Goal: Transaction & Acquisition: Purchase product/service

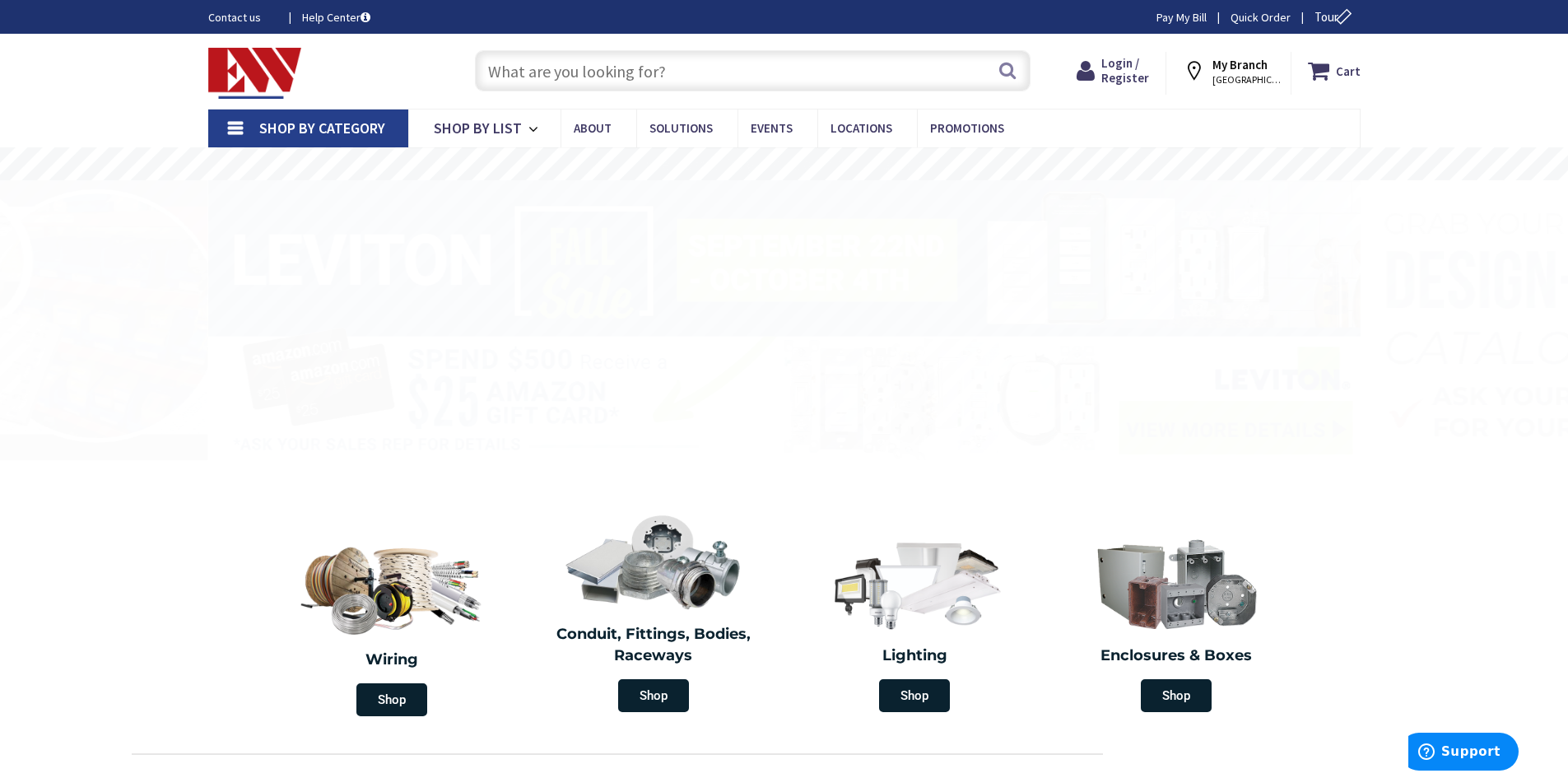
click at [241, 126] on link "Shop By Category" at bounding box center [308, 129] width 200 height 38
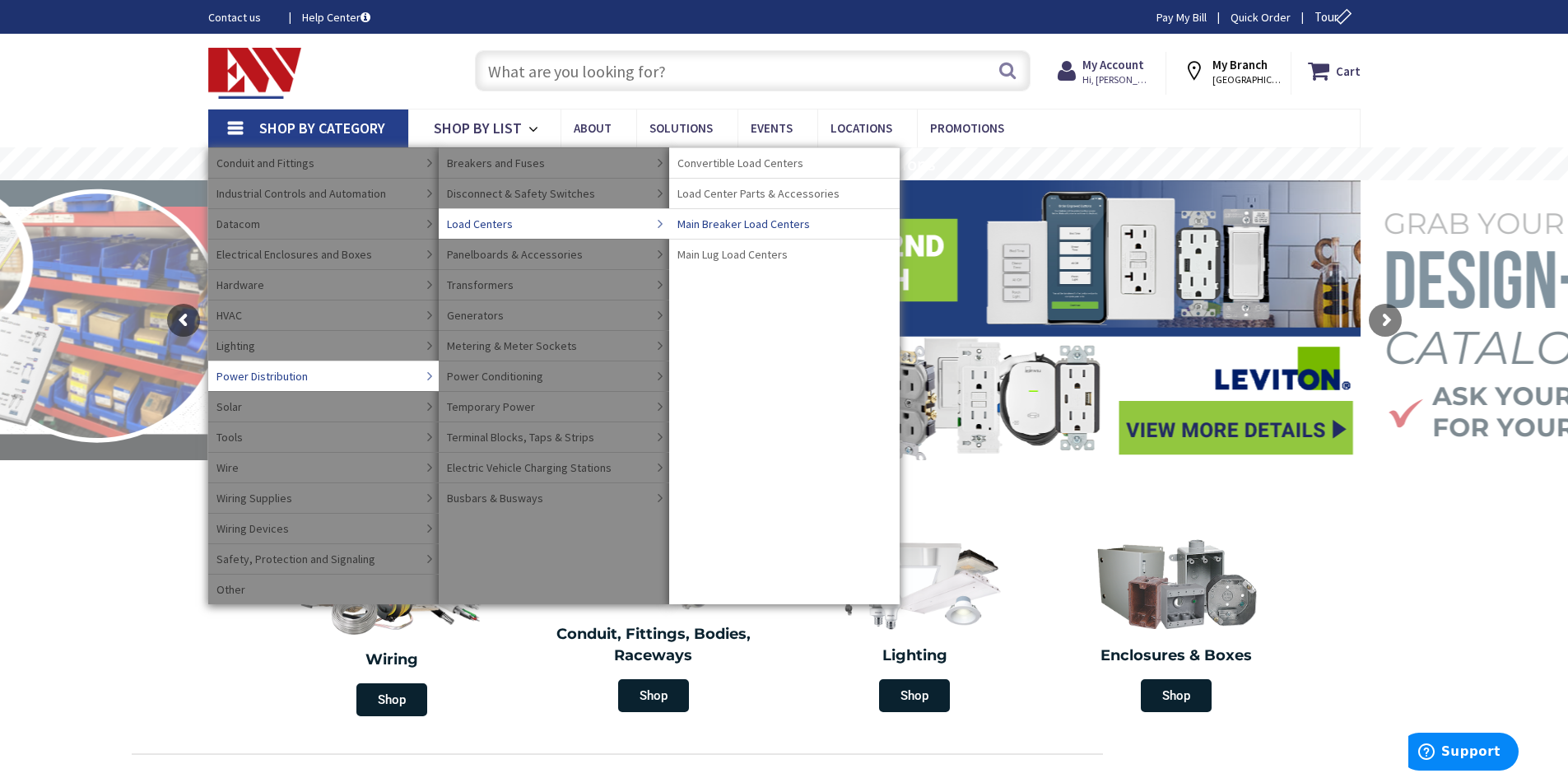
click at [724, 222] on span "Main Breaker Load Centers" at bounding box center [743, 223] width 132 height 16
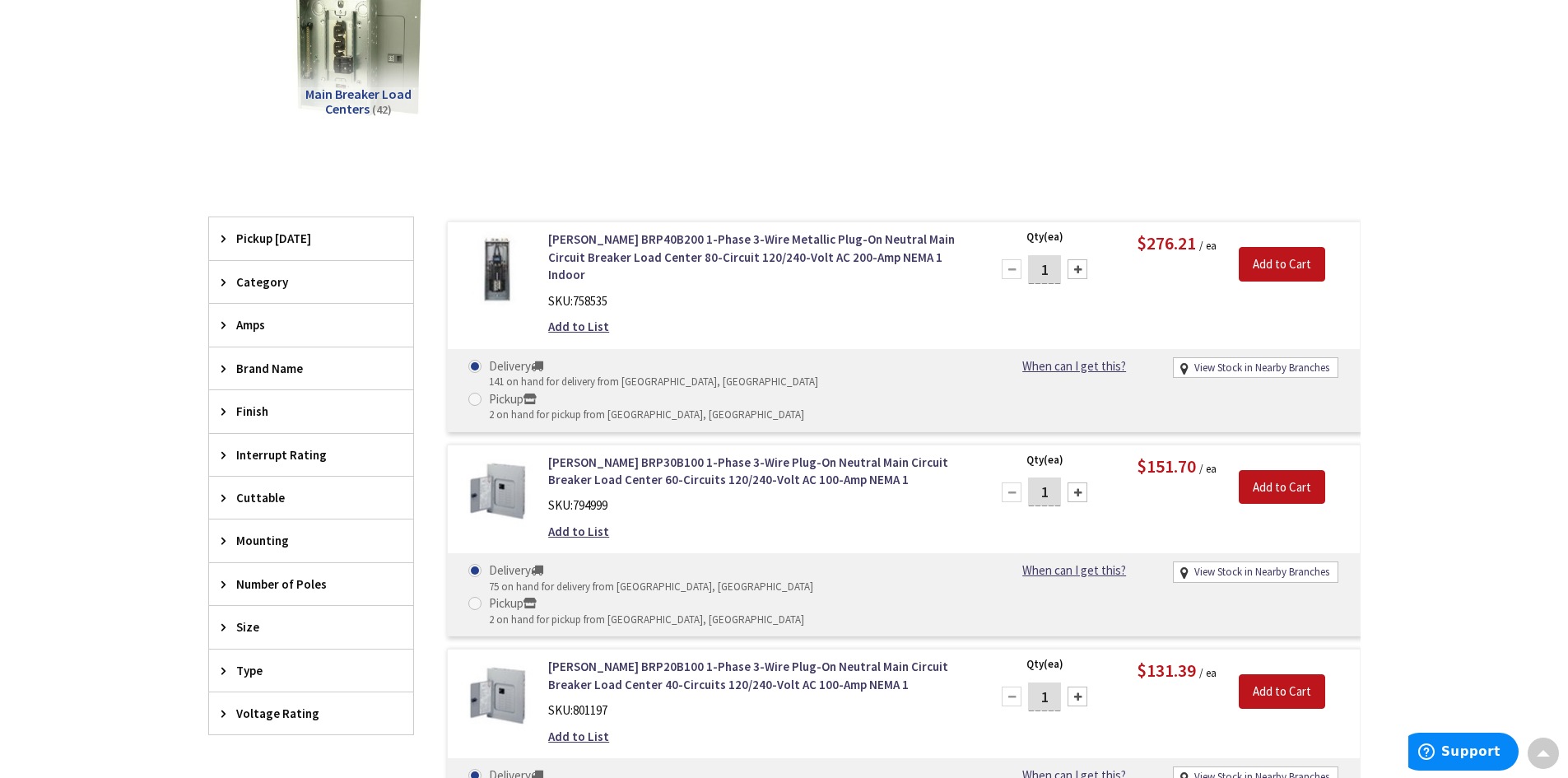
scroll to position [329, 0]
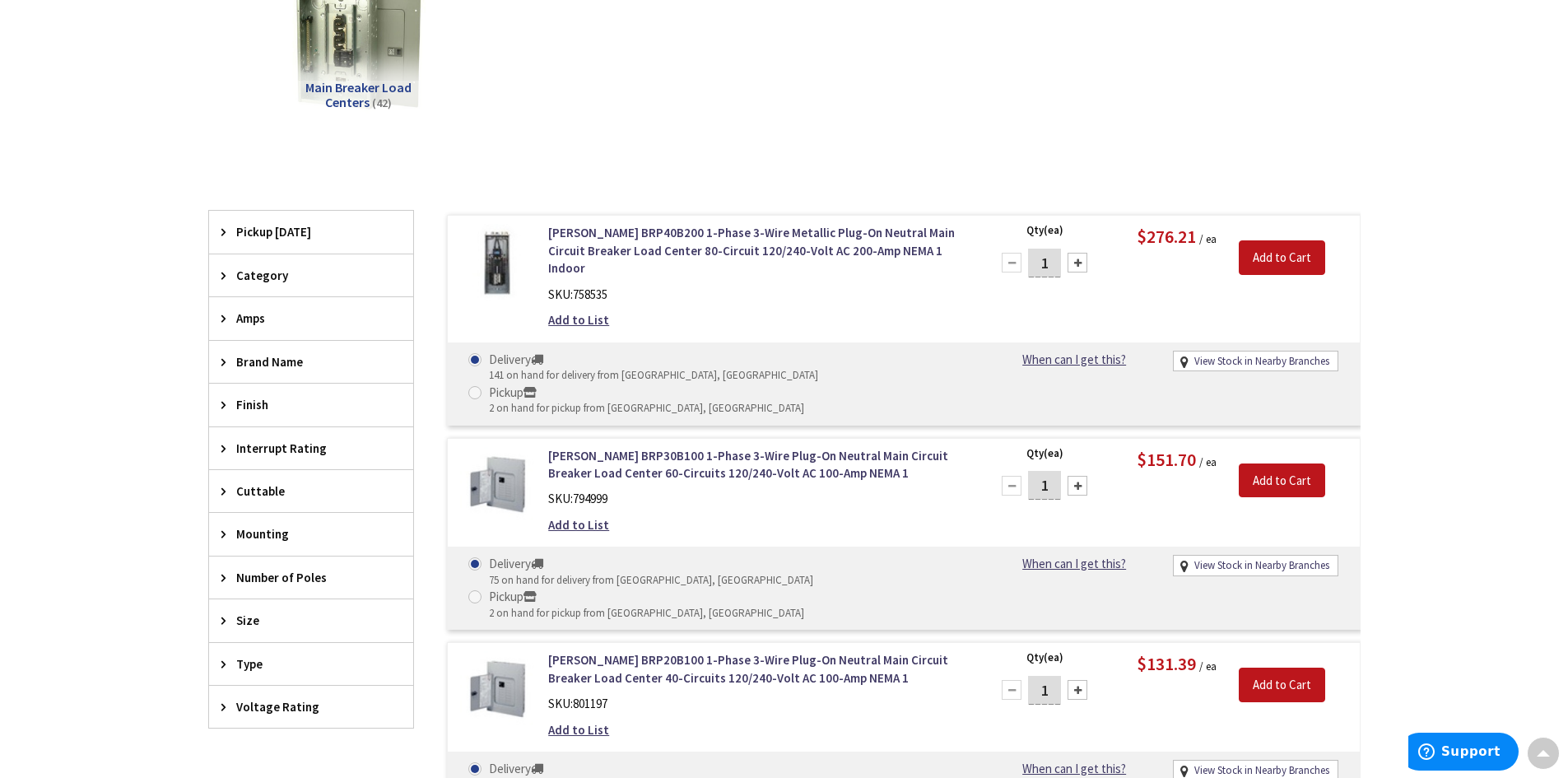
click at [260, 359] on span "Brand Name" at bounding box center [303, 362] width 134 height 17
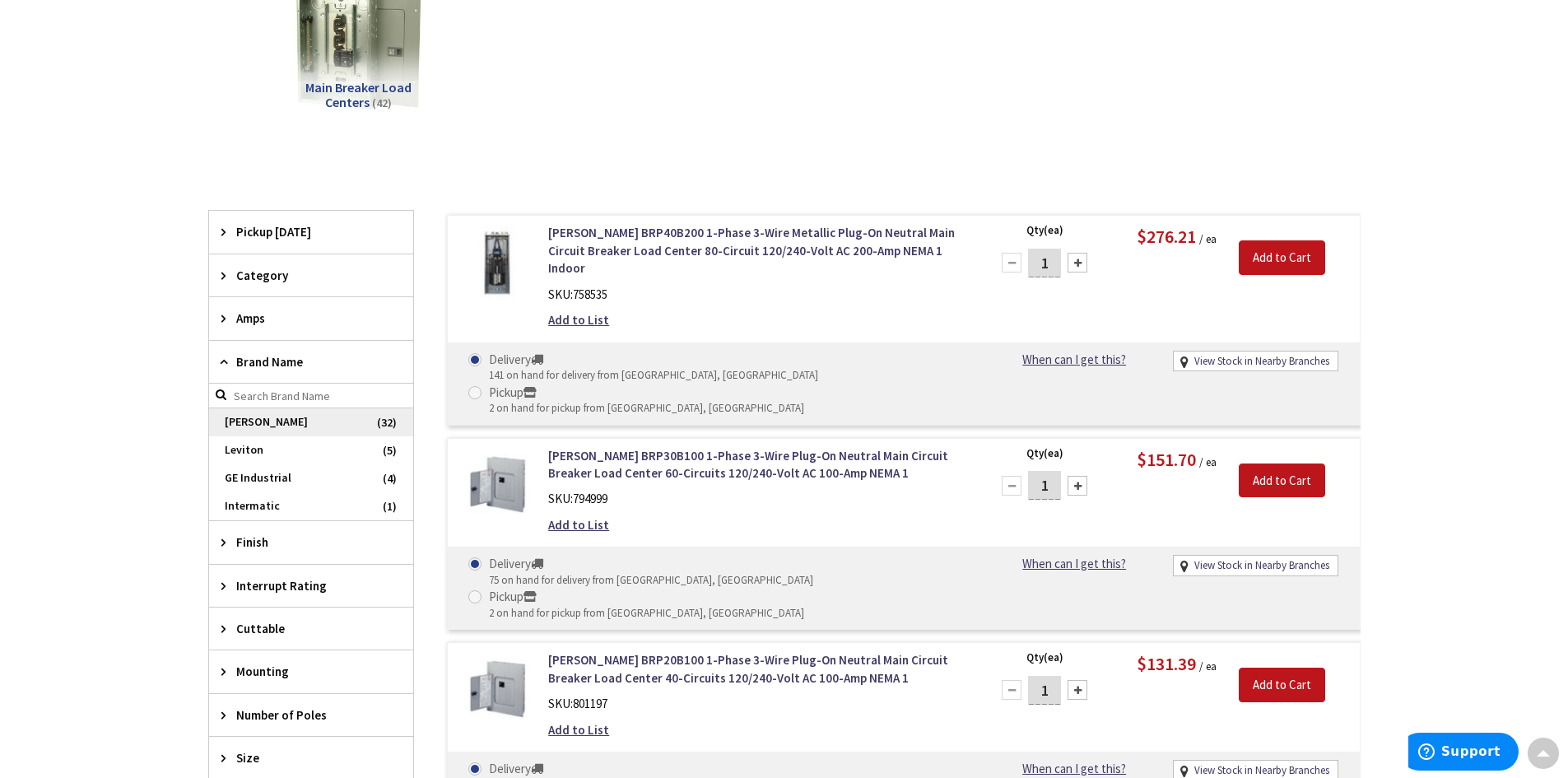
click at [261, 420] on span "[PERSON_NAME]" at bounding box center [311, 422] width 204 height 28
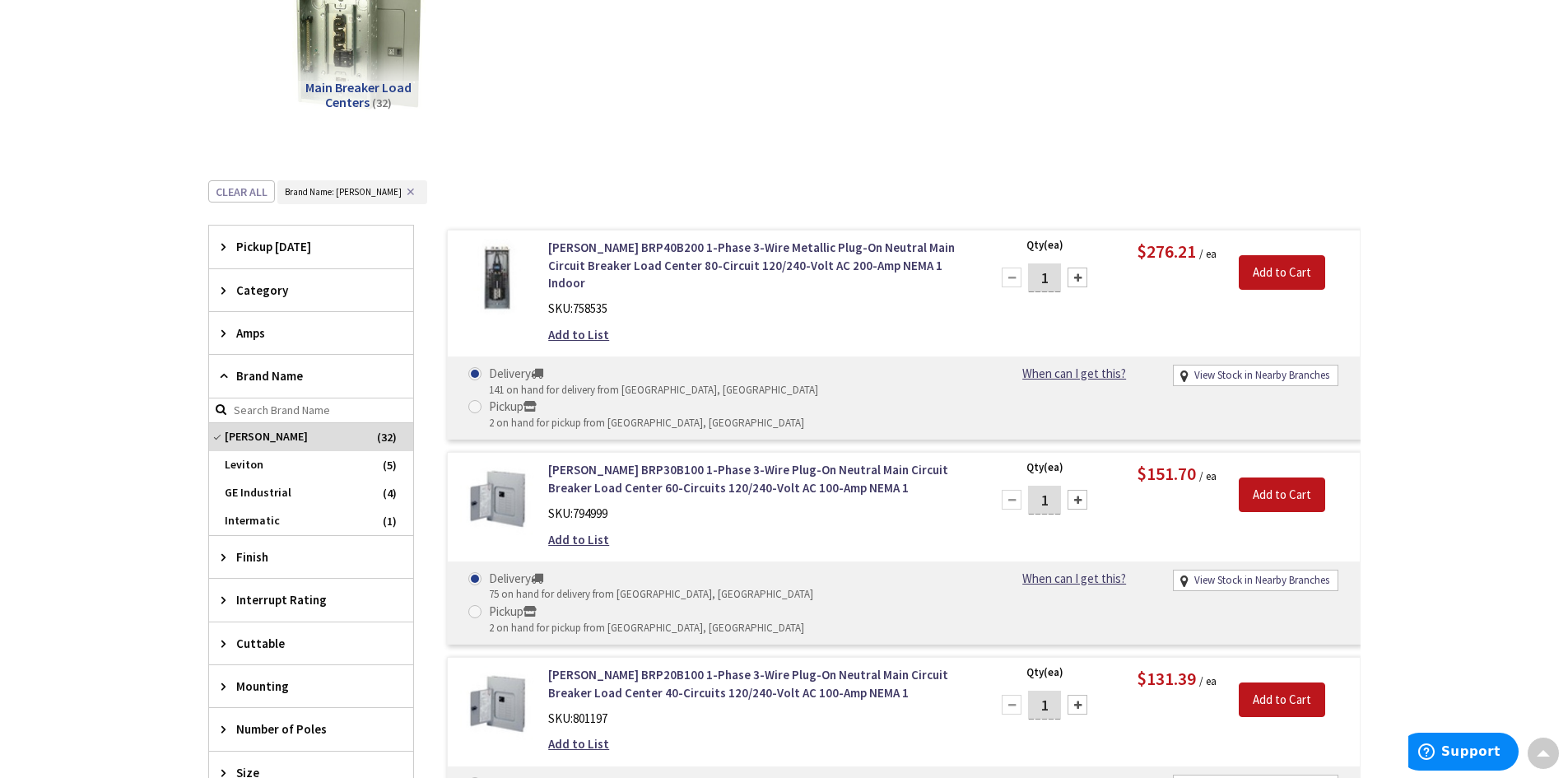
scroll to position [0, 0]
click at [227, 329] on icon at bounding box center [228, 332] width 12 height 12
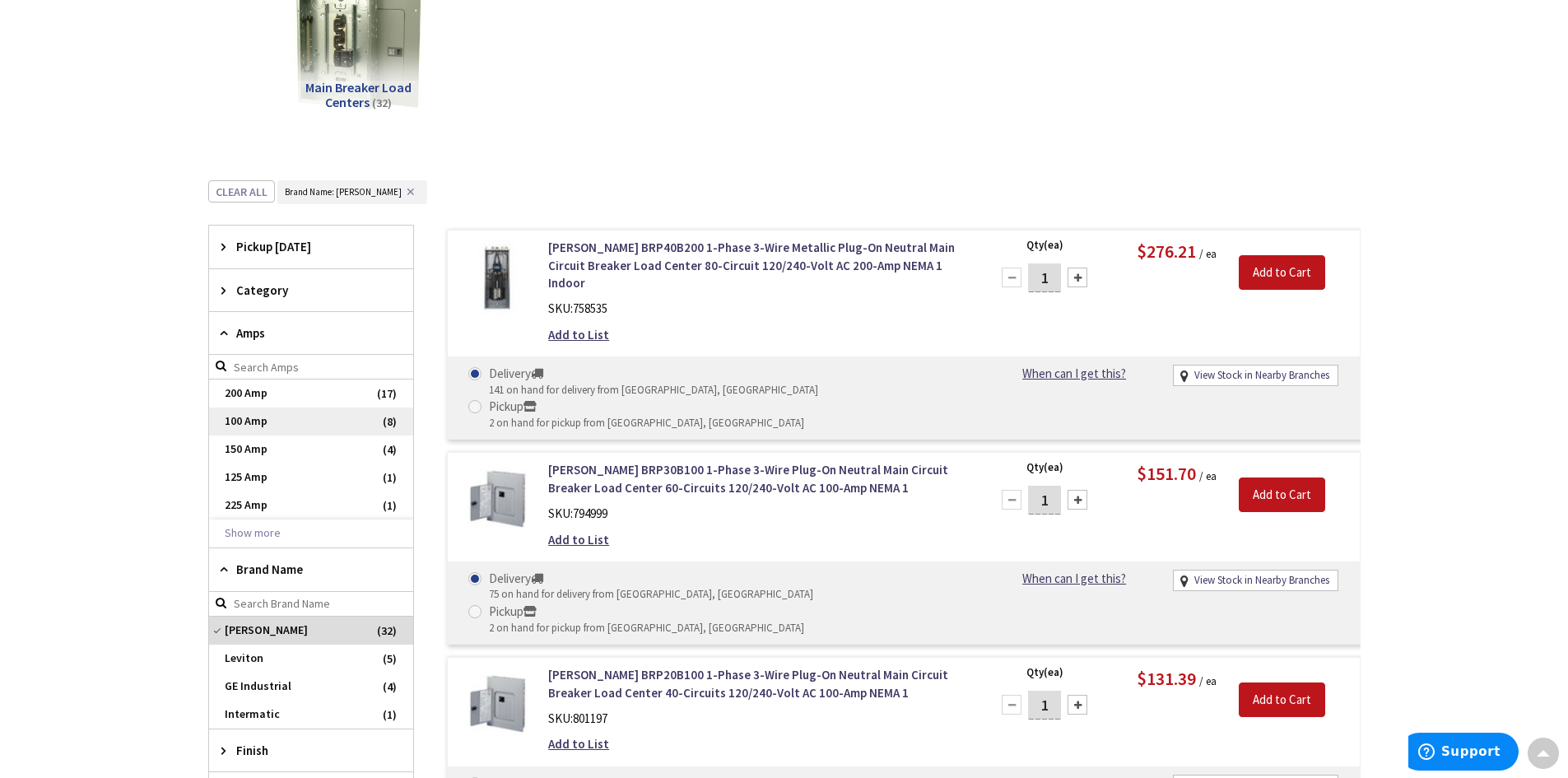
click at [251, 420] on span "100 Amp" at bounding box center [311, 421] width 204 height 28
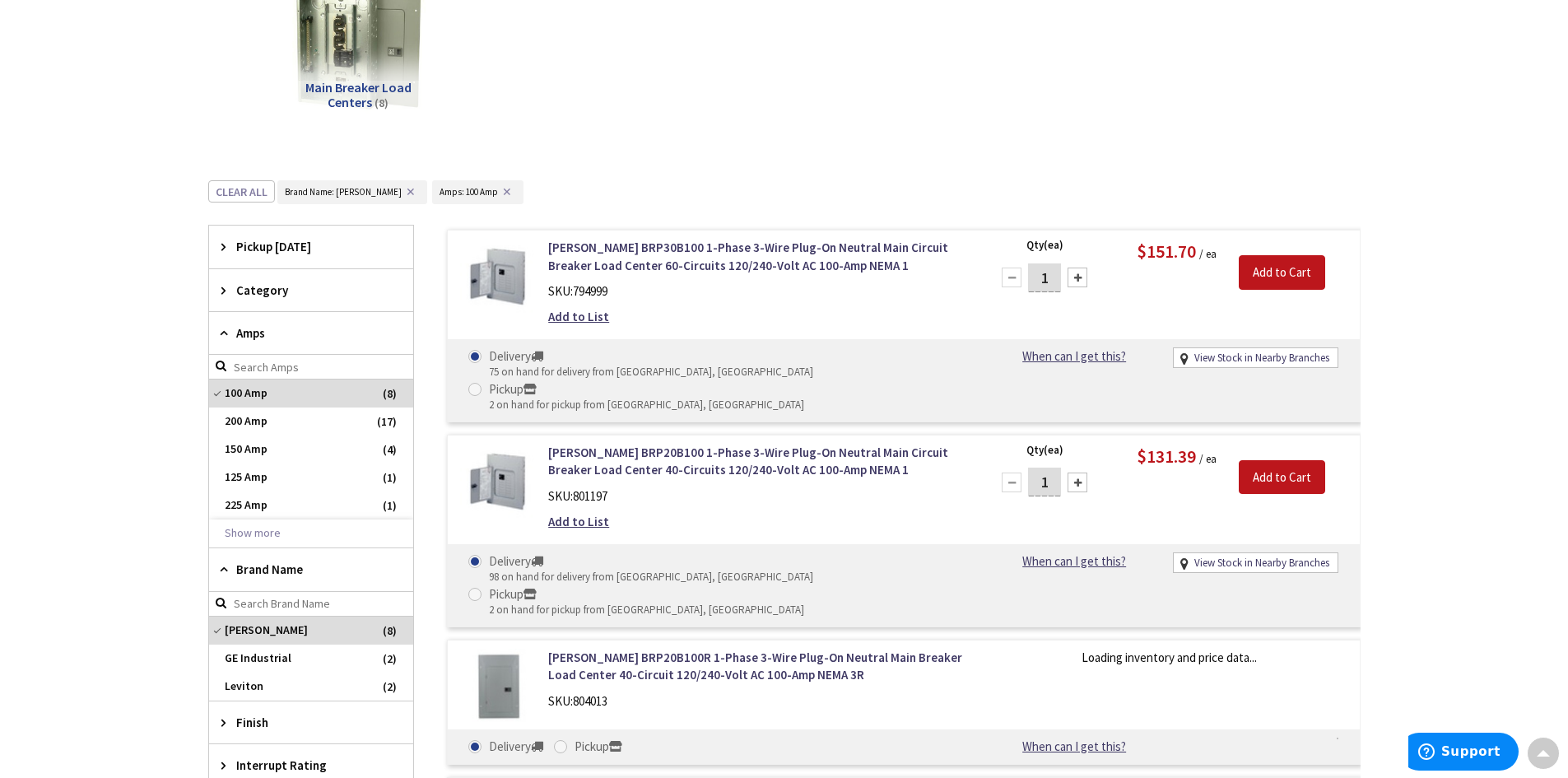
click at [223, 337] on icon at bounding box center [228, 332] width 12 height 12
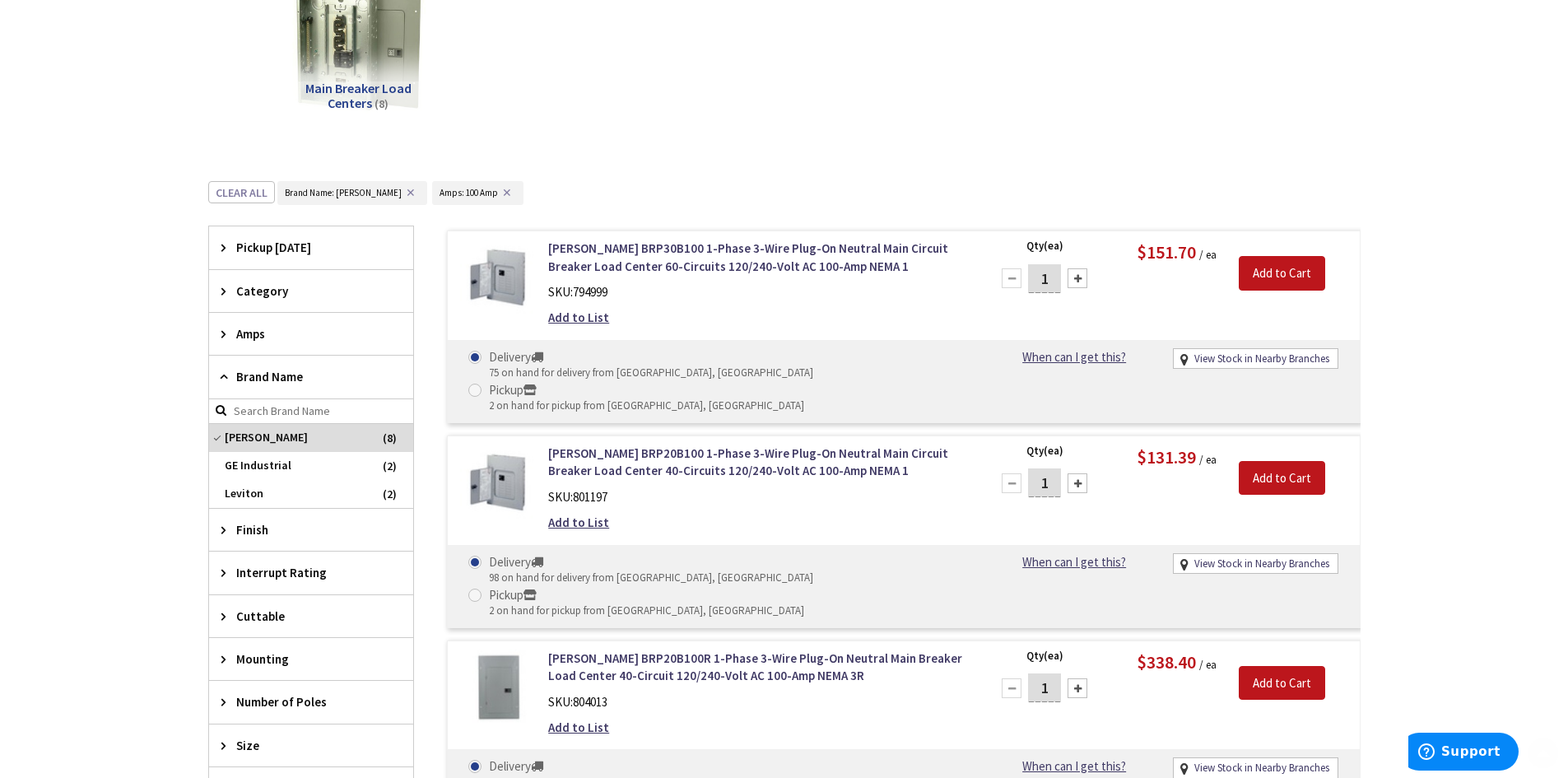
scroll to position [329, 0]
click at [615, 258] on link "[PERSON_NAME] BRP30B100 1-Phase 3-Wire Plug-On Neutral Main Circuit Breaker Loa…" at bounding box center [758, 256] width 419 height 35
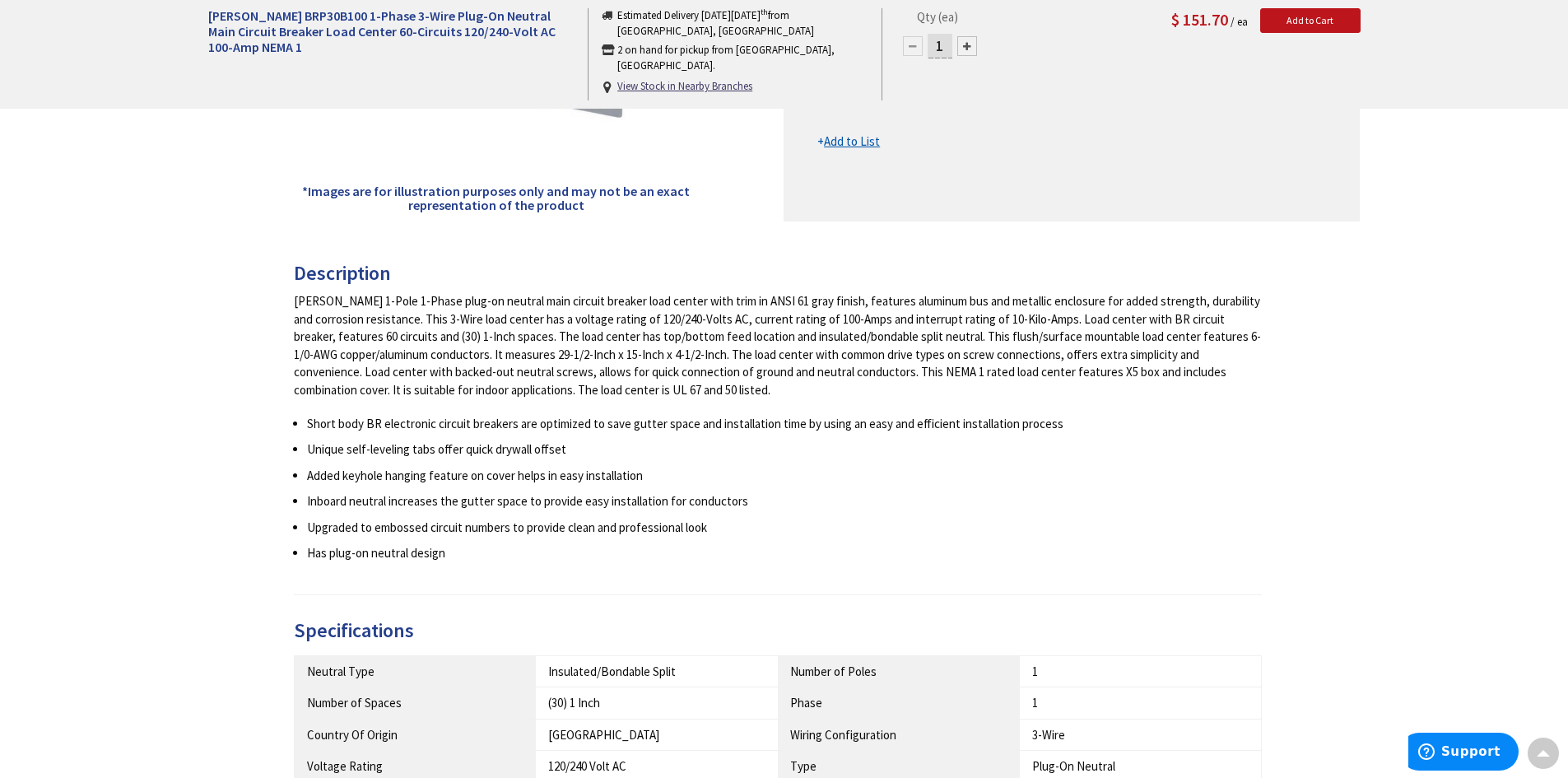
scroll to position [82, 0]
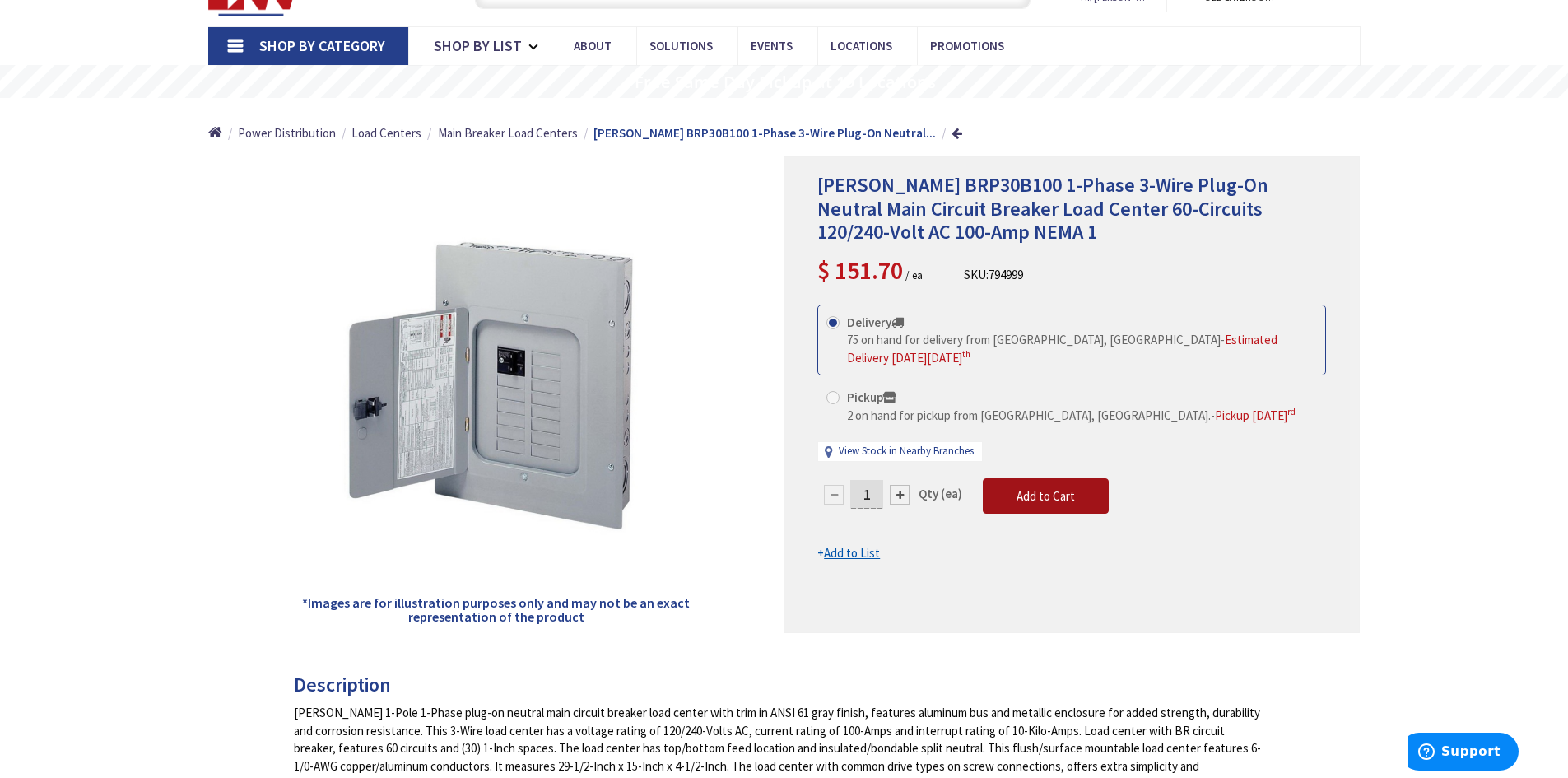
click at [1050, 489] on span "Add to Cart" at bounding box center [1045, 496] width 58 height 15
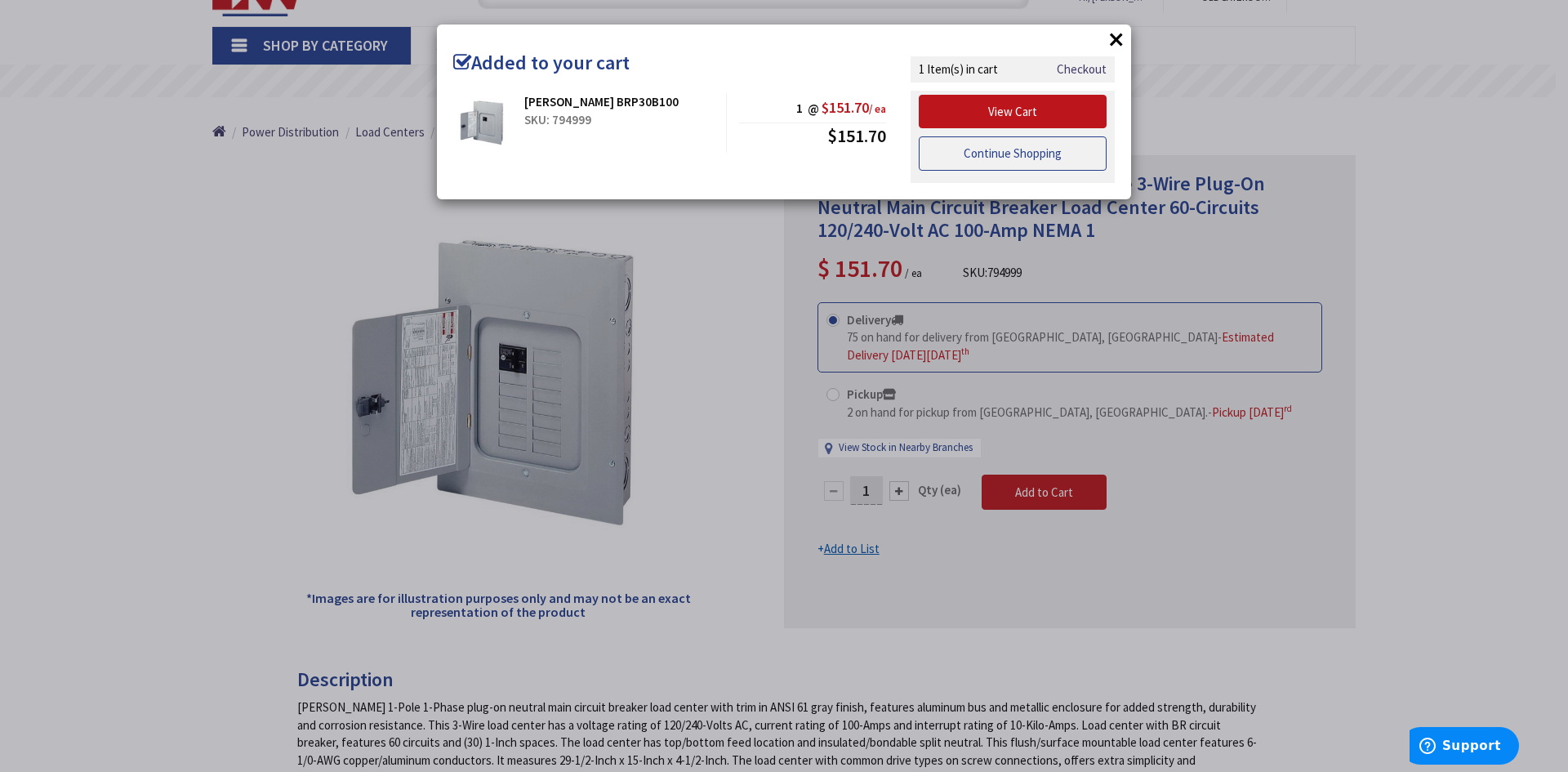
click at [991, 157] on link "Continue Shopping" at bounding box center [1012, 153] width 188 height 34
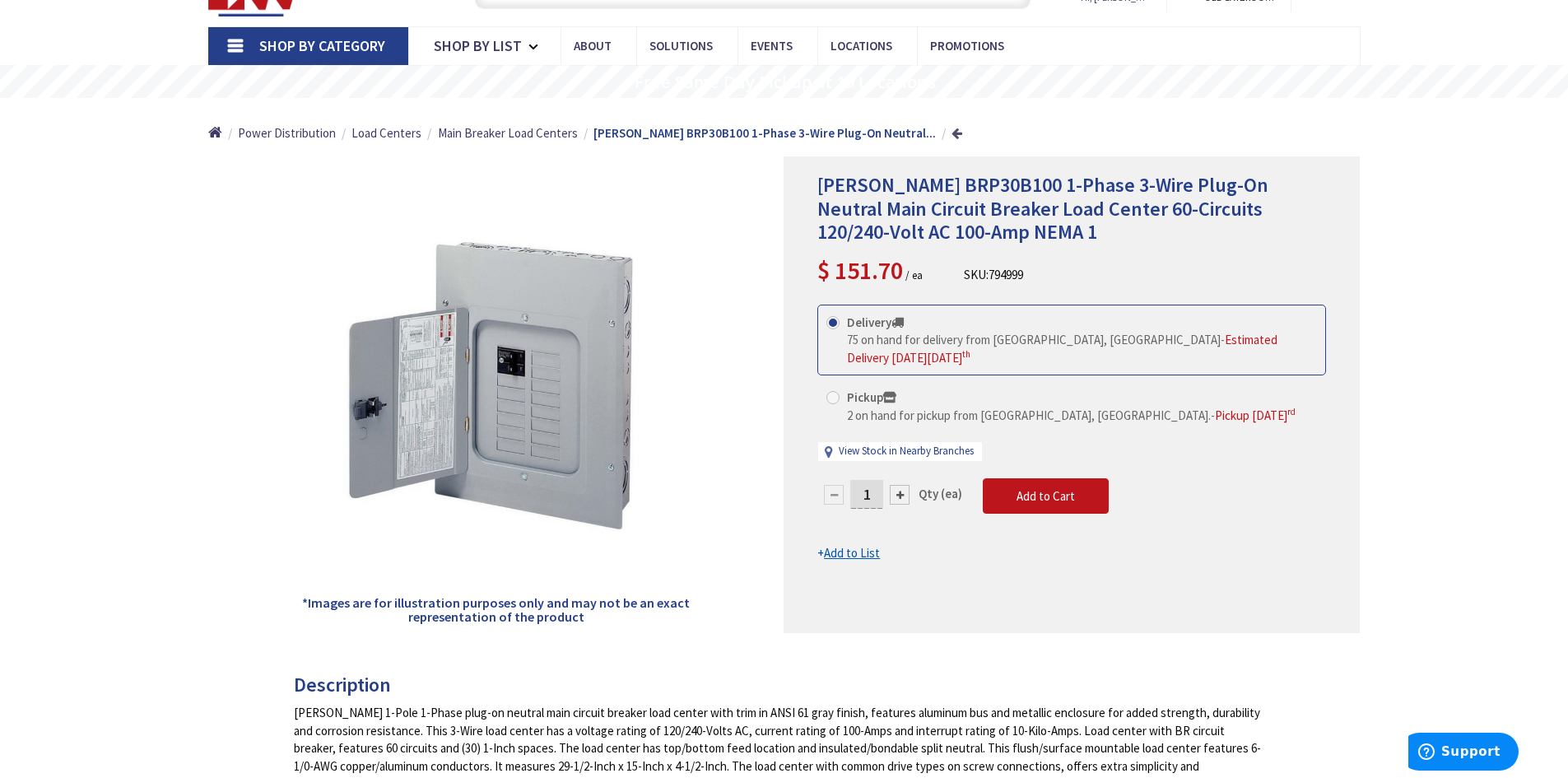
click at [951, 133] on link at bounding box center [956, 132] width 10 height 12
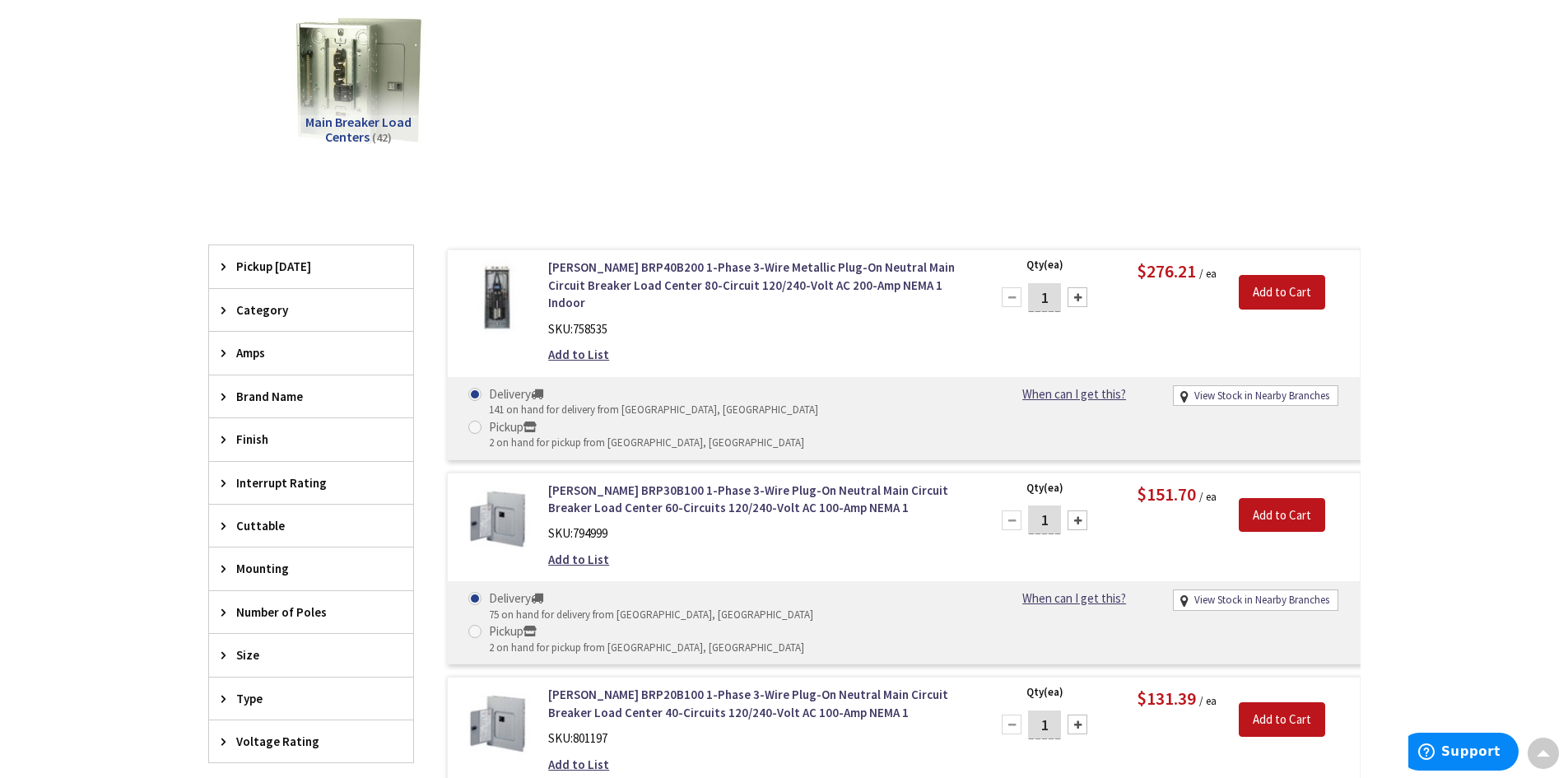
scroll to position [300, 0]
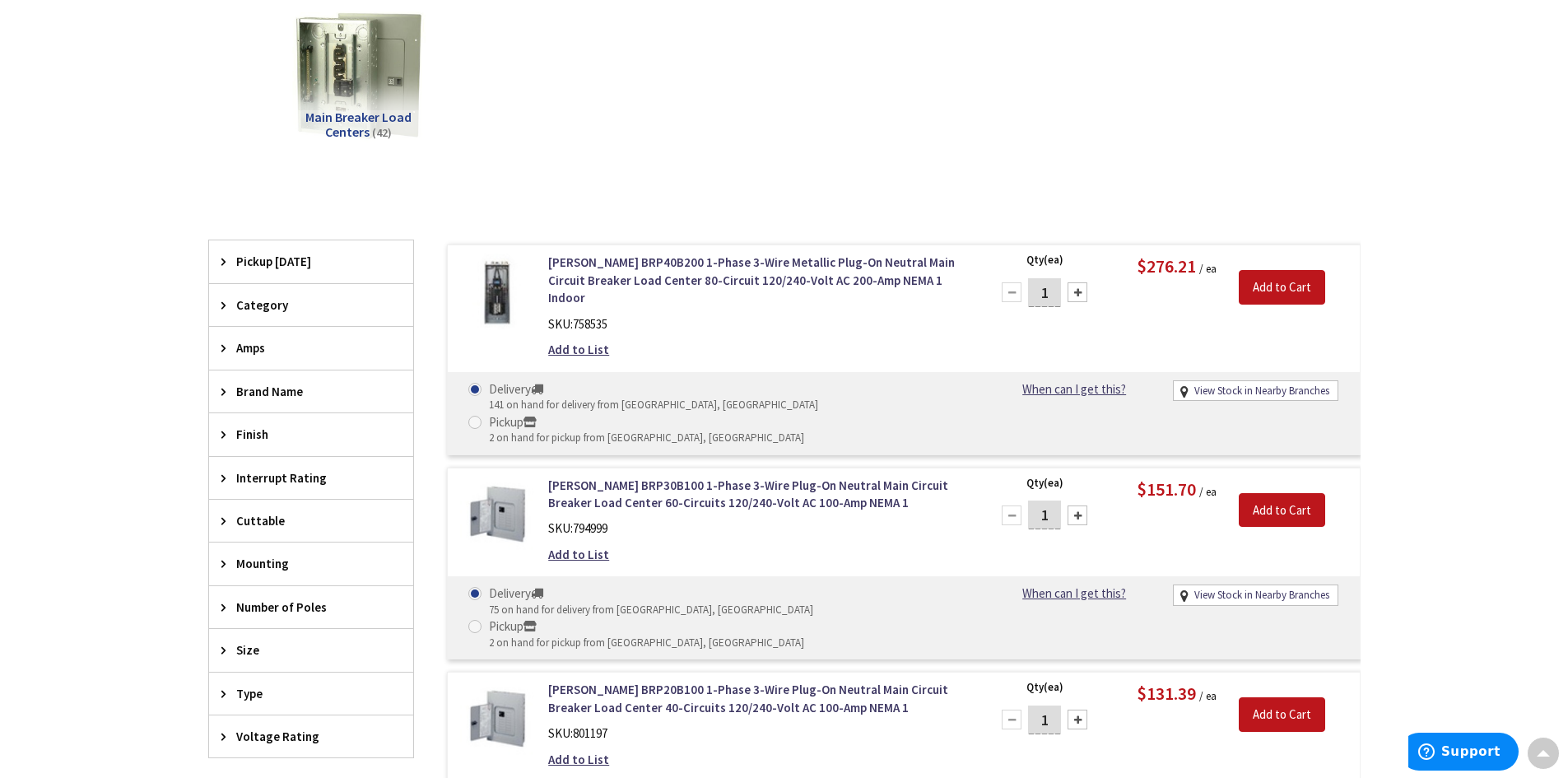
click at [222, 353] on icon at bounding box center [228, 348] width 12 height 12
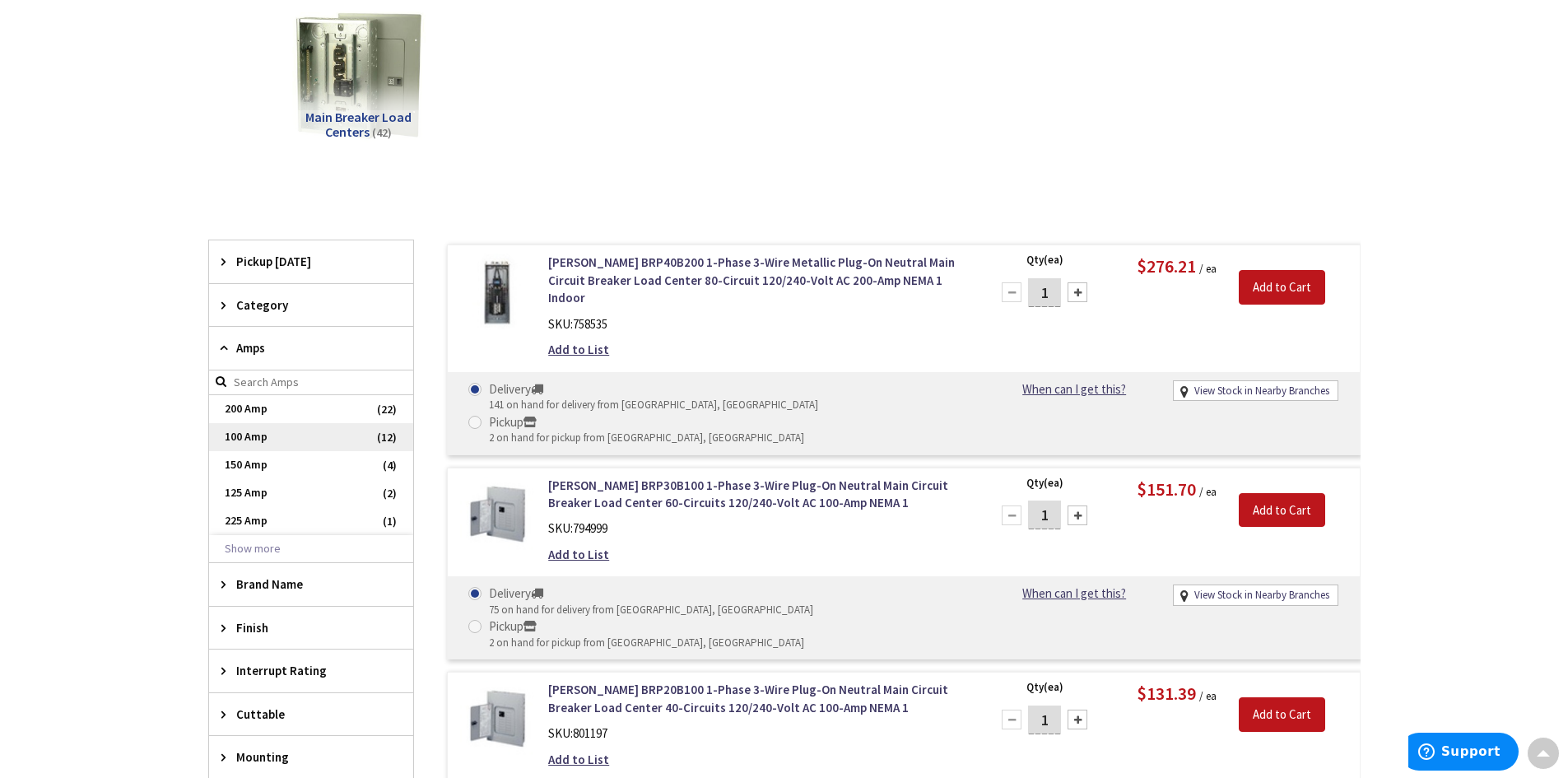
click at [258, 436] on span "100 Amp" at bounding box center [311, 436] width 204 height 28
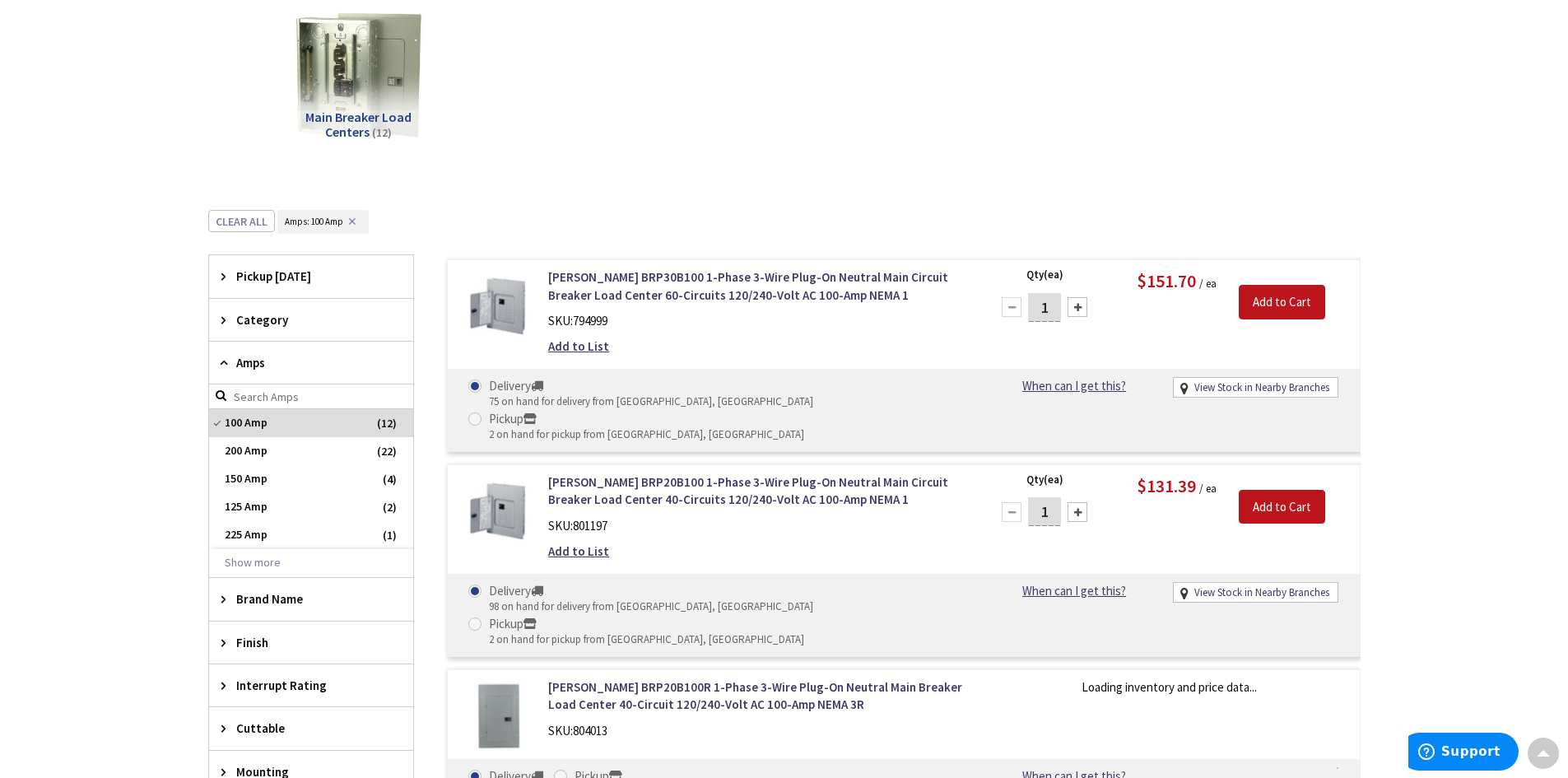
click at [225, 354] on div "Amps" at bounding box center [311, 363] width 204 height 43
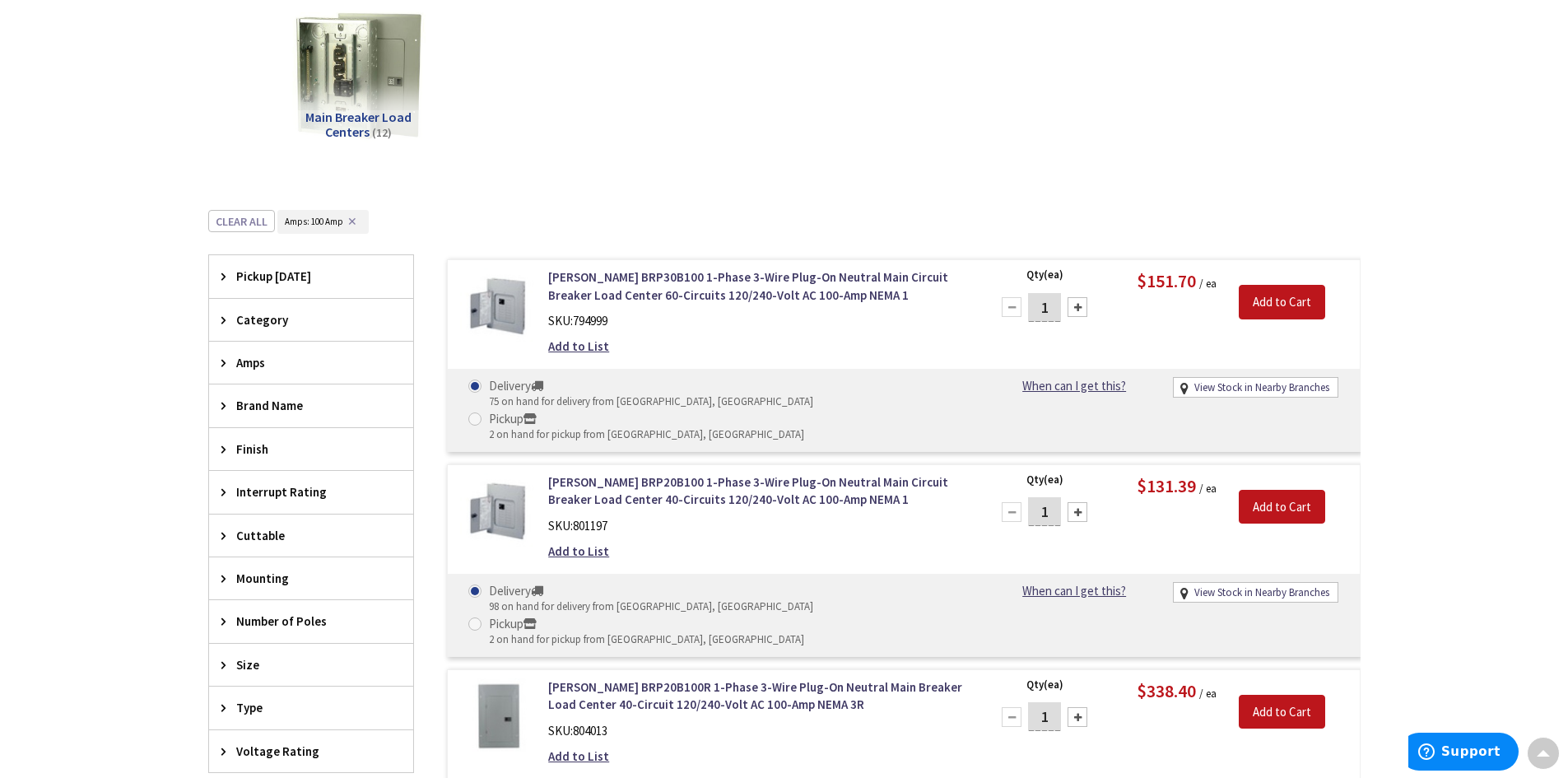
click at [223, 399] on icon at bounding box center [228, 405] width 12 height 12
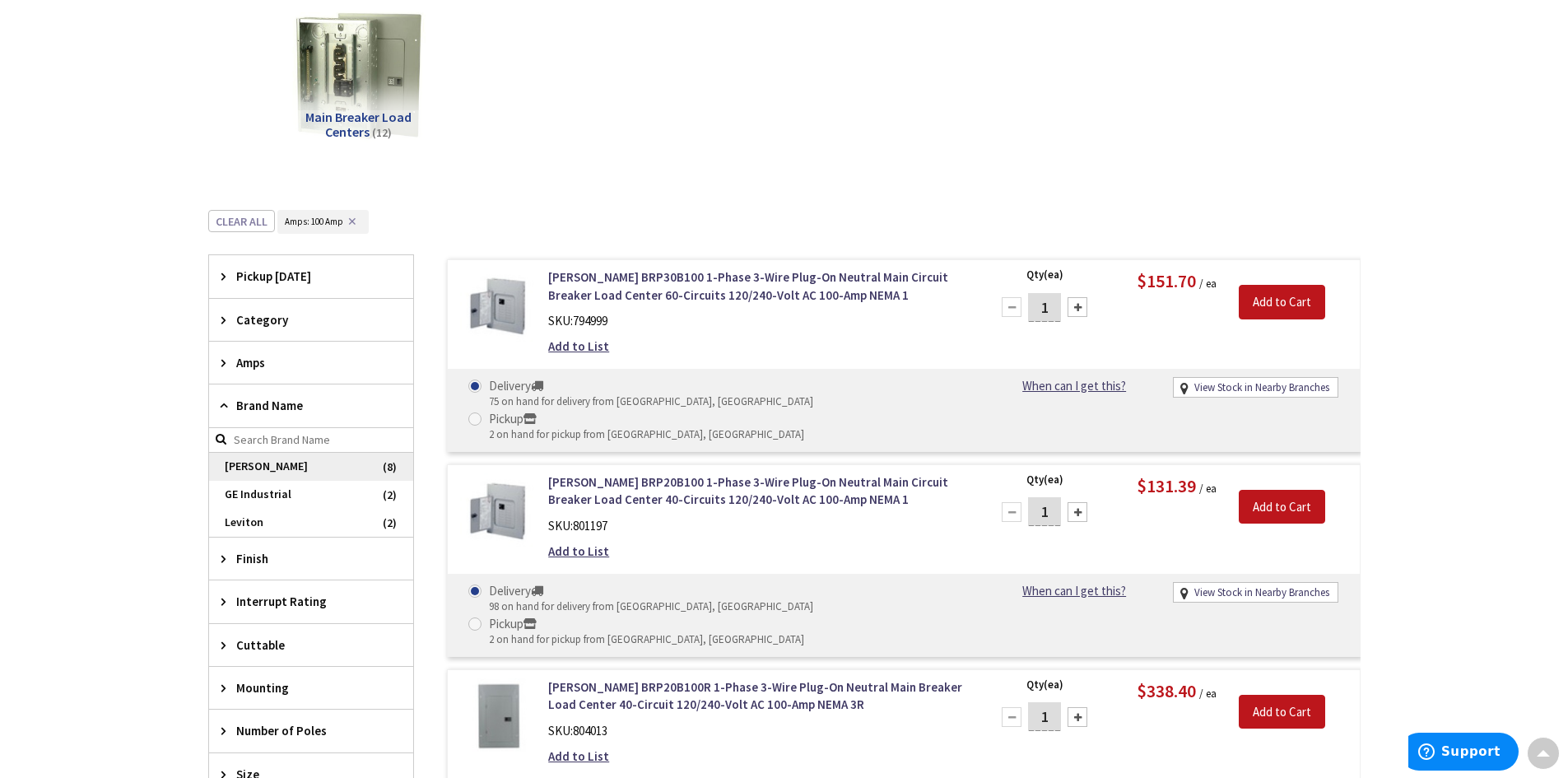
click at [251, 464] on span "Eaton" at bounding box center [311, 466] width 204 height 28
click at [229, 402] on icon at bounding box center [228, 405] width 12 height 12
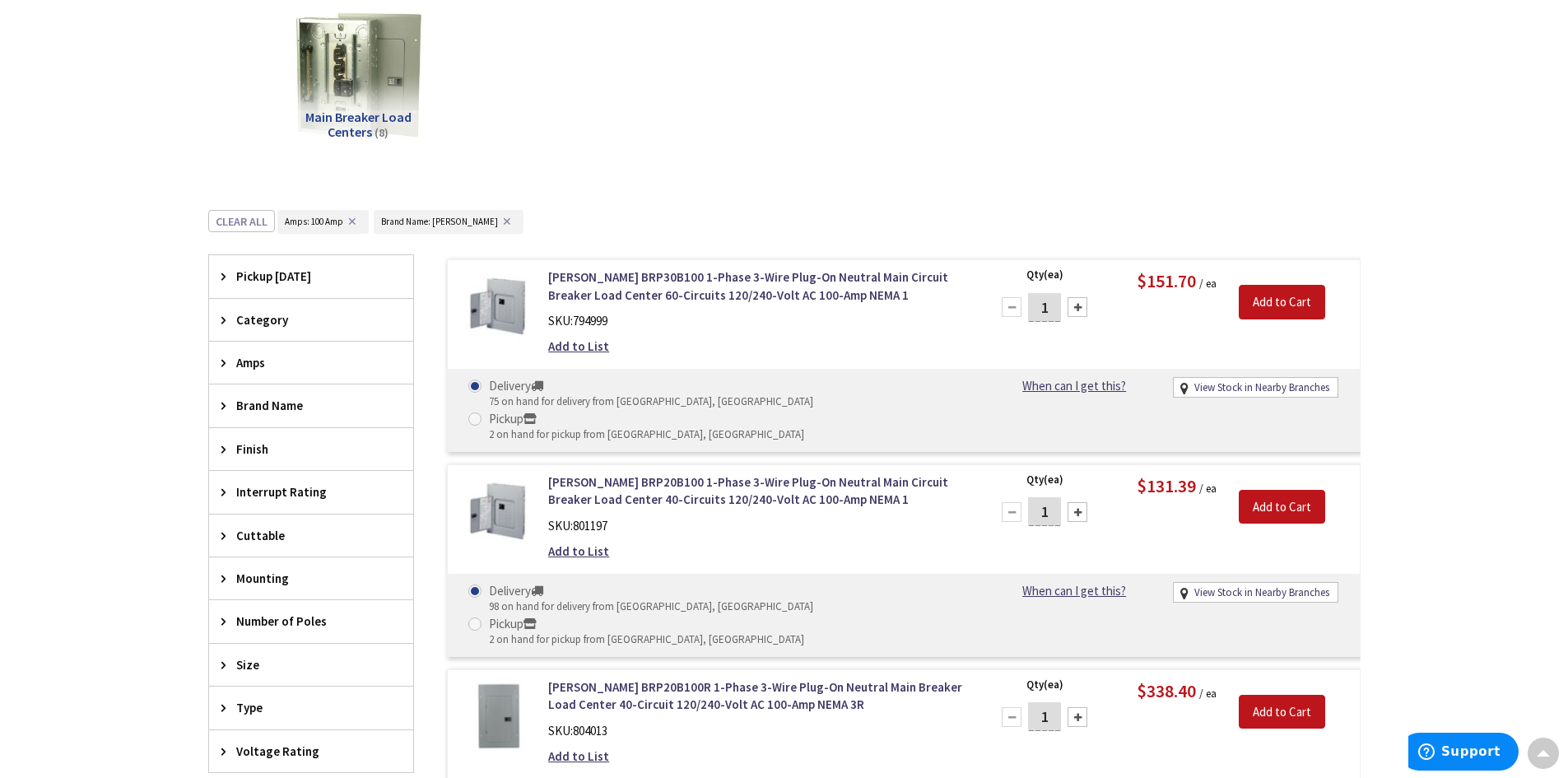
click at [225, 402] on icon at bounding box center [228, 405] width 12 height 12
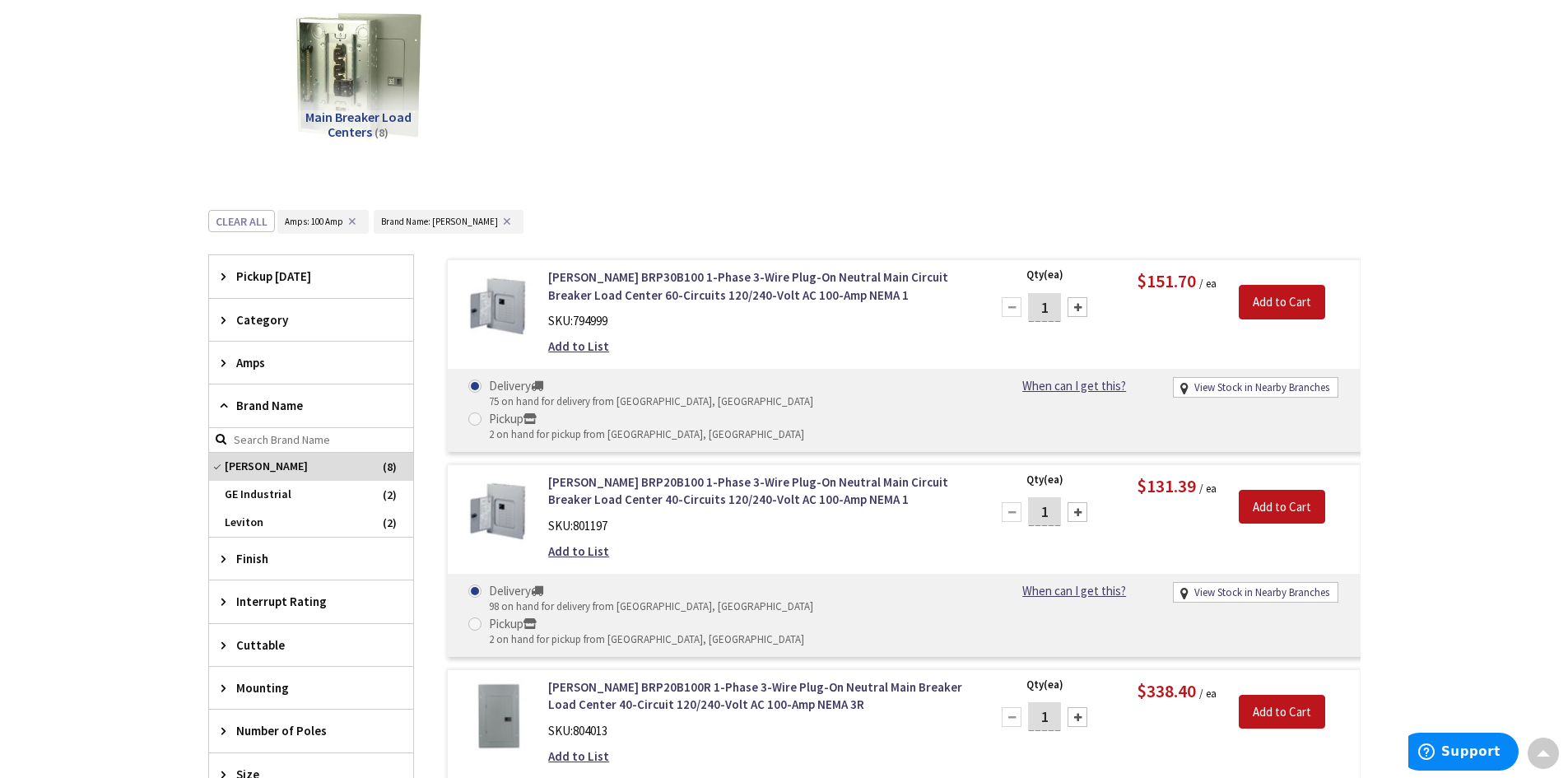
click at [228, 411] on icon at bounding box center [228, 405] width 12 height 12
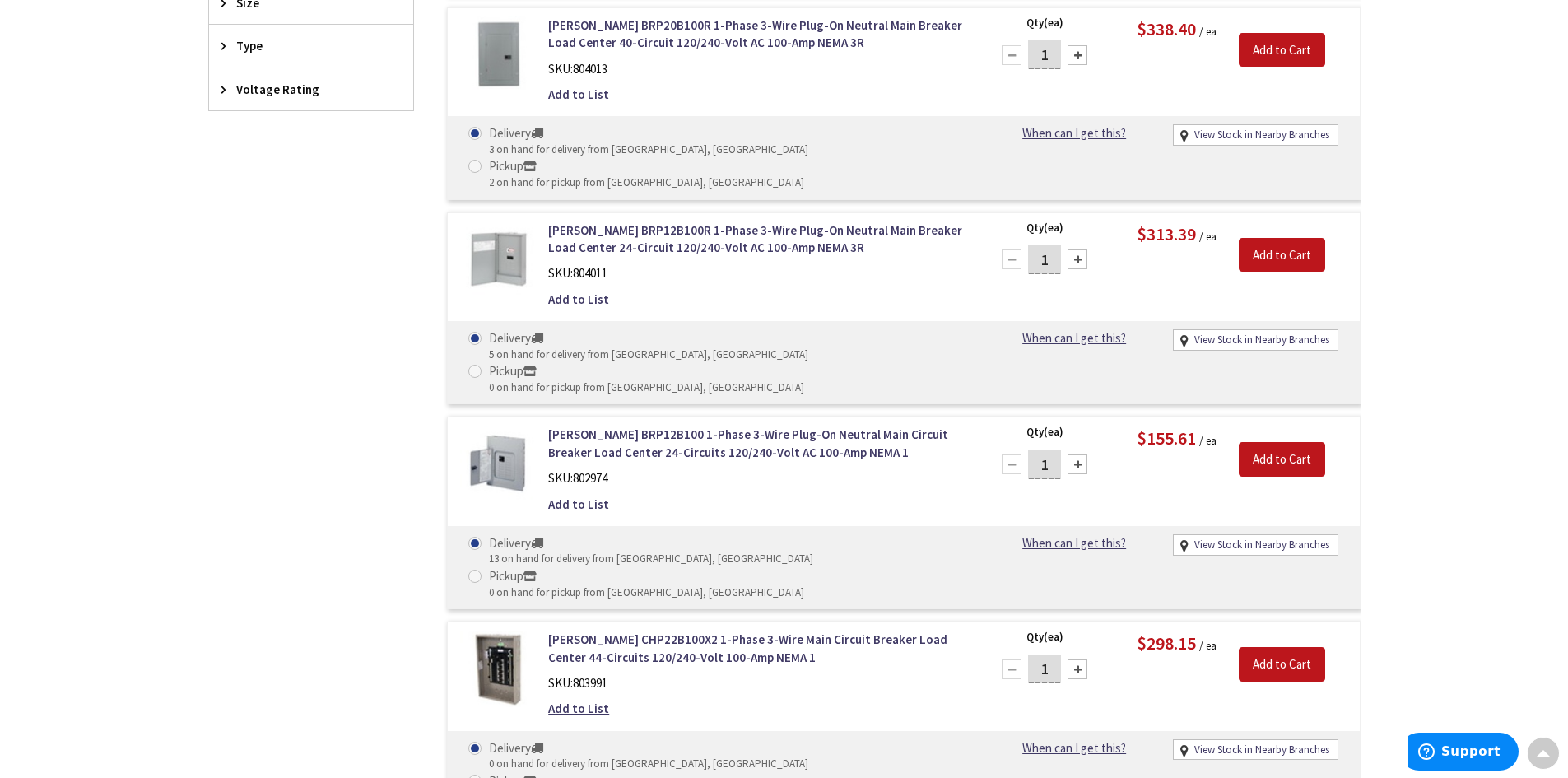
scroll to position [958, 0]
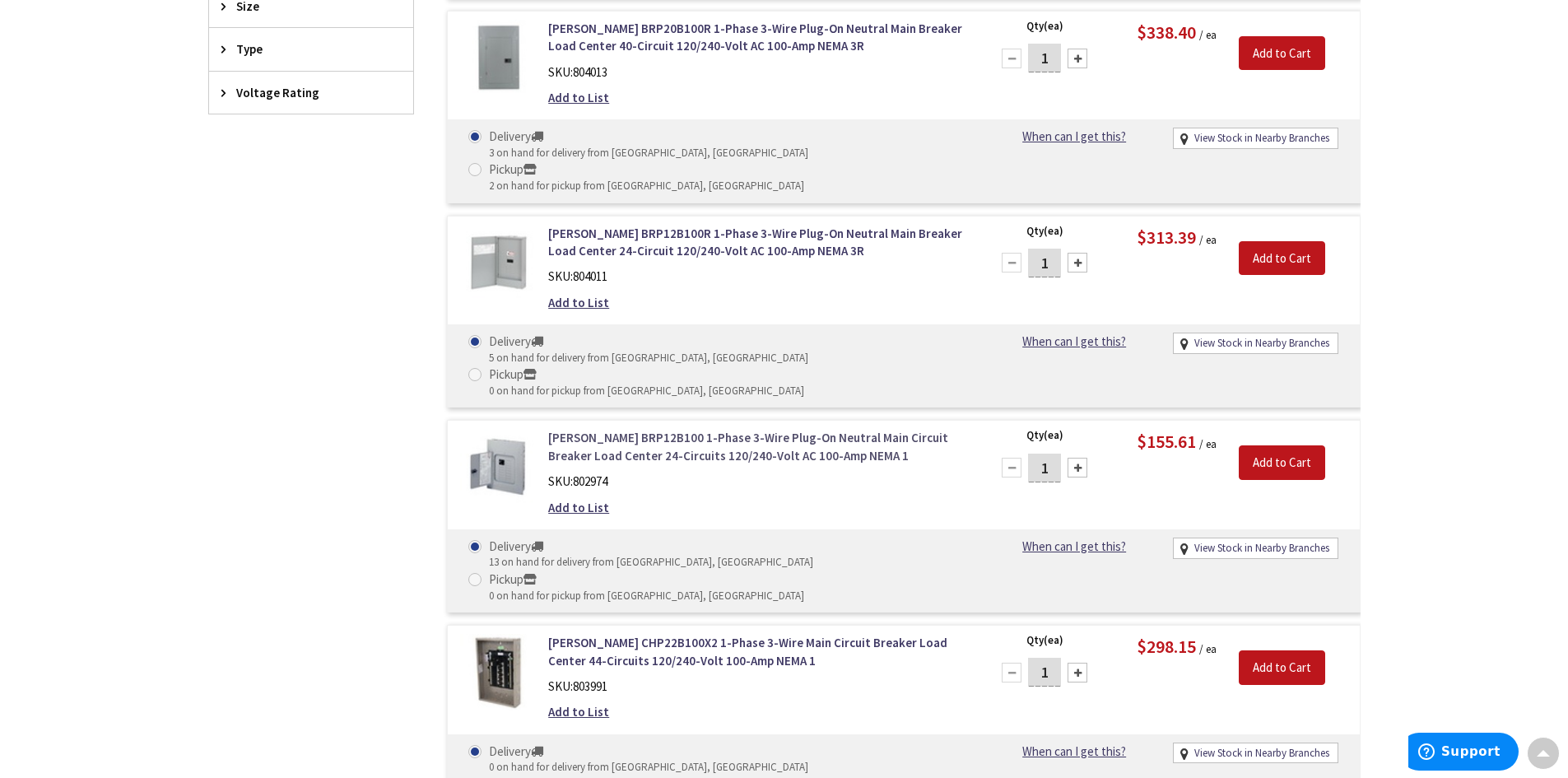
click at [659, 429] on link "Eaton BRP12B100 1-Phase 3-Wire Plug-On Neutral Main Circuit Breaker Load Center…" at bounding box center [758, 446] width 419 height 35
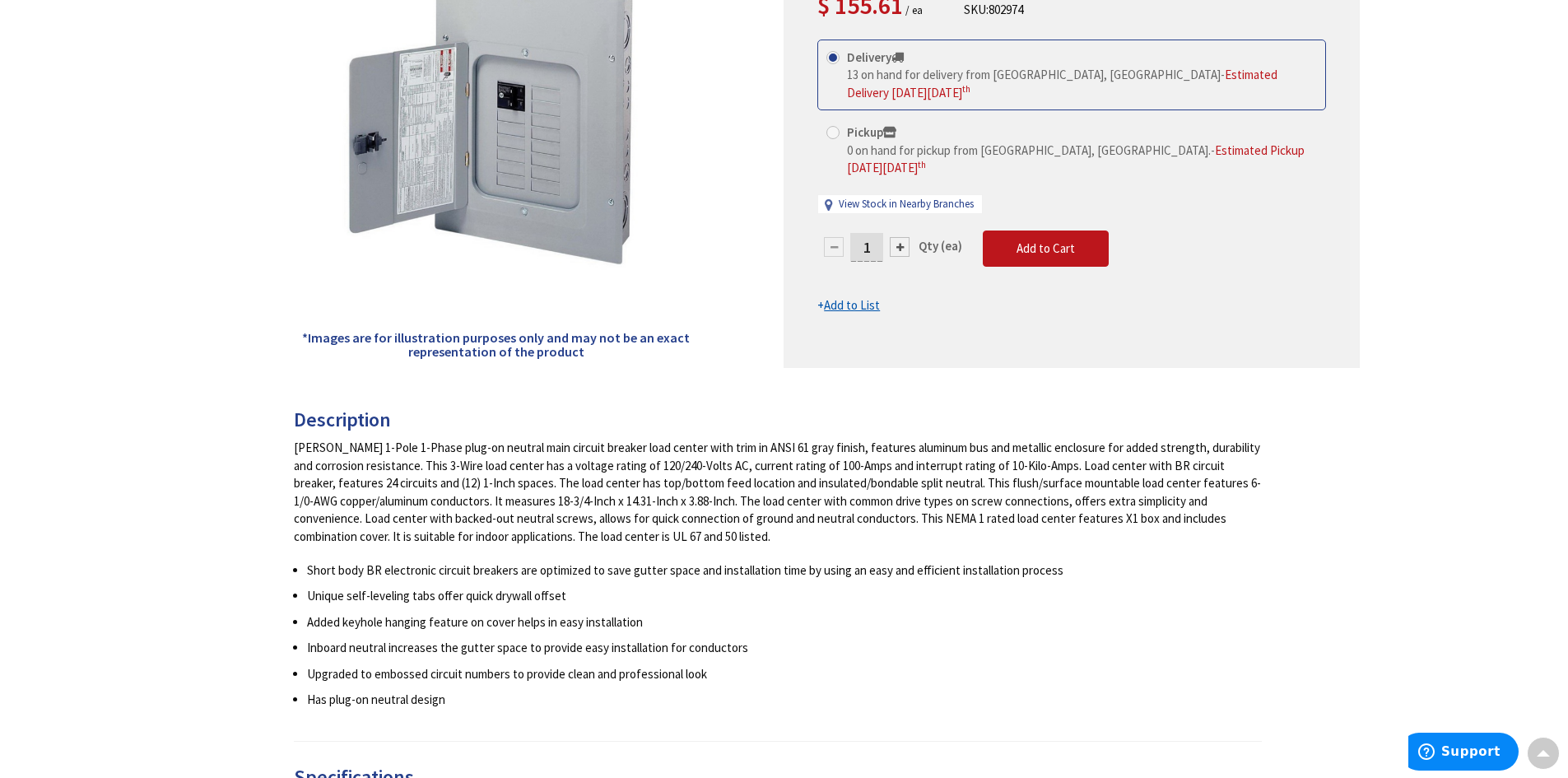
scroll to position [165, 0]
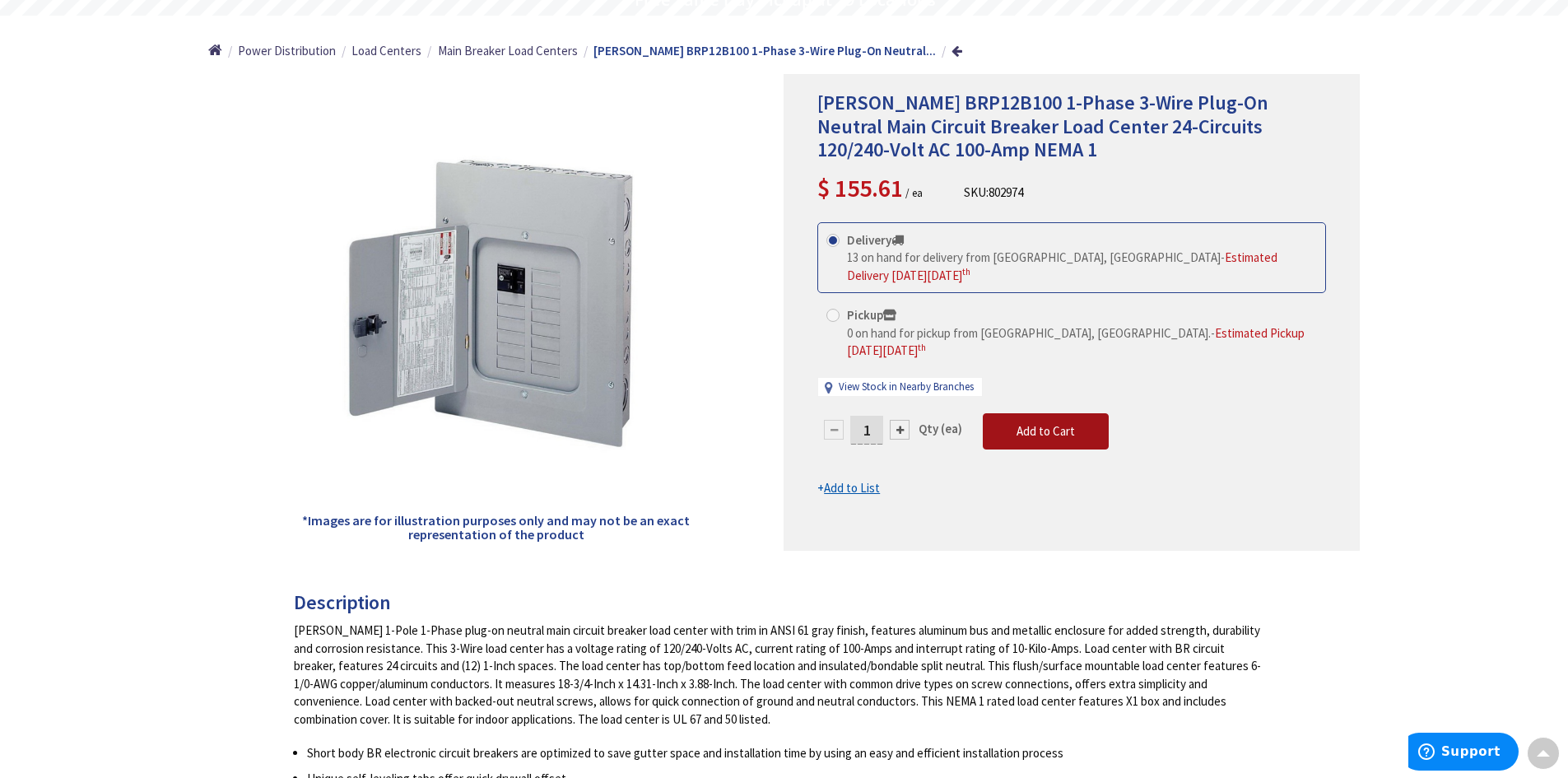
click at [1027, 423] on span "Add to Cart" at bounding box center [1045, 430] width 58 height 15
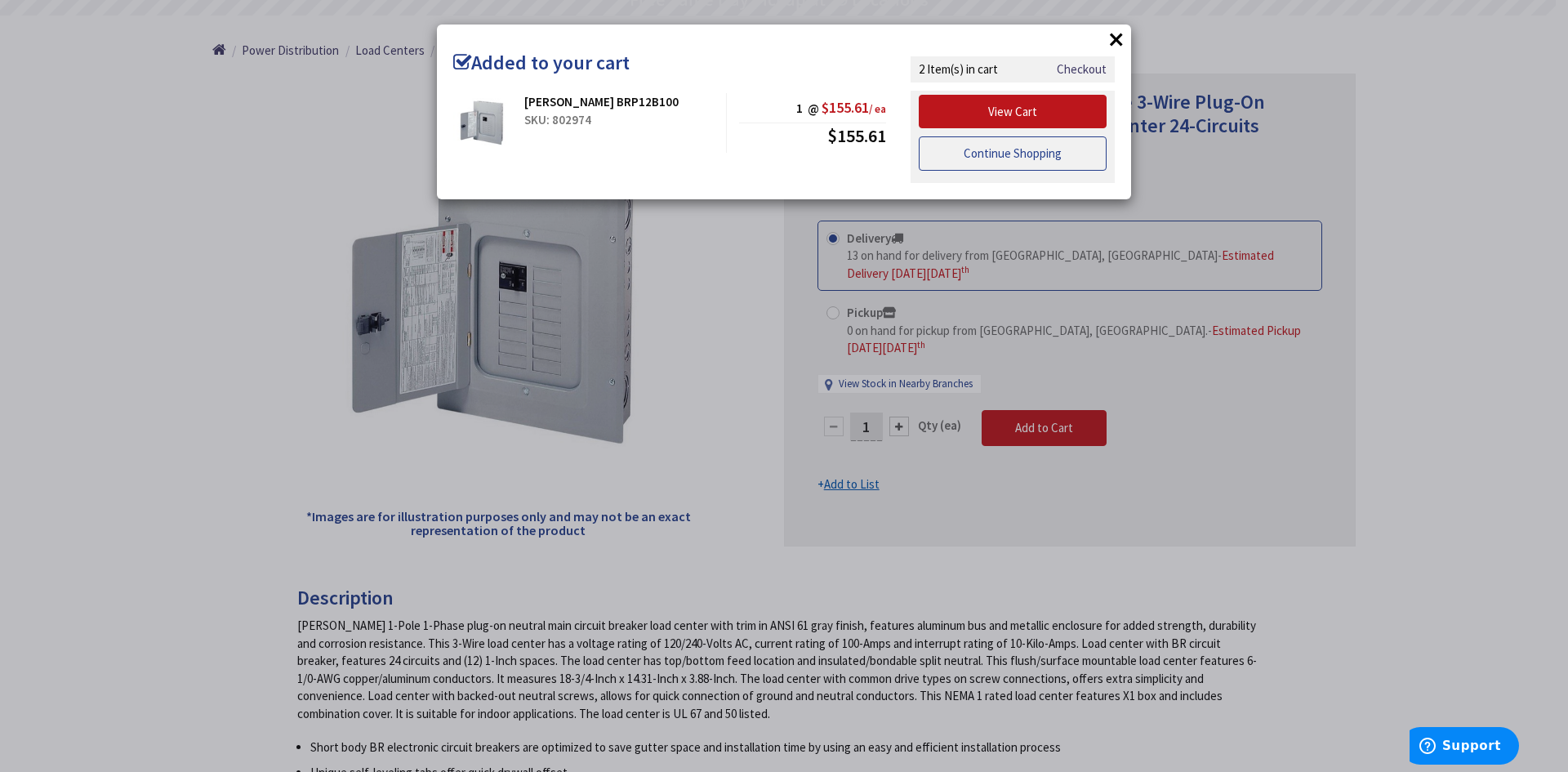
click at [1048, 156] on link "Continue Shopping" at bounding box center [1012, 153] width 188 height 34
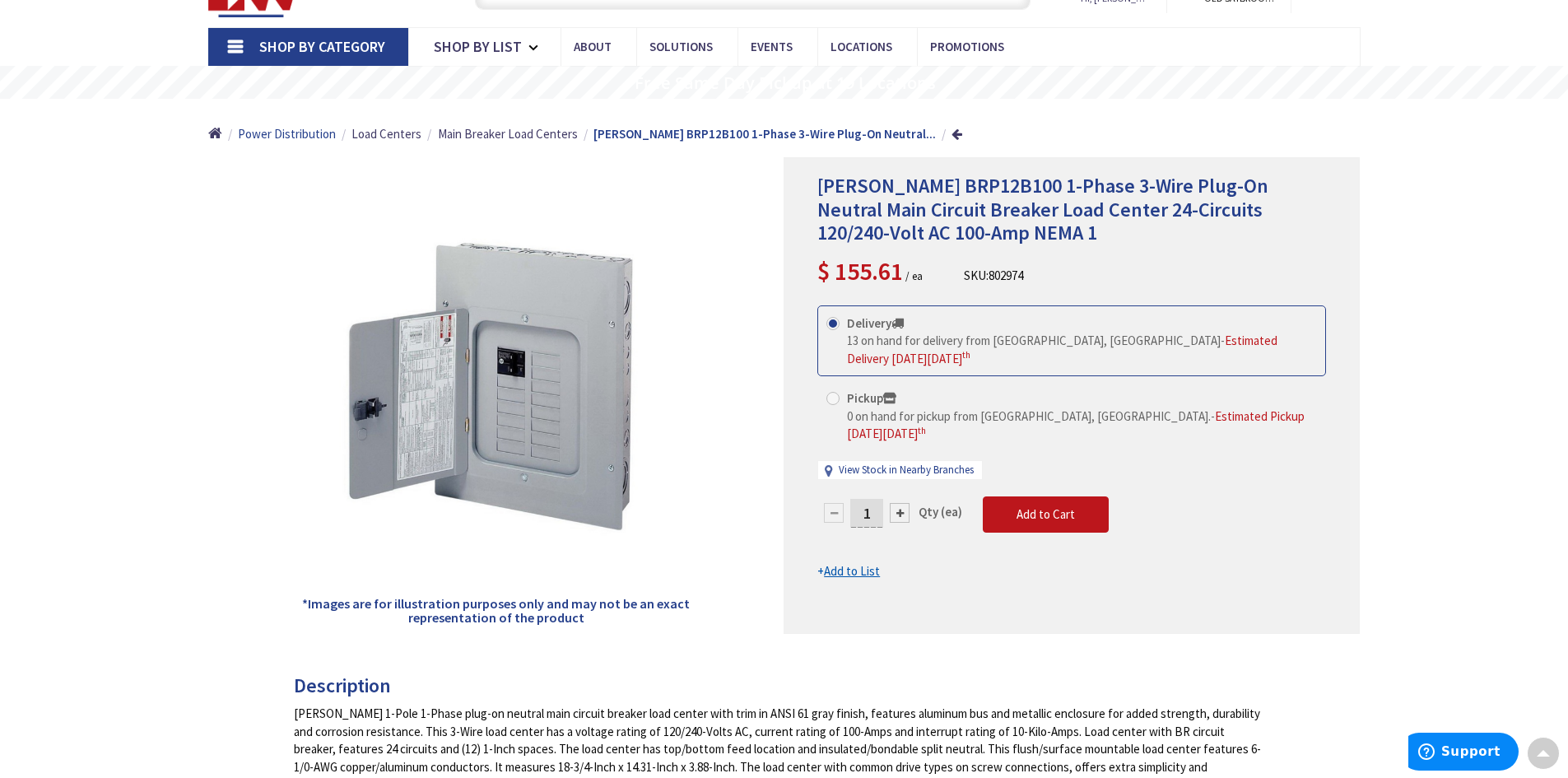
scroll to position [0, 0]
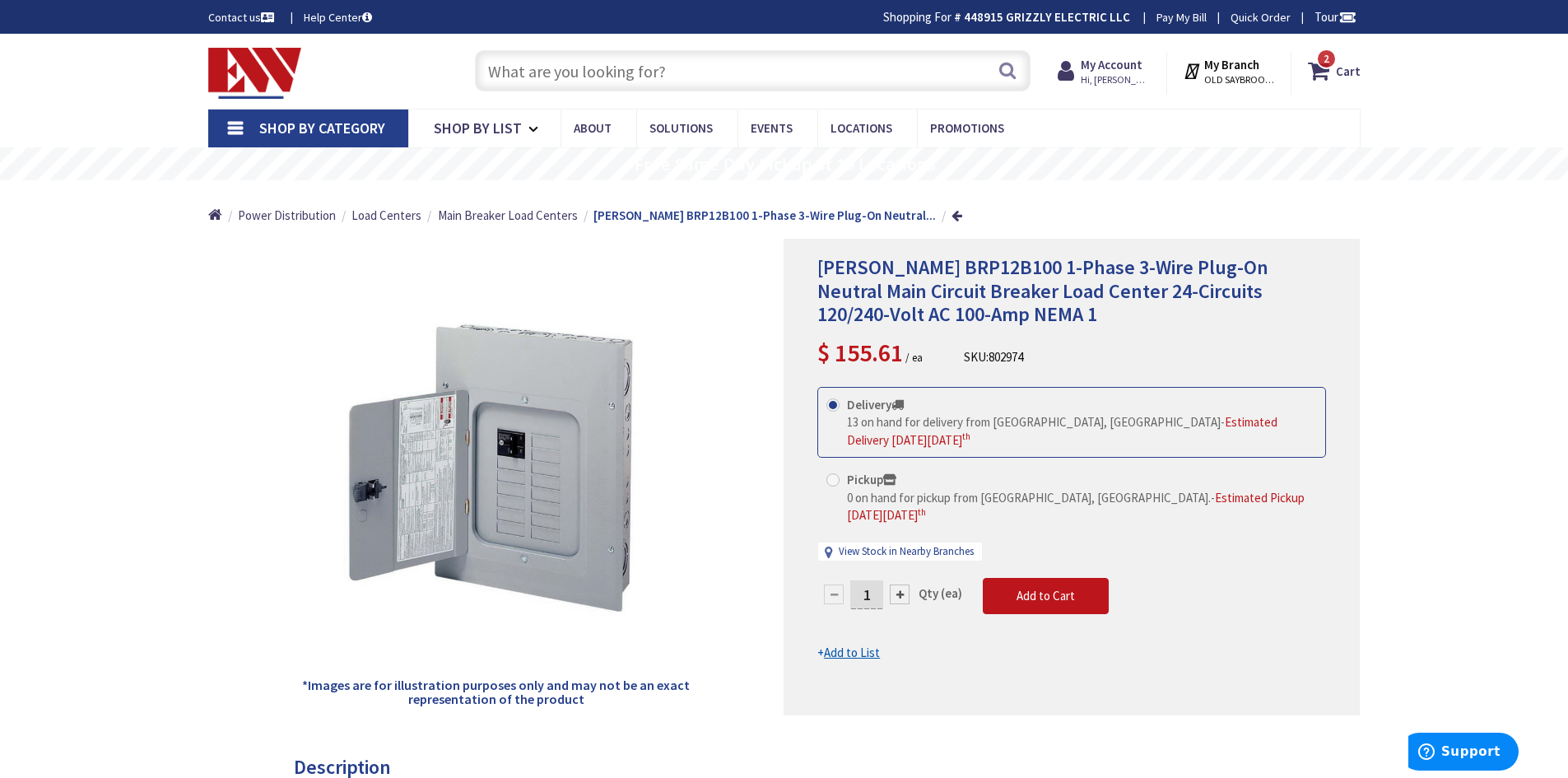
click at [228, 128] on link "Shop By Category" at bounding box center [308, 129] width 200 height 38
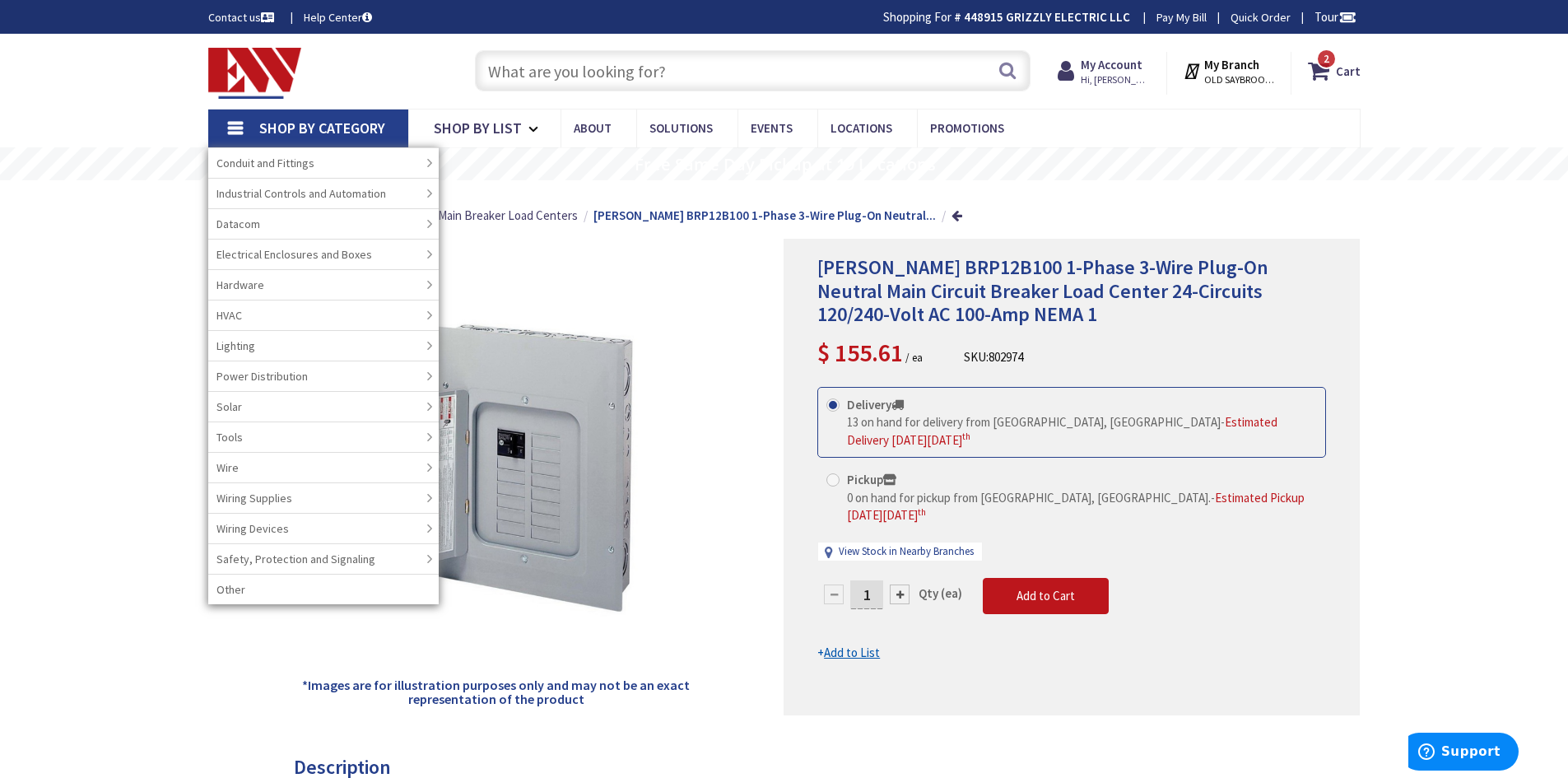
drag, startPoint x: 596, startPoint y: 79, endPoint x: 599, endPoint y: 70, distance: 9.5
click at [597, 76] on input "text" at bounding box center [752, 70] width 555 height 41
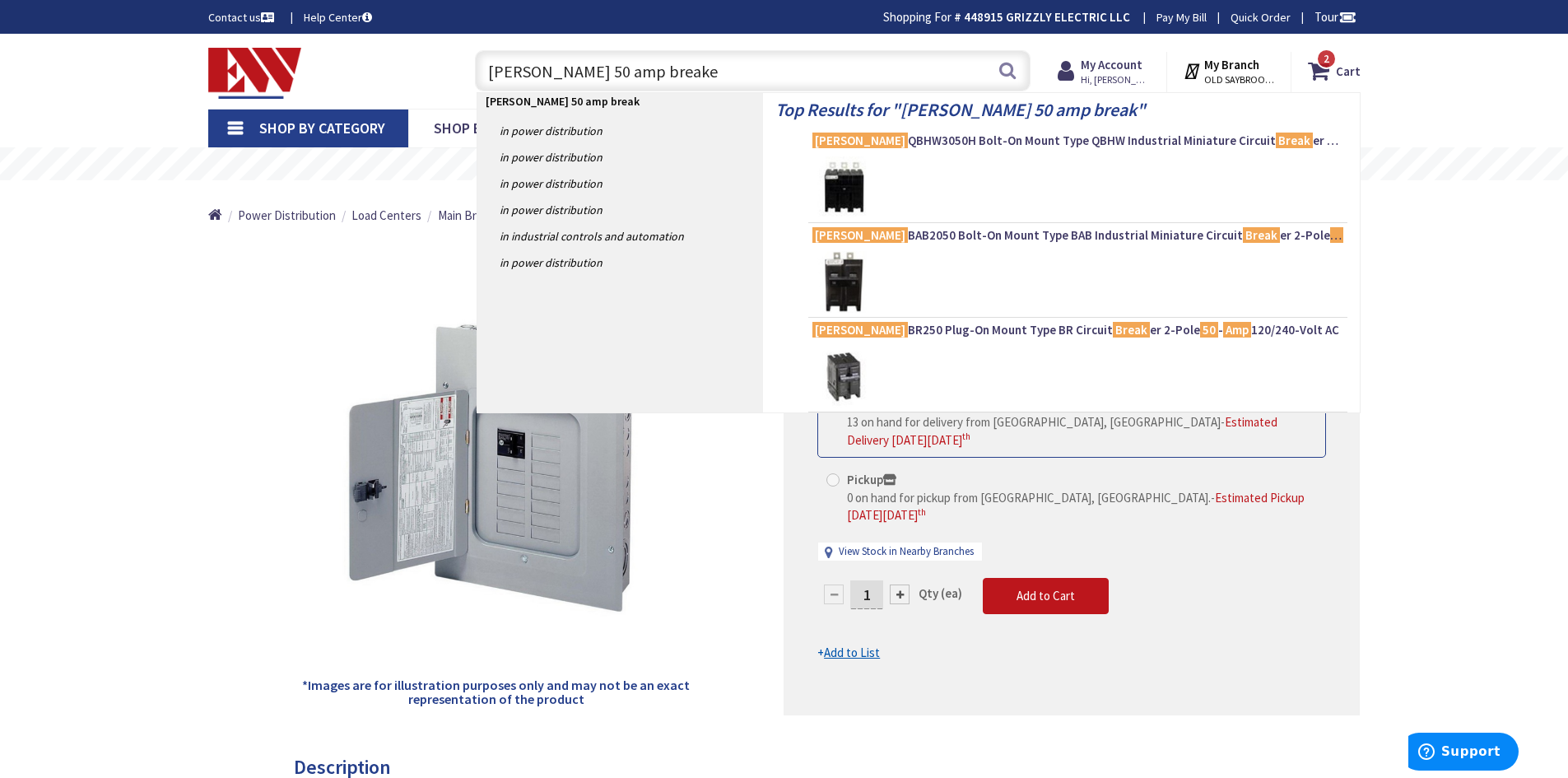
type input "eaton 50 amp breaker"
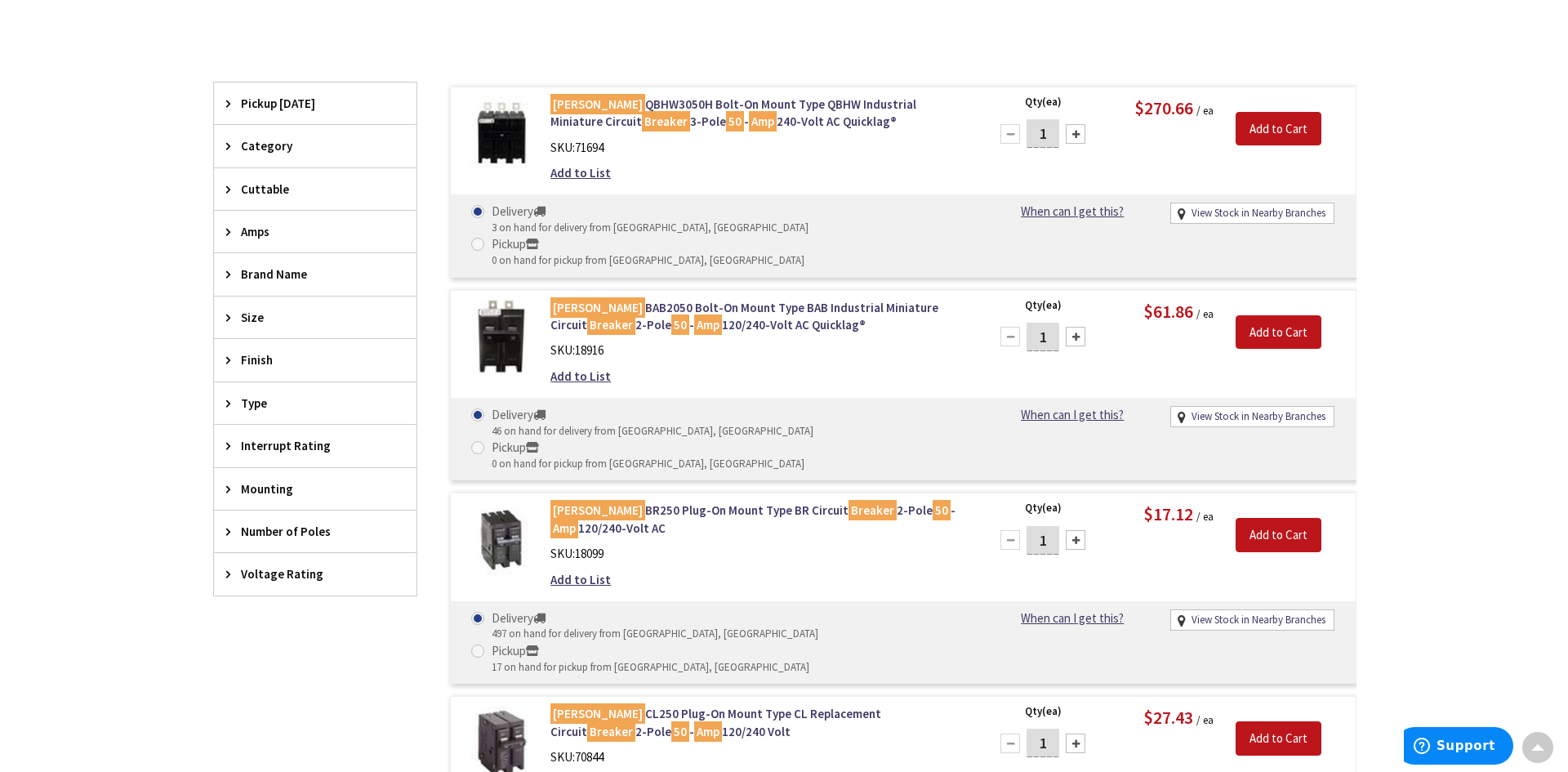
scroll to position [408, 0]
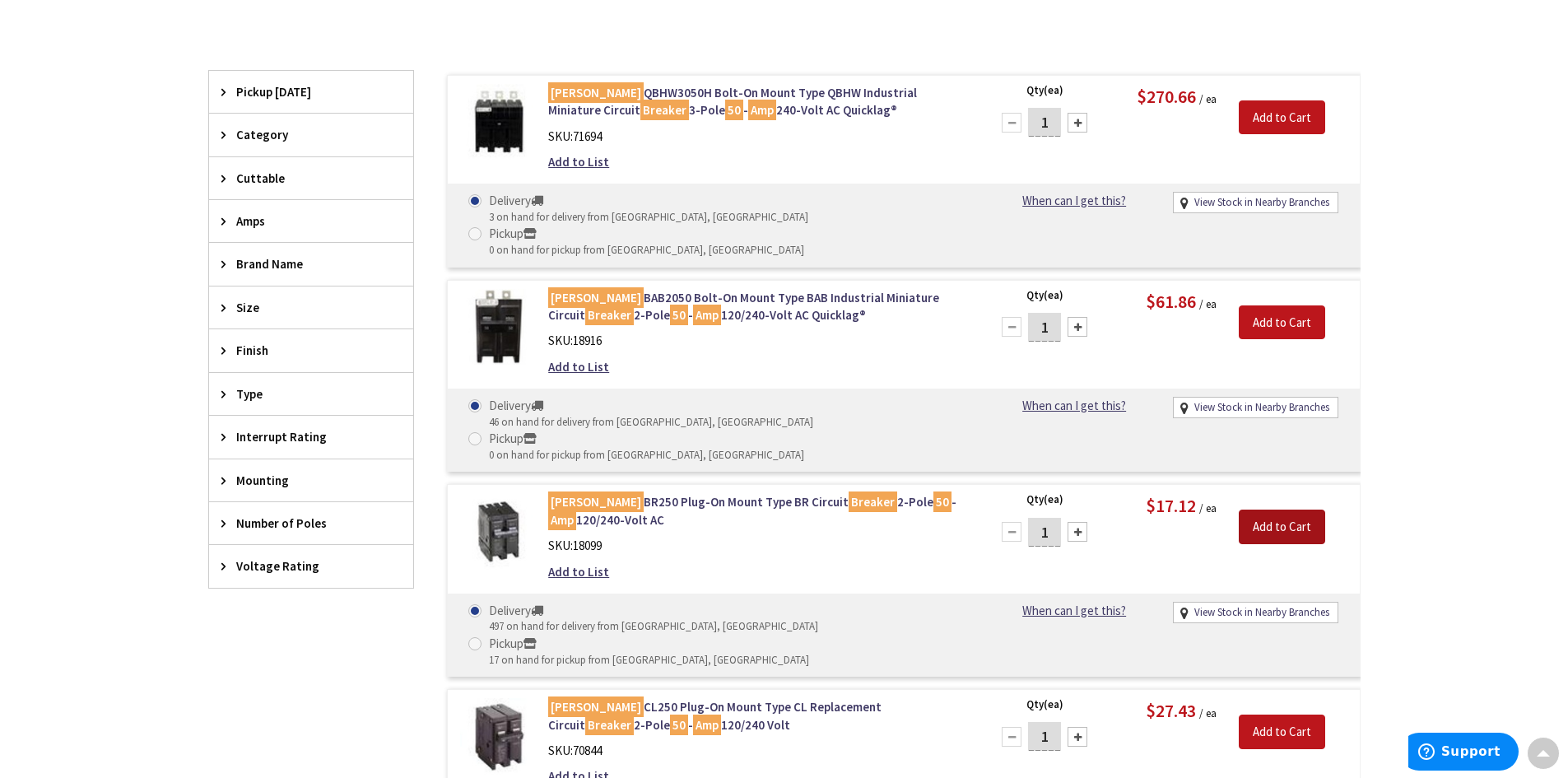
click at [1256, 509] on input "Add to Cart" at bounding box center [1281, 527] width 87 height 34
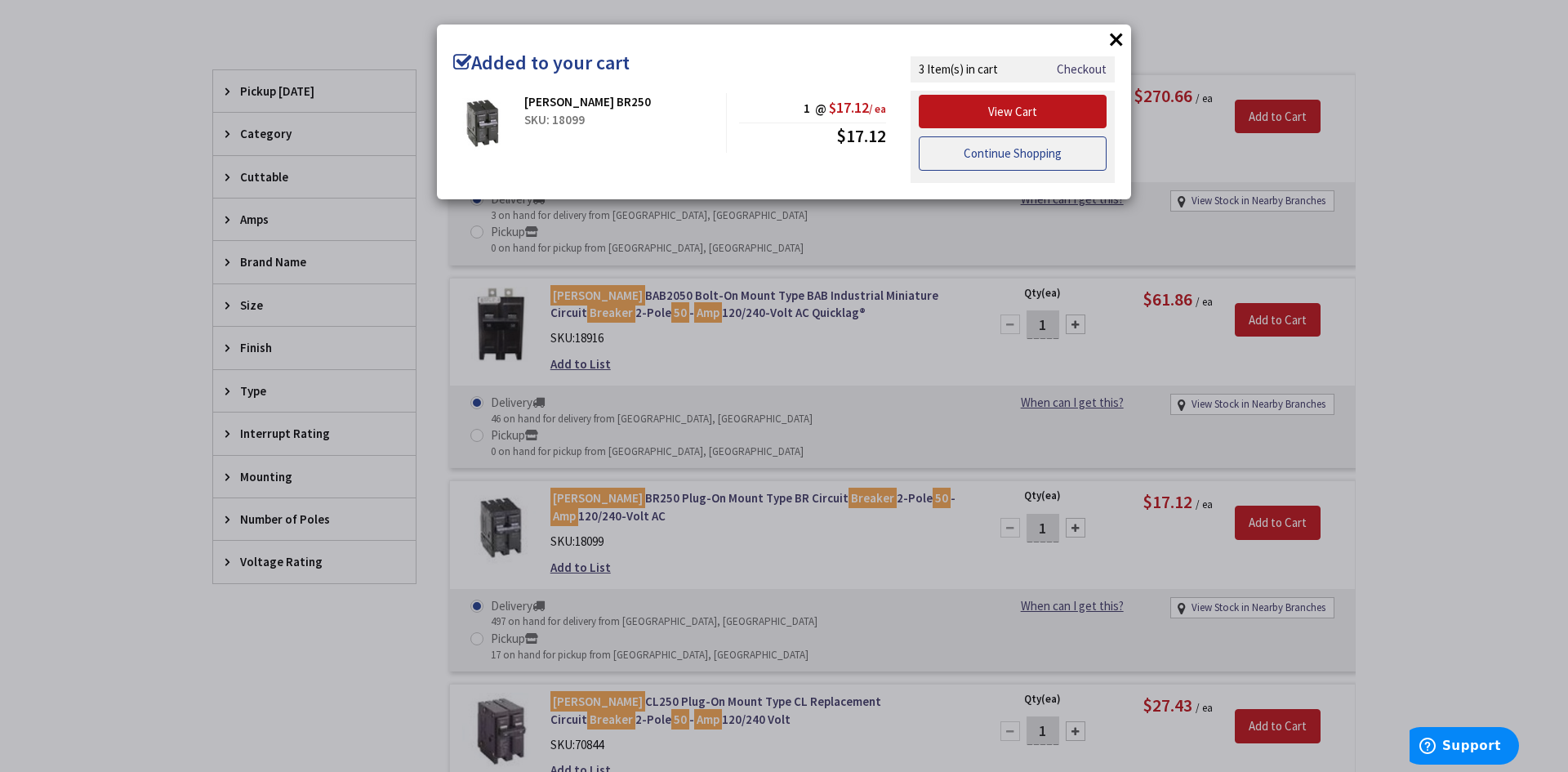
click at [959, 164] on link "Continue Shopping" at bounding box center [1012, 153] width 188 height 34
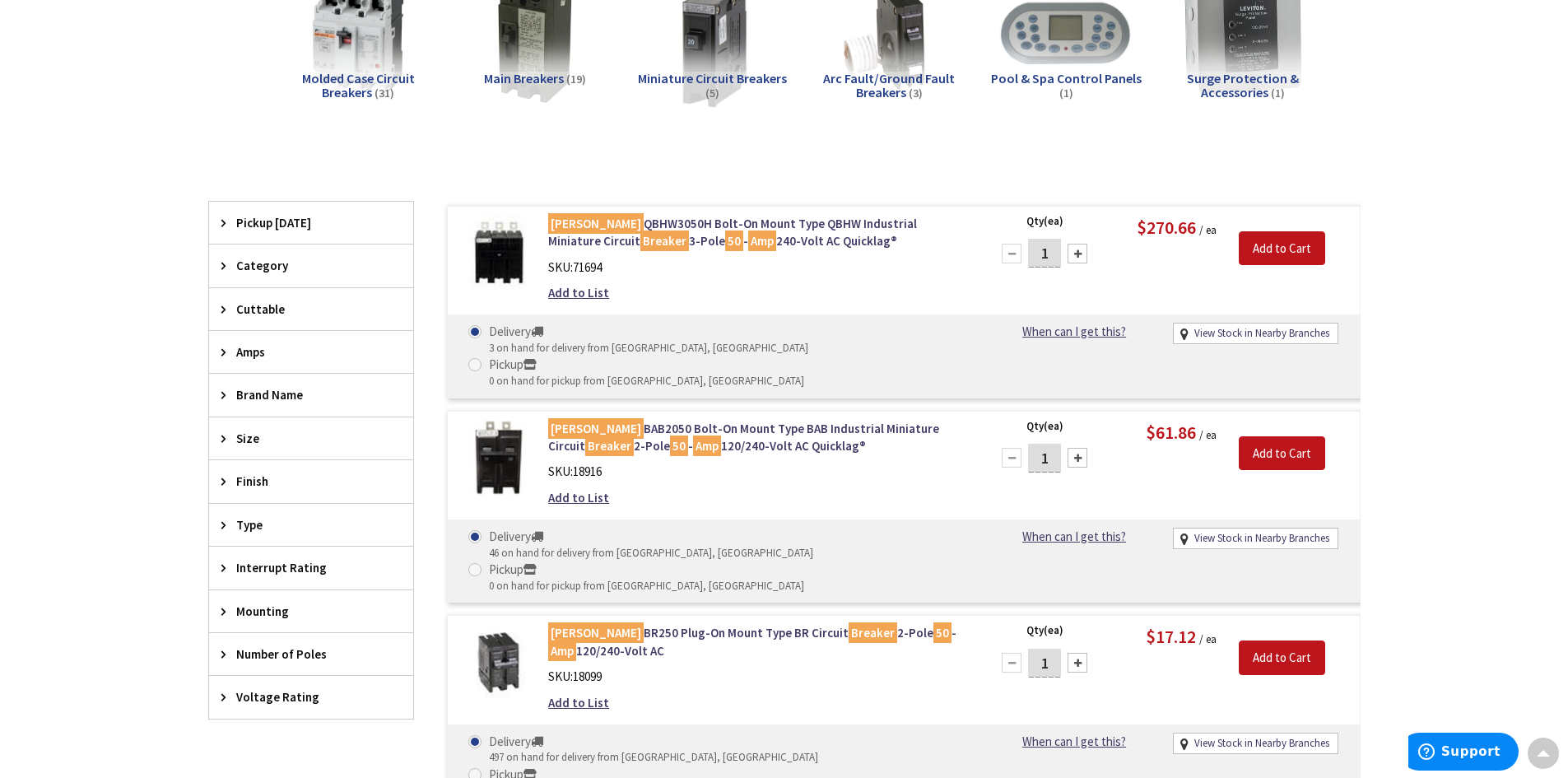
scroll to position [0, 0]
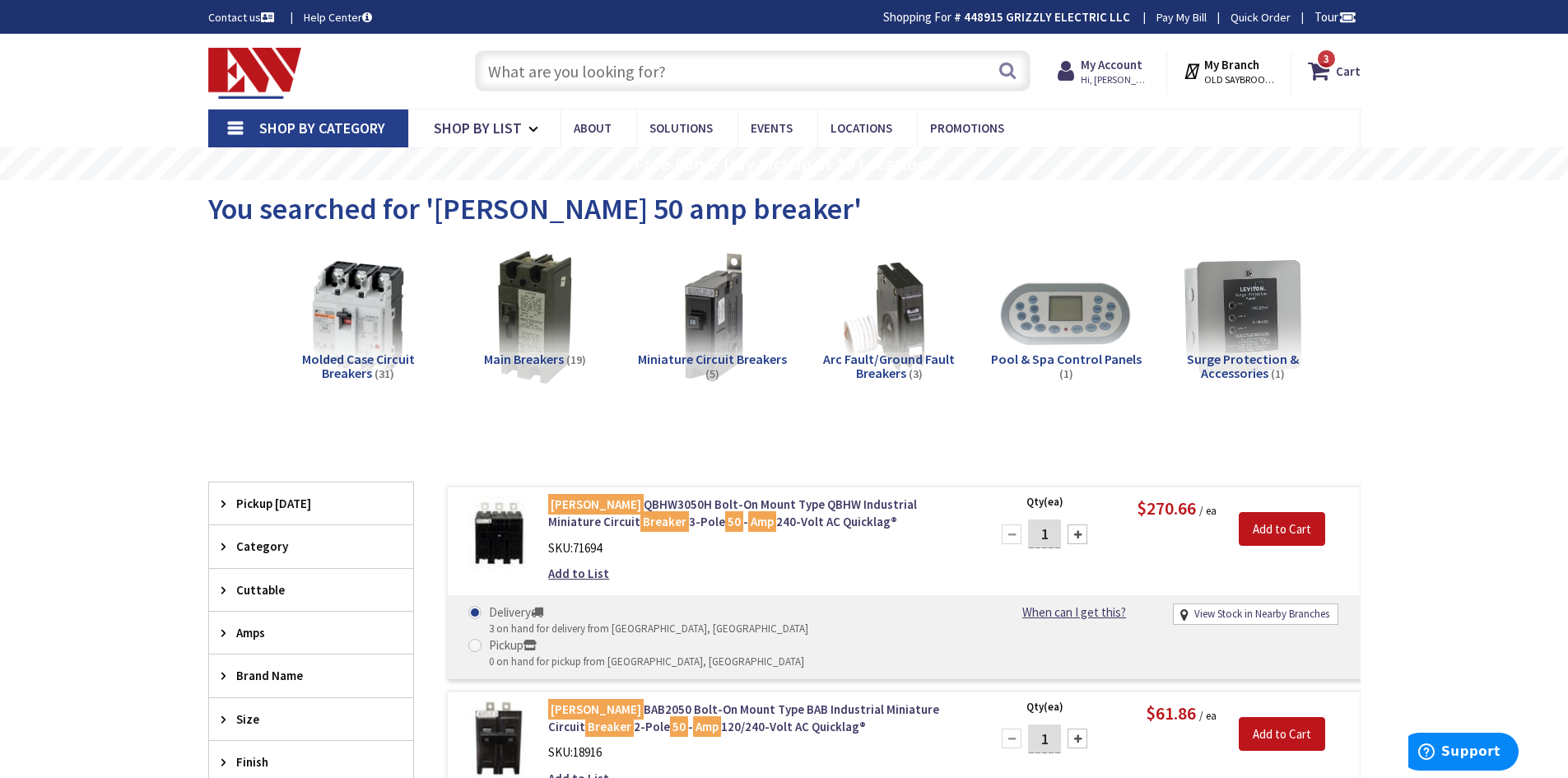
click at [611, 67] on input "text" at bounding box center [752, 70] width 555 height 41
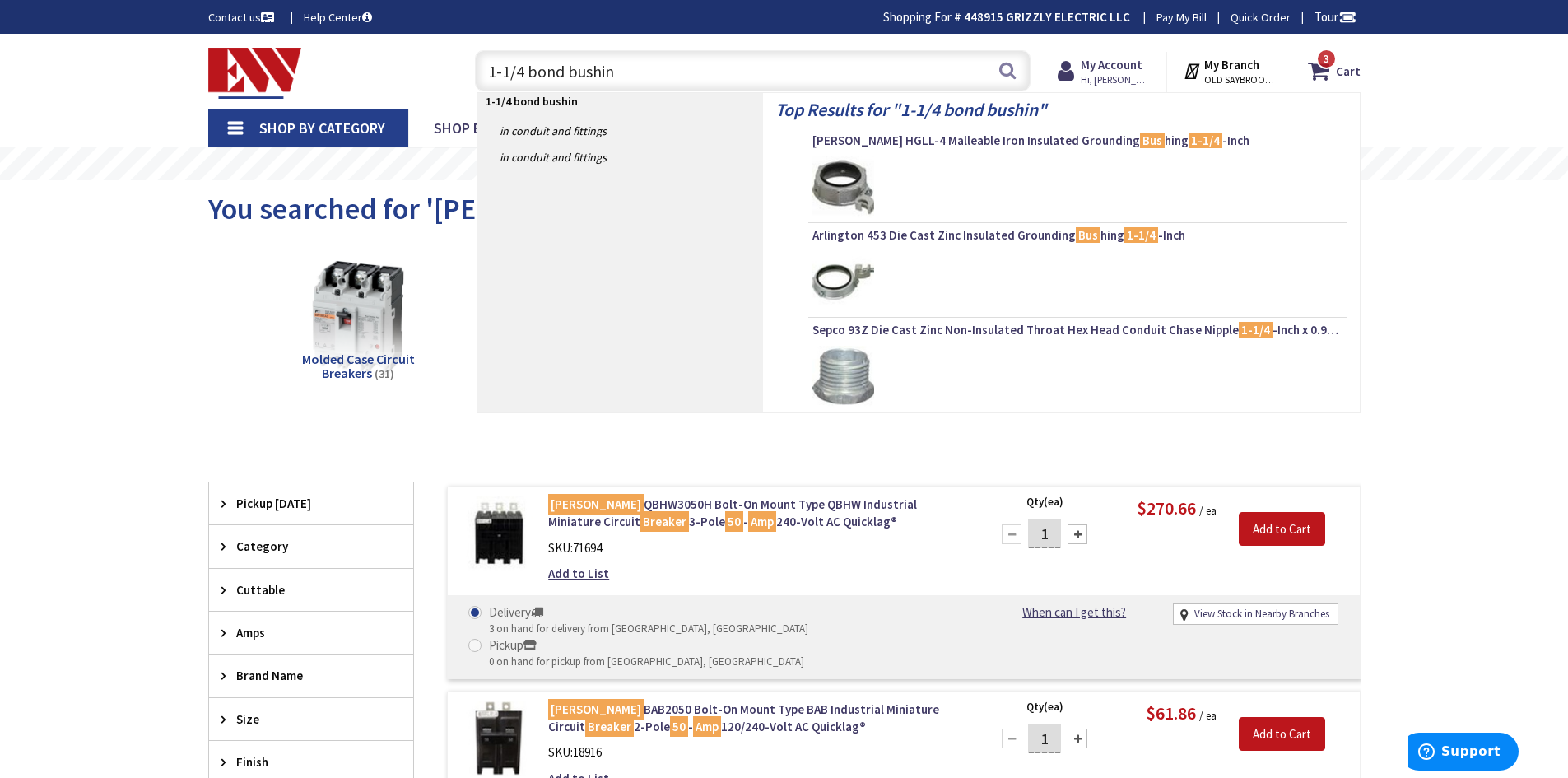
type input "1-1/4 bond bushing"
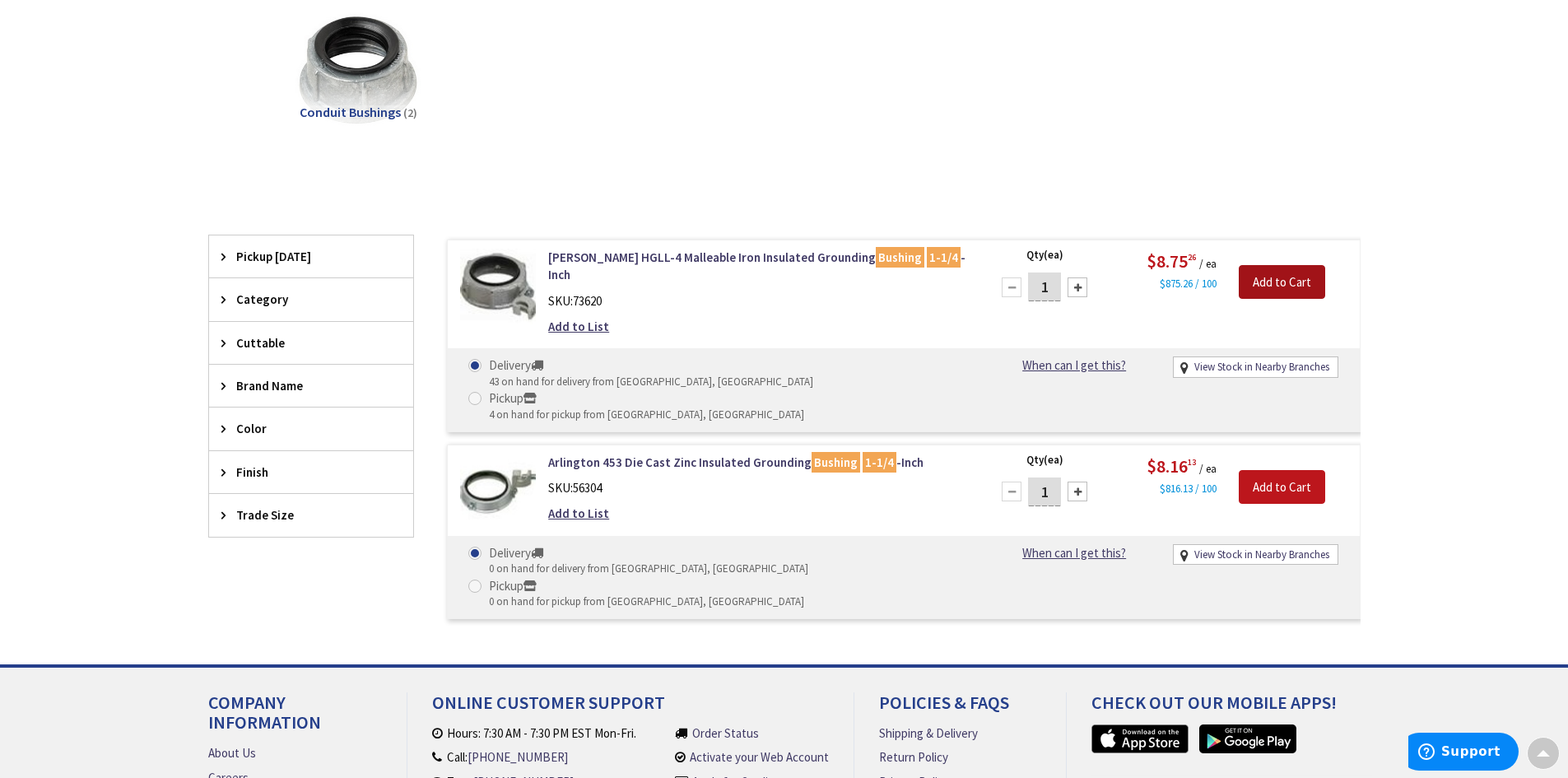
click at [1263, 282] on input "Add to Cart" at bounding box center [1281, 282] width 87 height 34
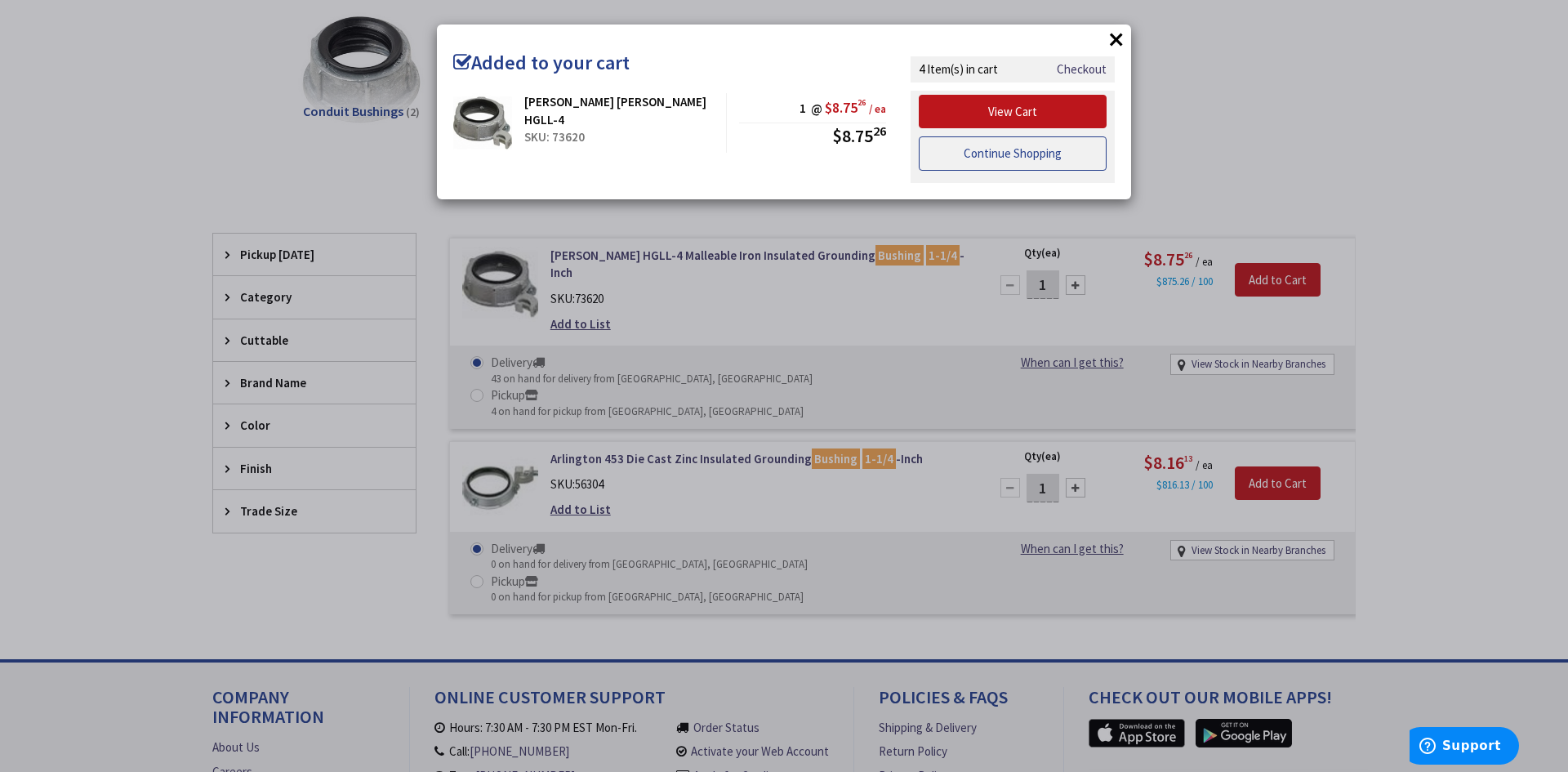
click at [964, 154] on link "Continue Shopping" at bounding box center [1012, 153] width 188 height 34
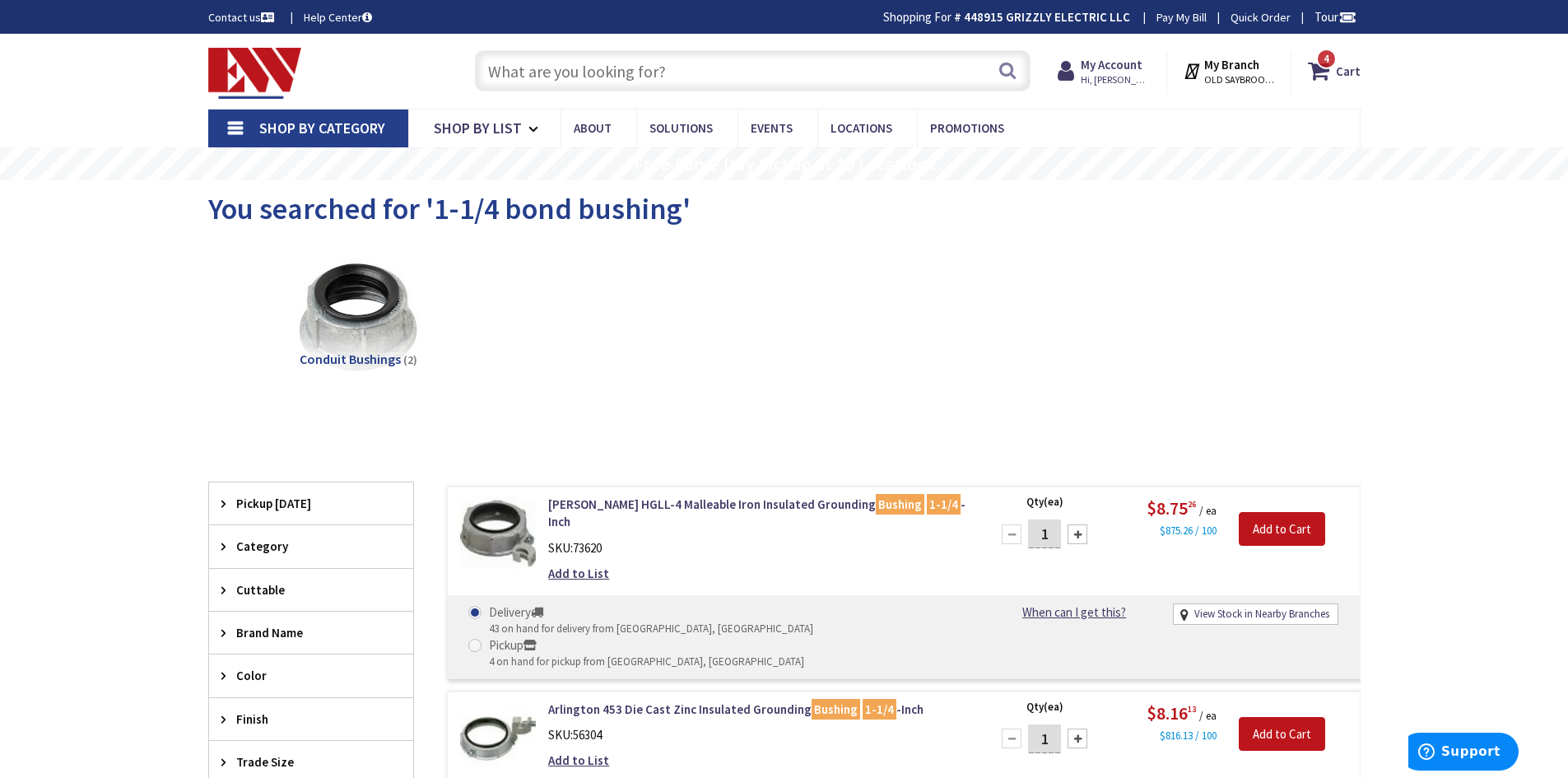
click at [630, 67] on input "text" at bounding box center [752, 70] width 555 height 41
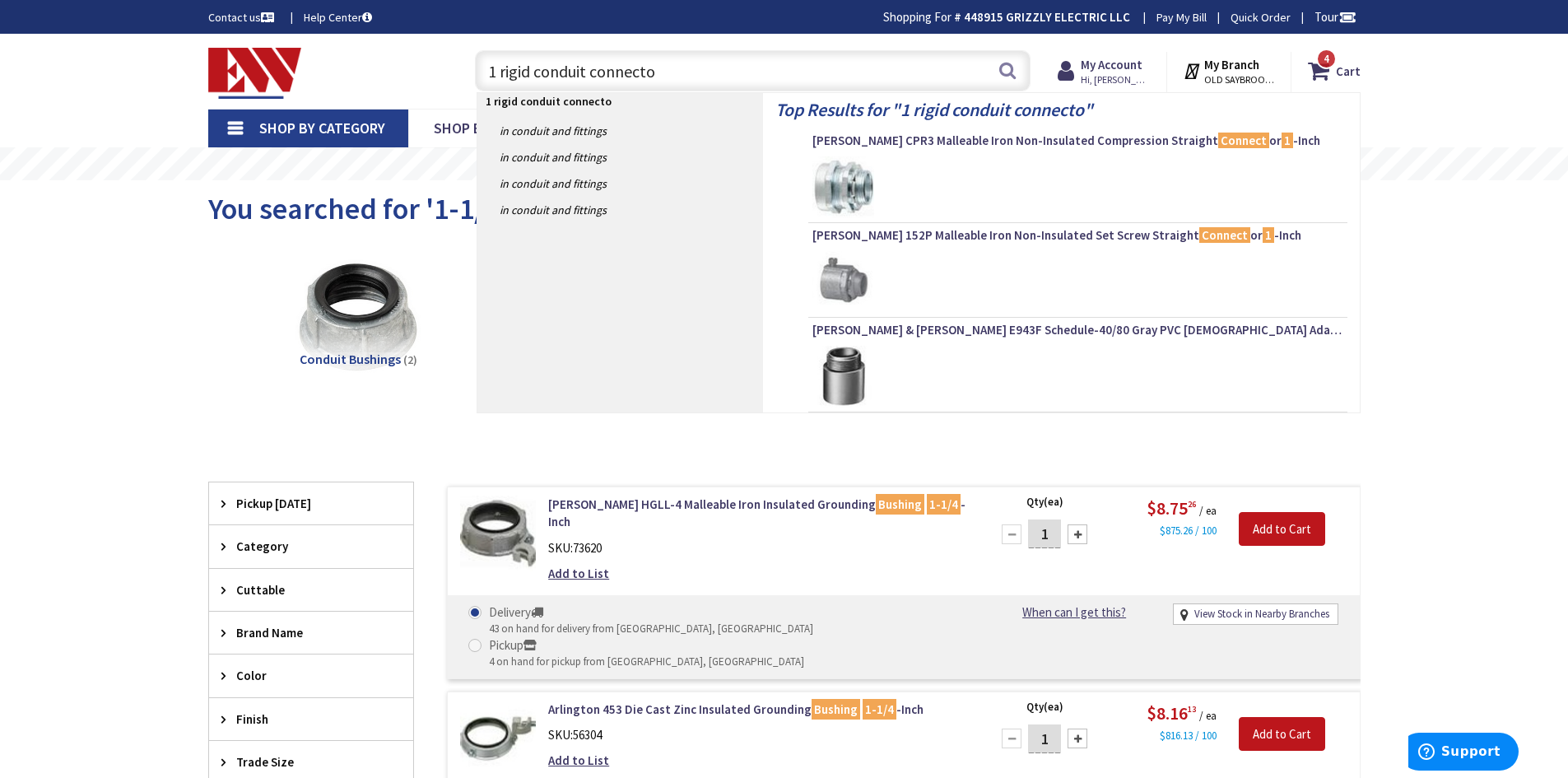
type input "1 rigid conduit connector"
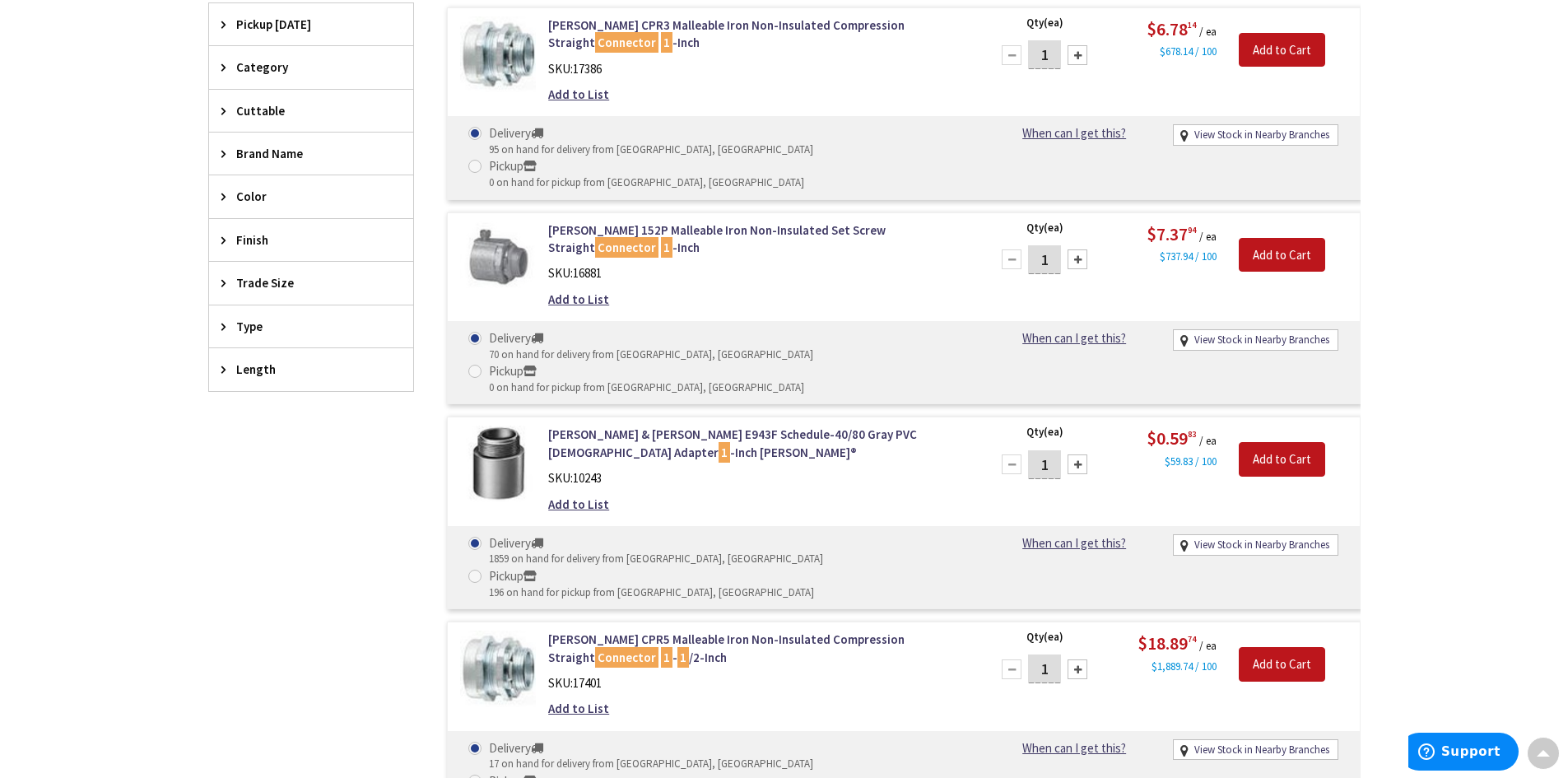
scroll to position [247, 0]
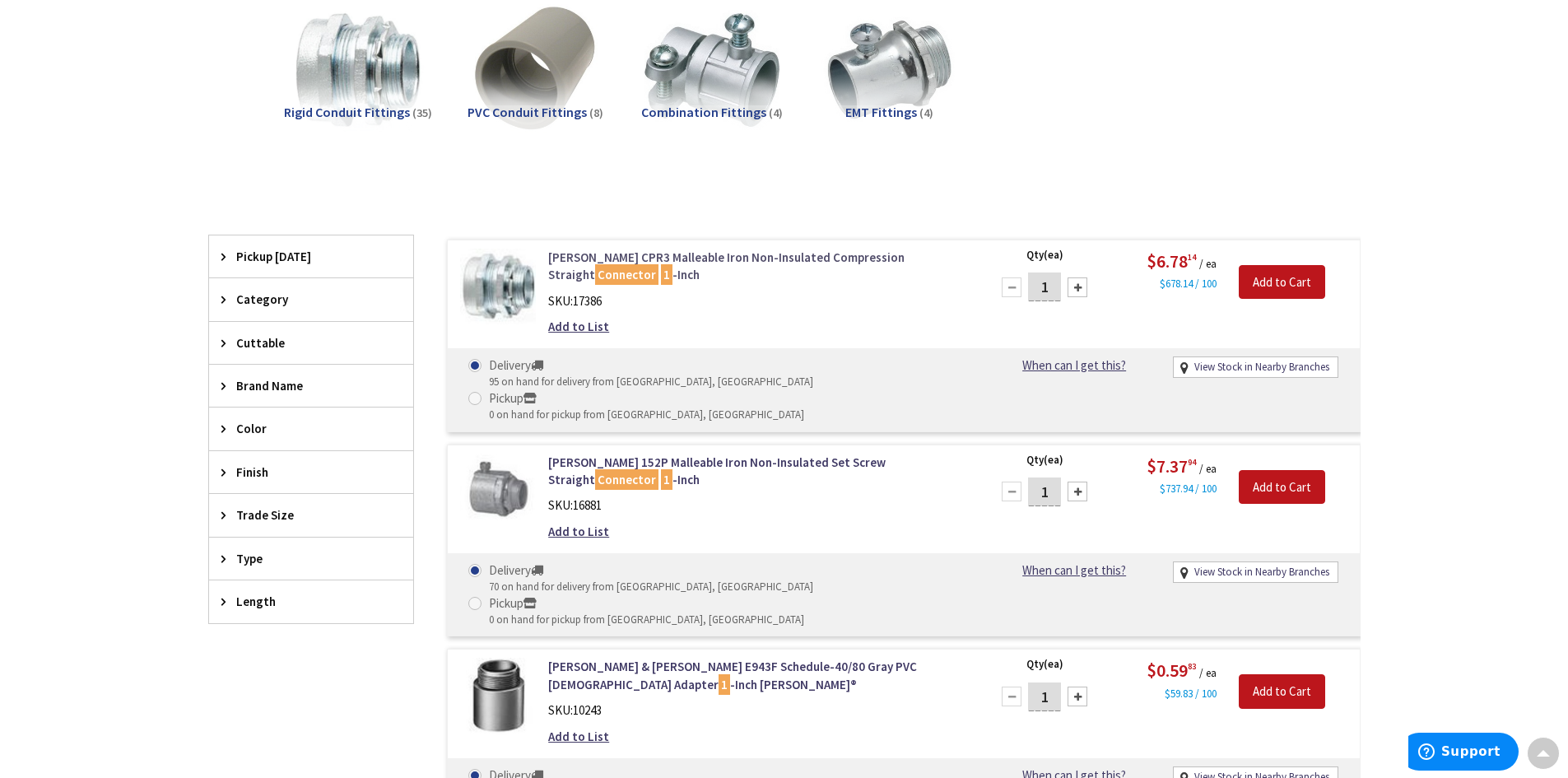
click at [730, 256] on link "Crouse-Hinds CPR3 Malleable Iron Non-Insulated Compression Straight Connector 1…" at bounding box center [758, 266] width 419 height 35
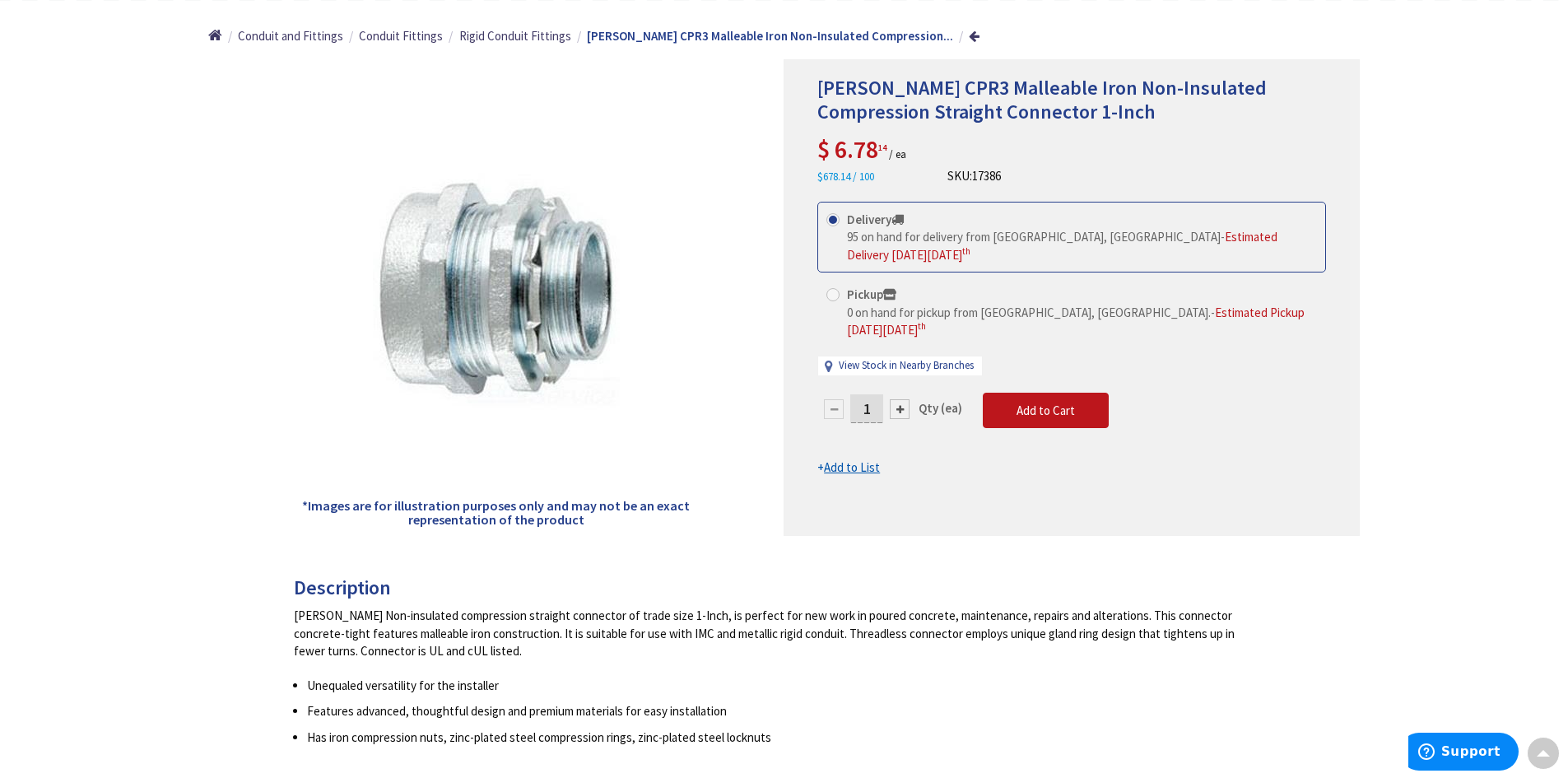
scroll to position [165, 0]
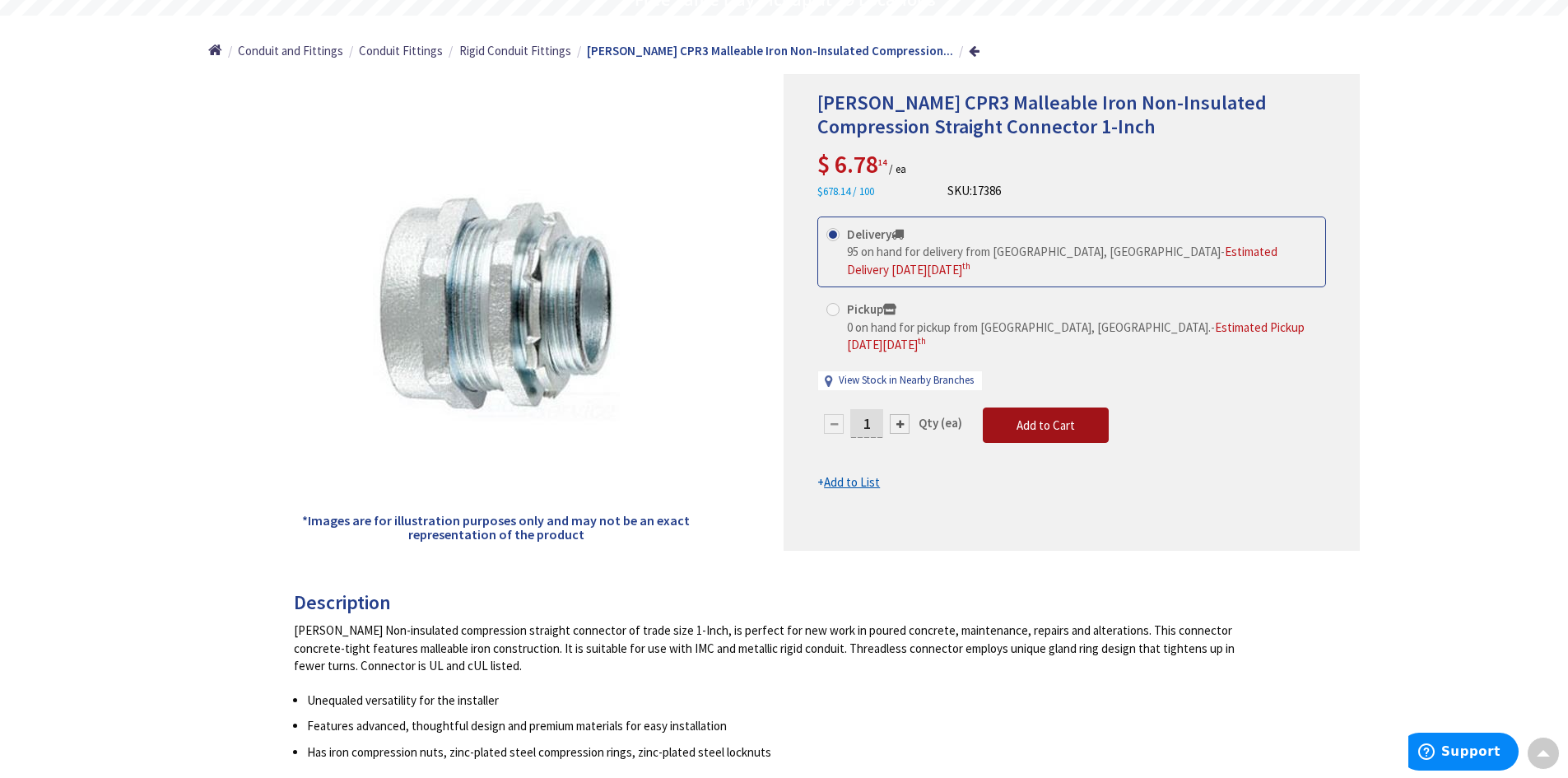
click at [1073, 408] on button "Add to Cart" at bounding box center [1045, 426] width 126 height 36
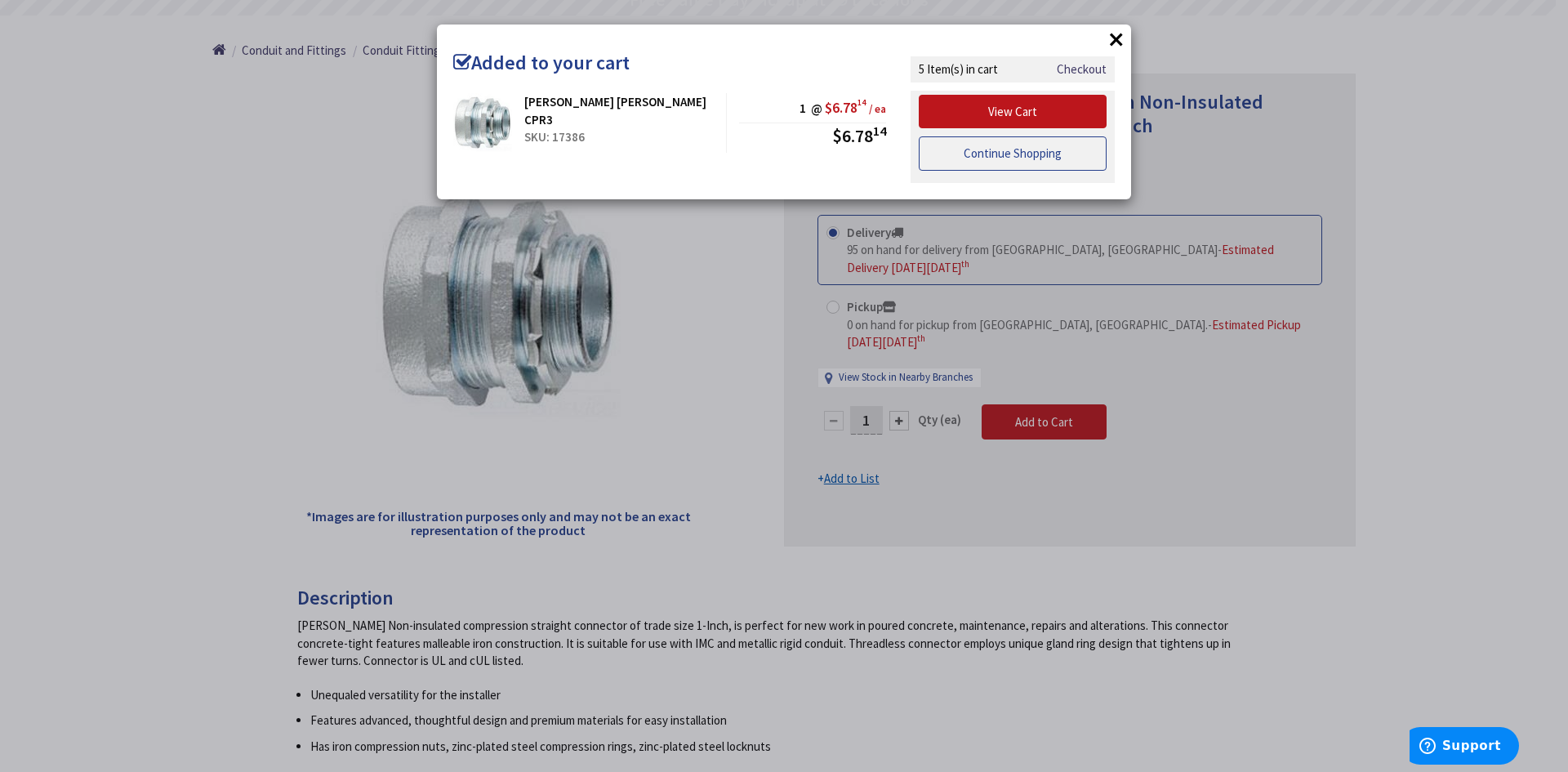
click at [1025, 160] on link "Continue Shopping" at bounding box center [1012, 153] width 188 height 34
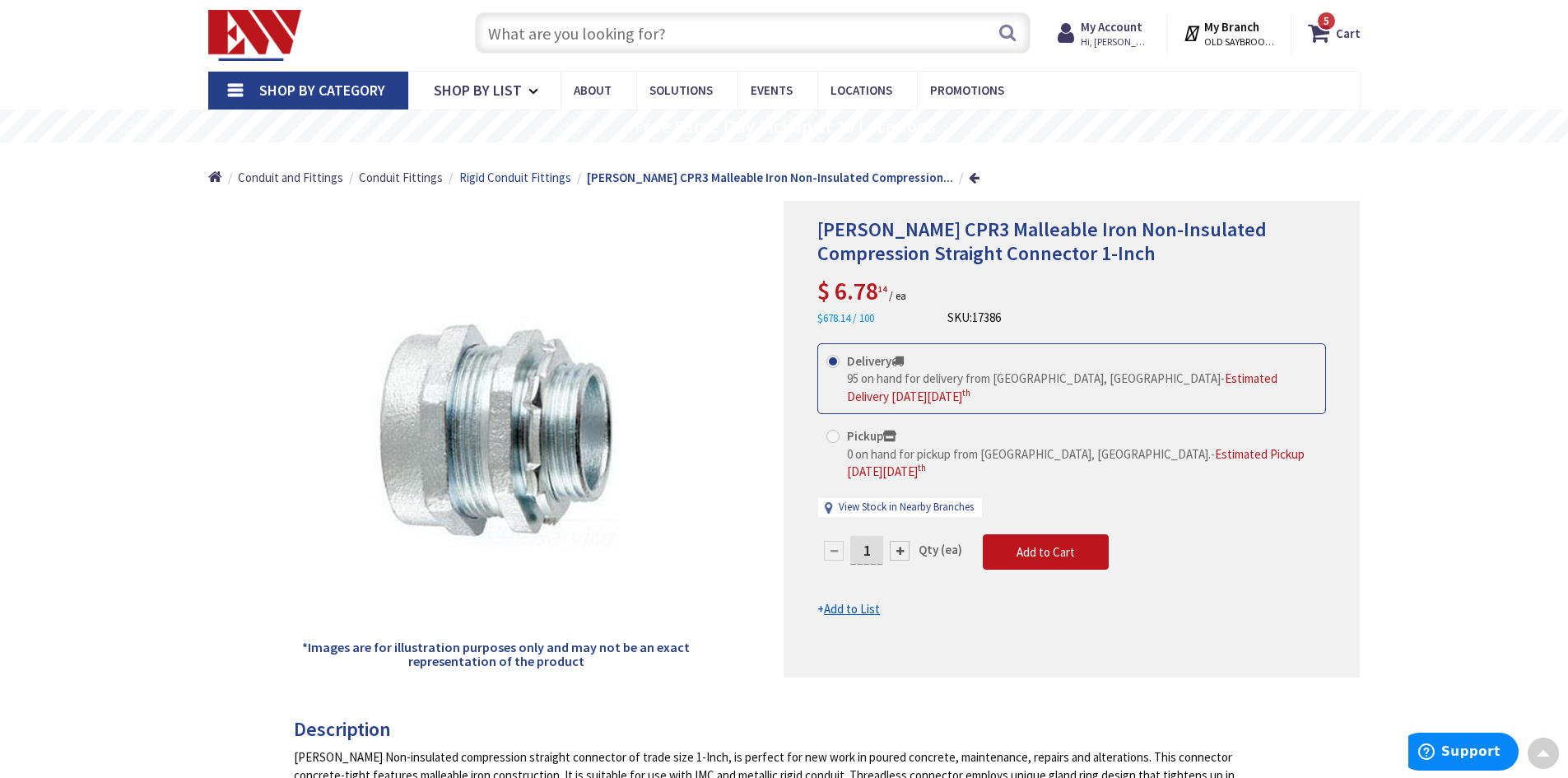
scroll to position [0, 0]
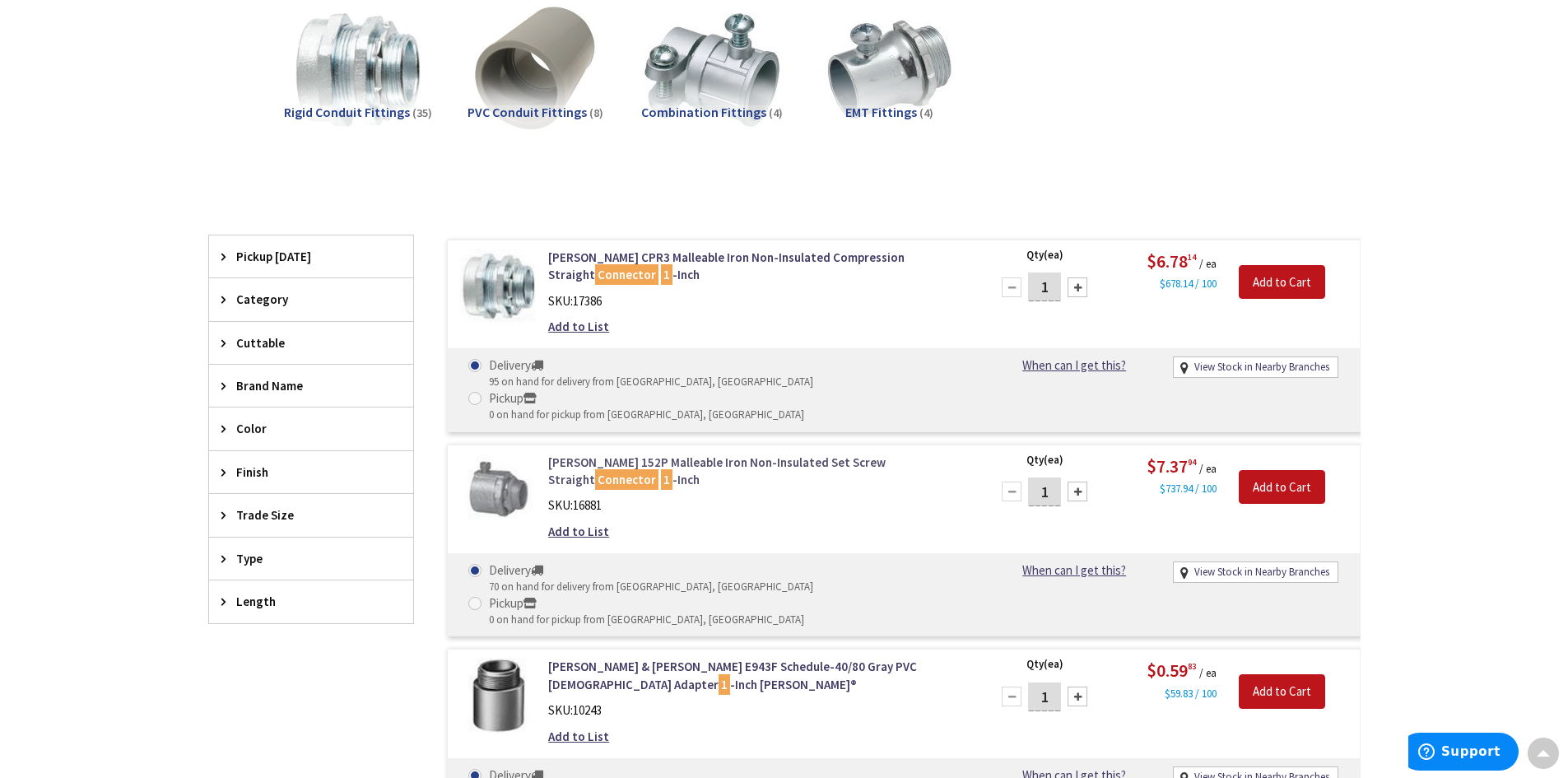
click at [748, 453] on link "Crouse-Hinds 152P Malleable Iron Non-Insulated Set Screw Straight Connector 1 -…" at bounding box center [758, 470] width 419 height 35
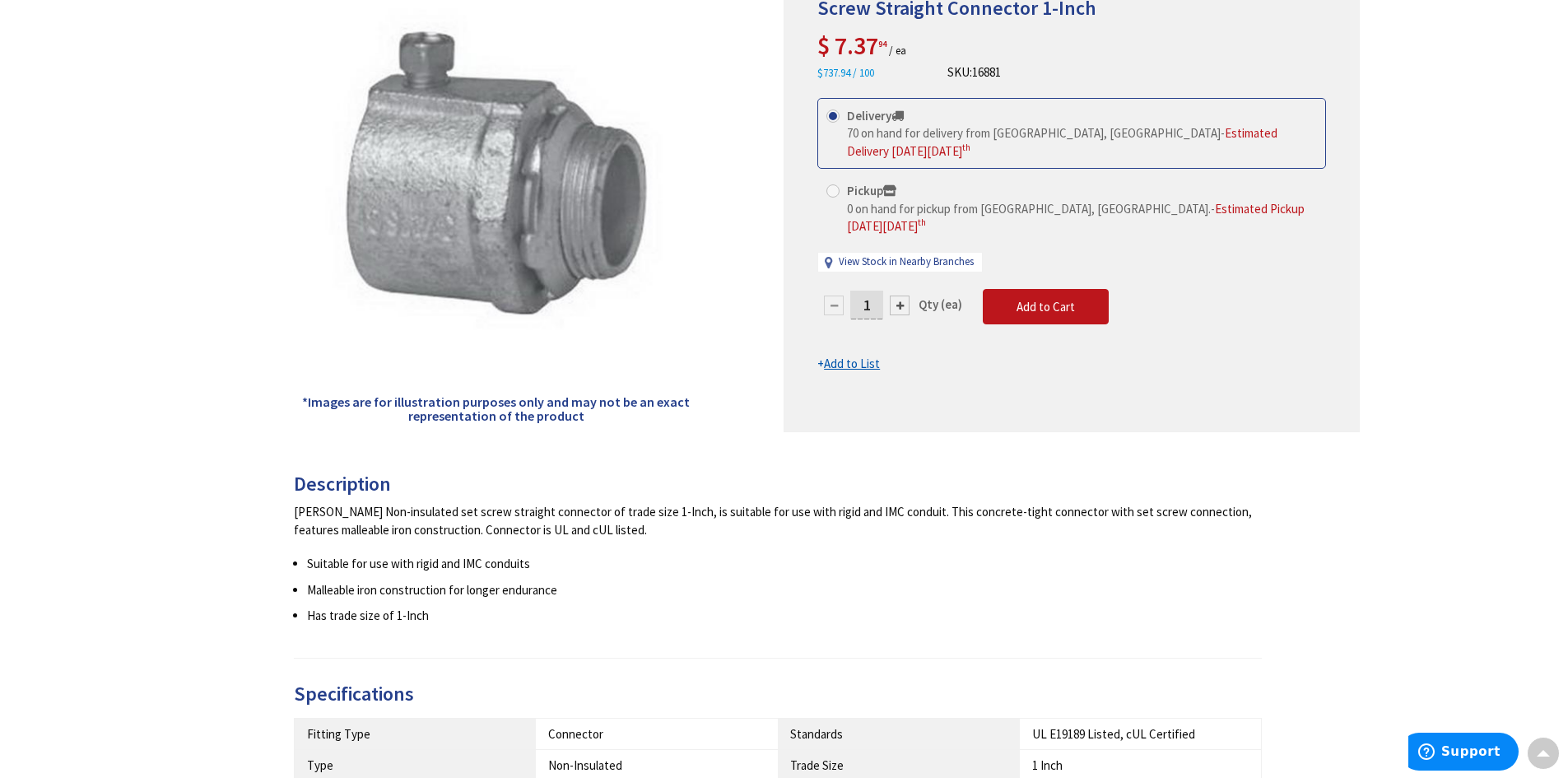
scroll to position [165, 0]
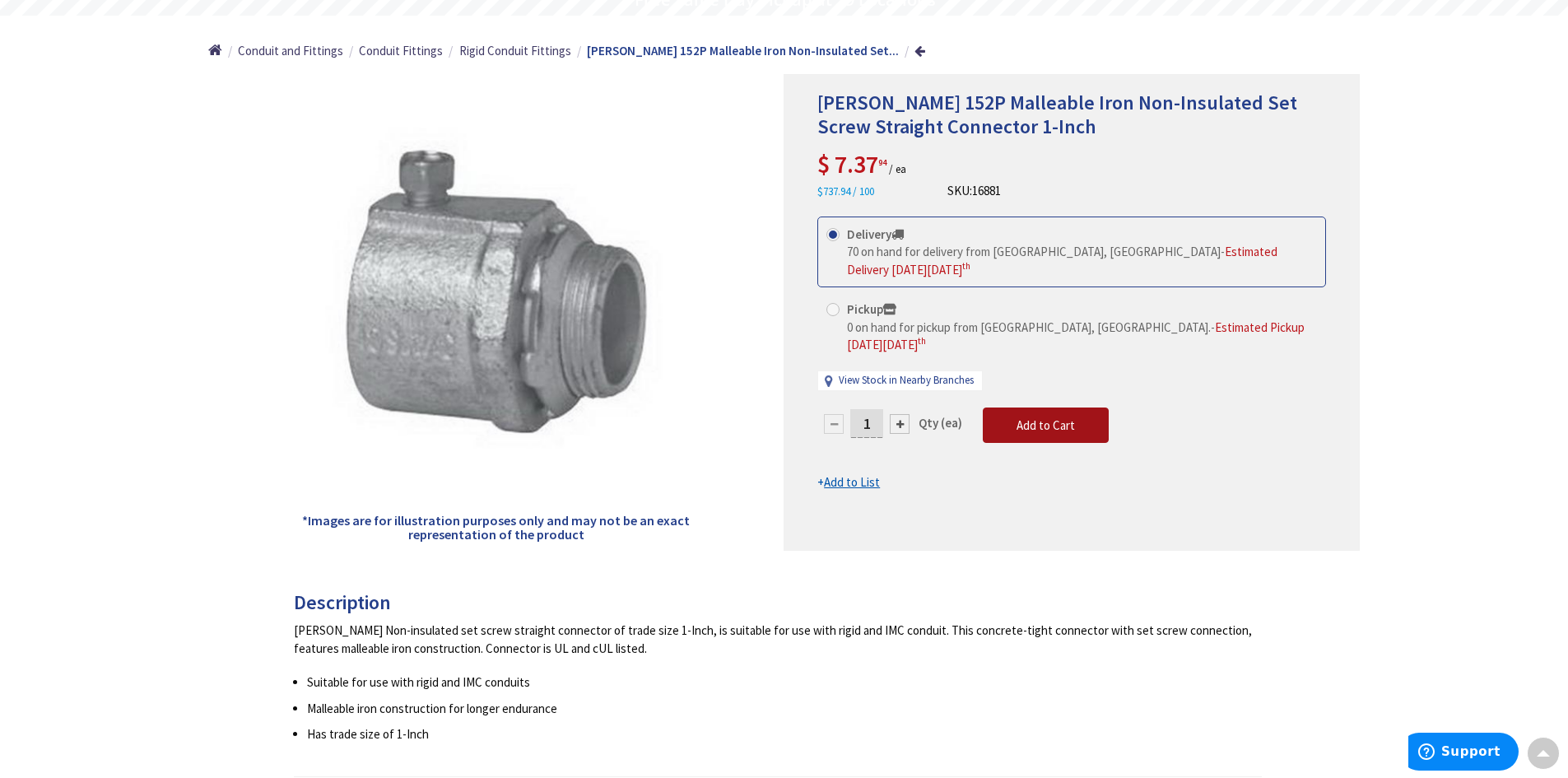
click at [1053, 417] on span "Add to Cart" at bounding box center [1045, 425] width 58 height 15
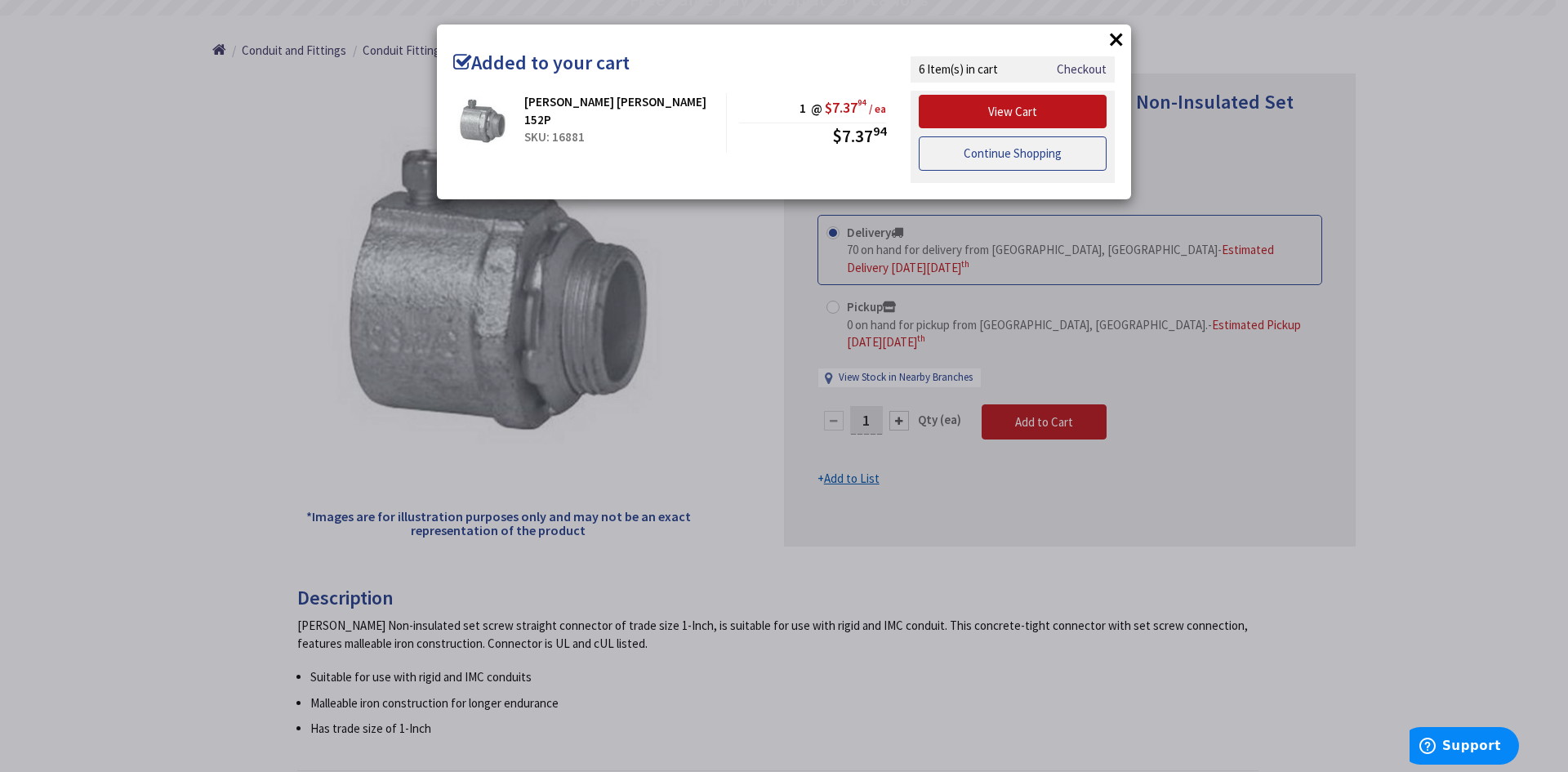
click at [1025, 159] on link "Continue Shopping" at bounding box center [1012, 153] width 188 height 34
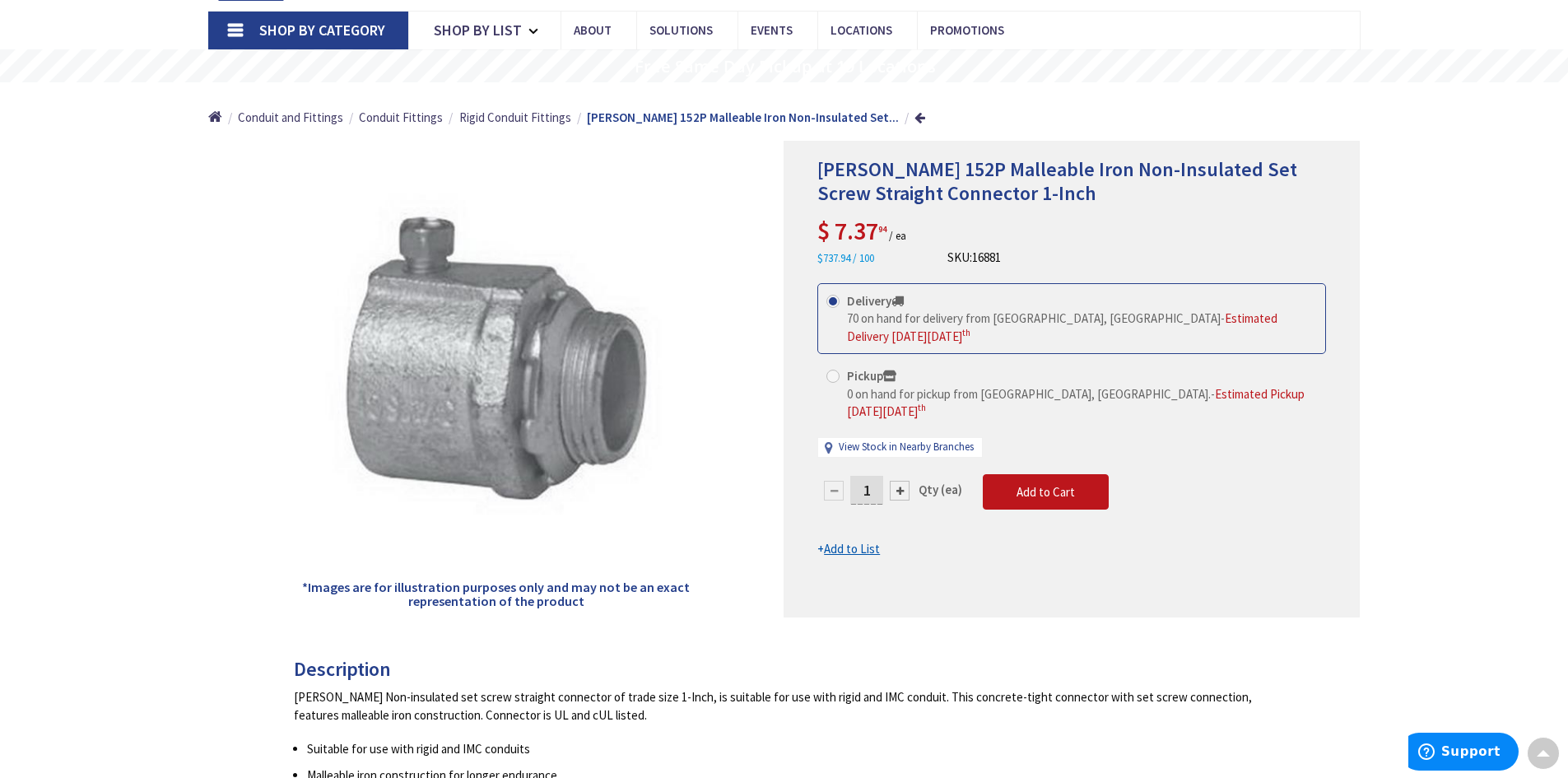
scroll to position [0, 0]
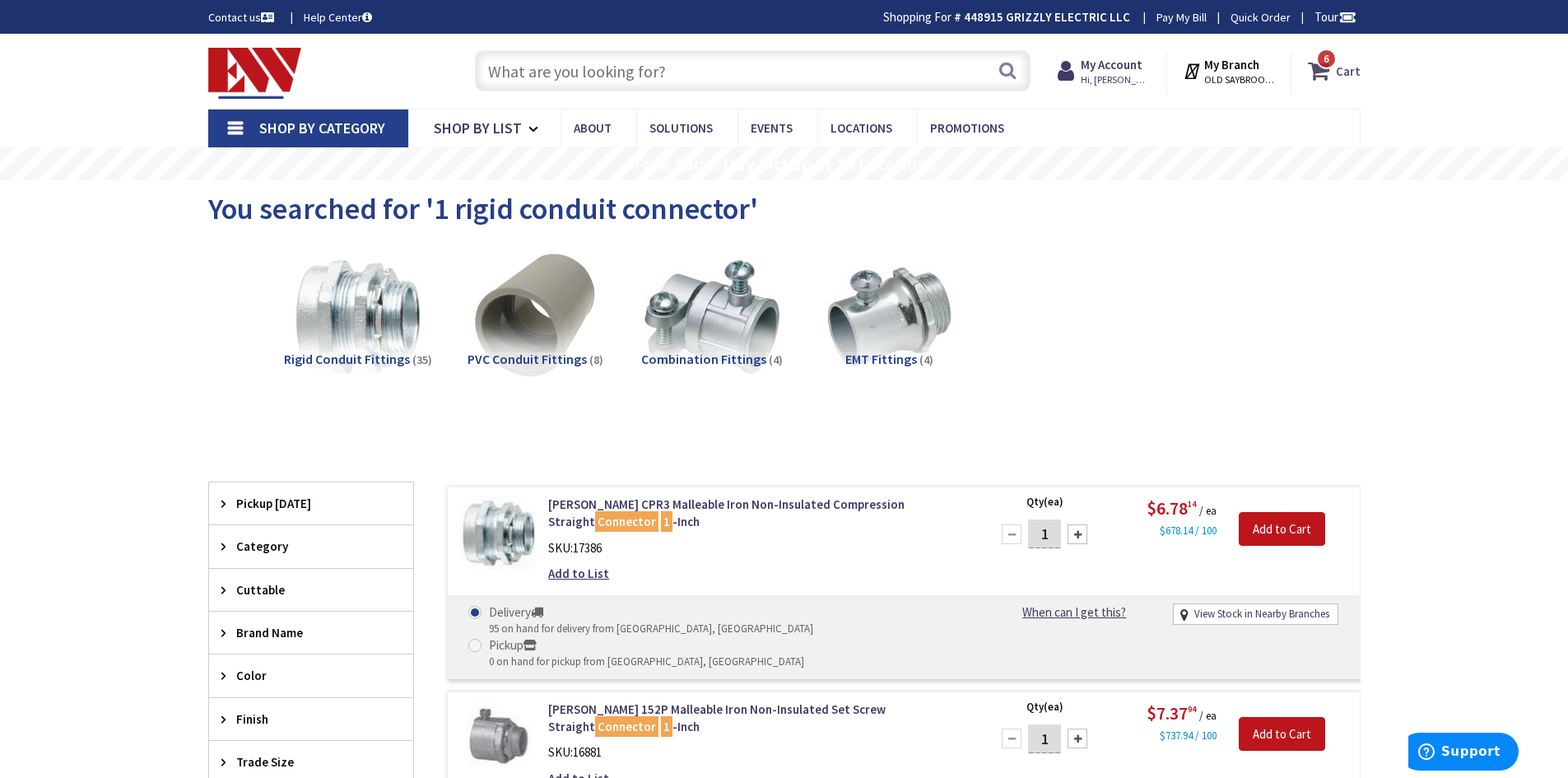
click at [1323, 68] on span "6 6 items" at bounding box center [1326, 59] width 21 height 21
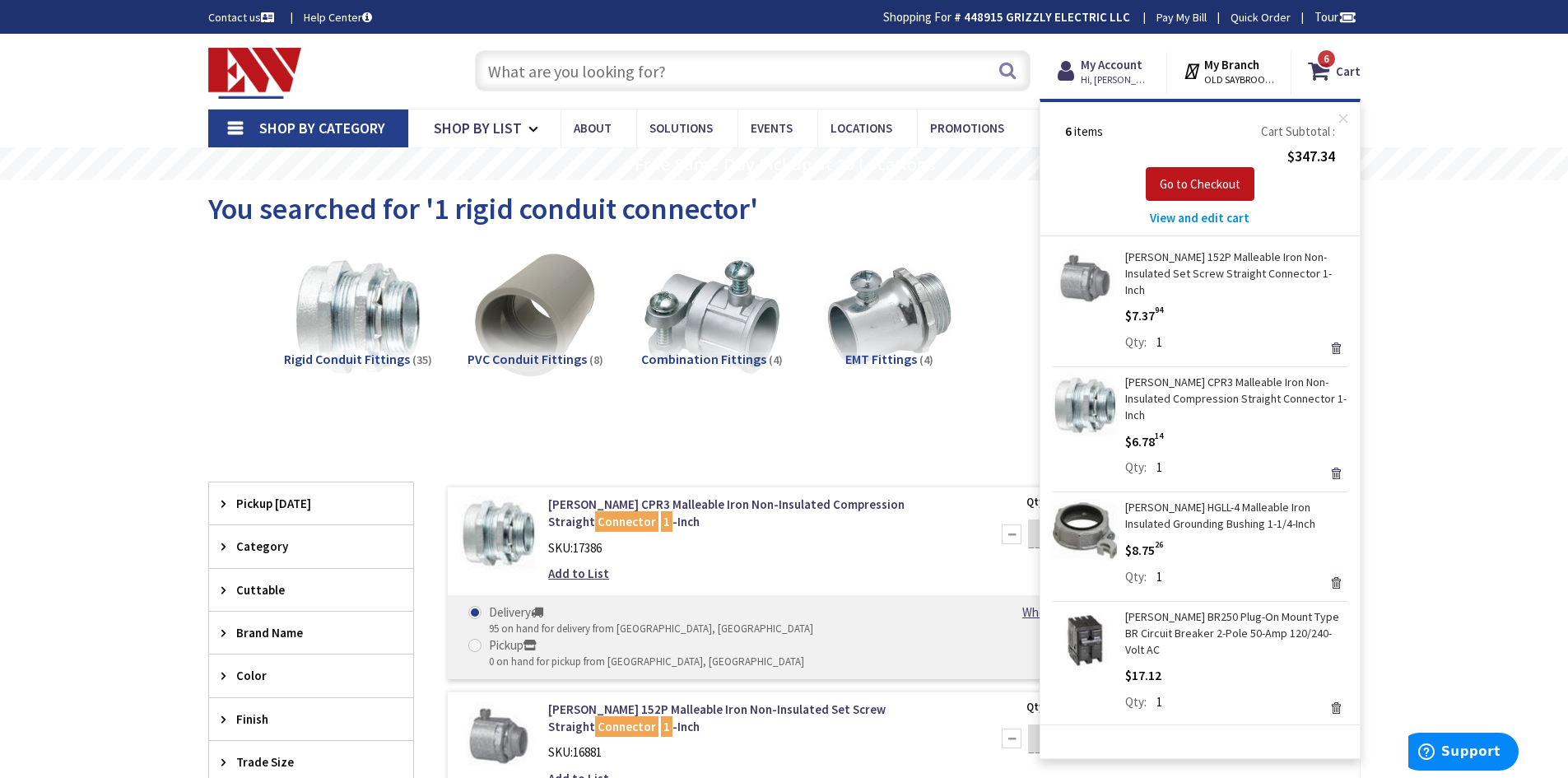
click at [1194, 221] on span "View and edit cart" at bounding box center [1200, 217] width 100 height 15
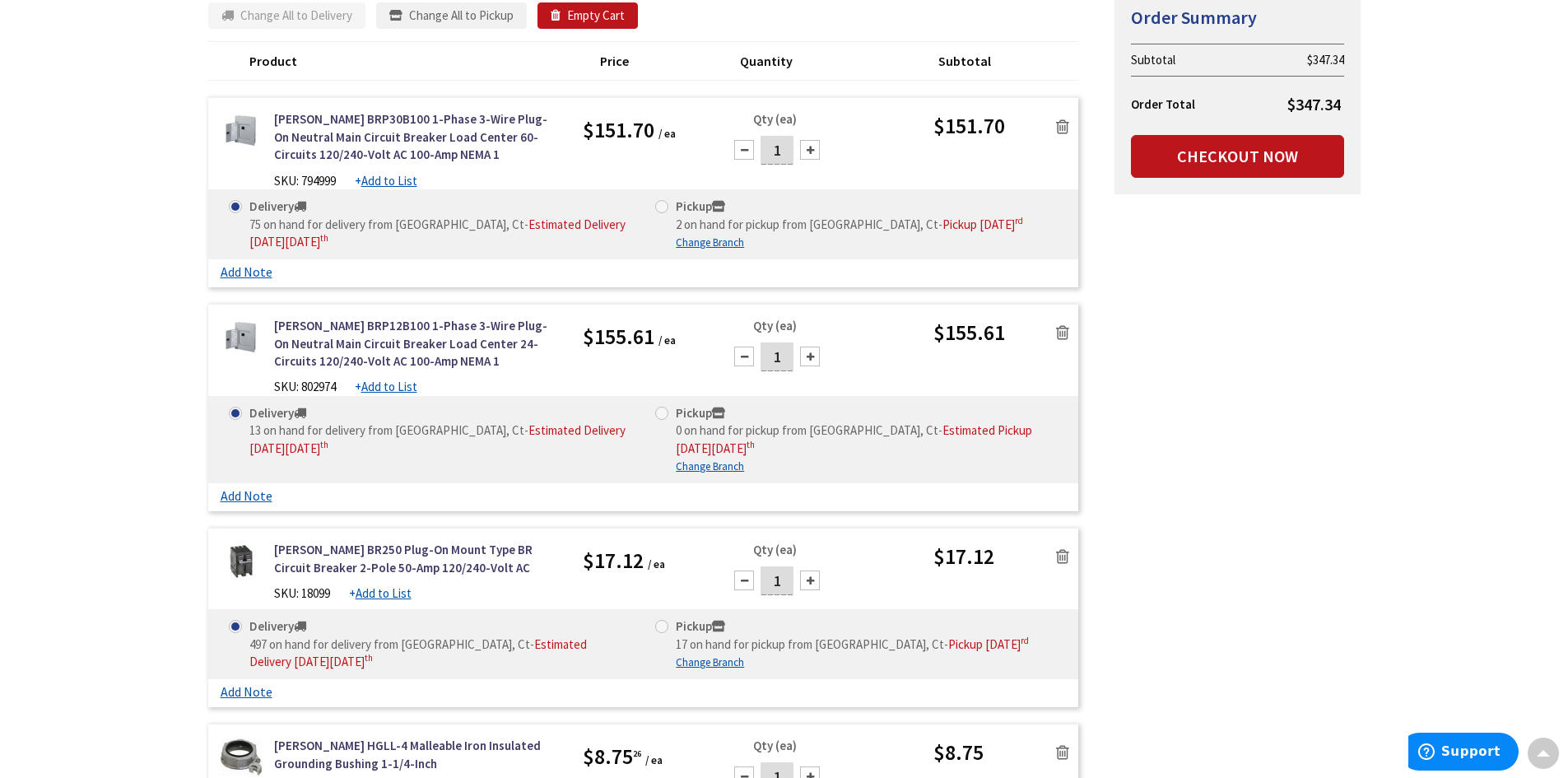
scroll to position [82, 0]
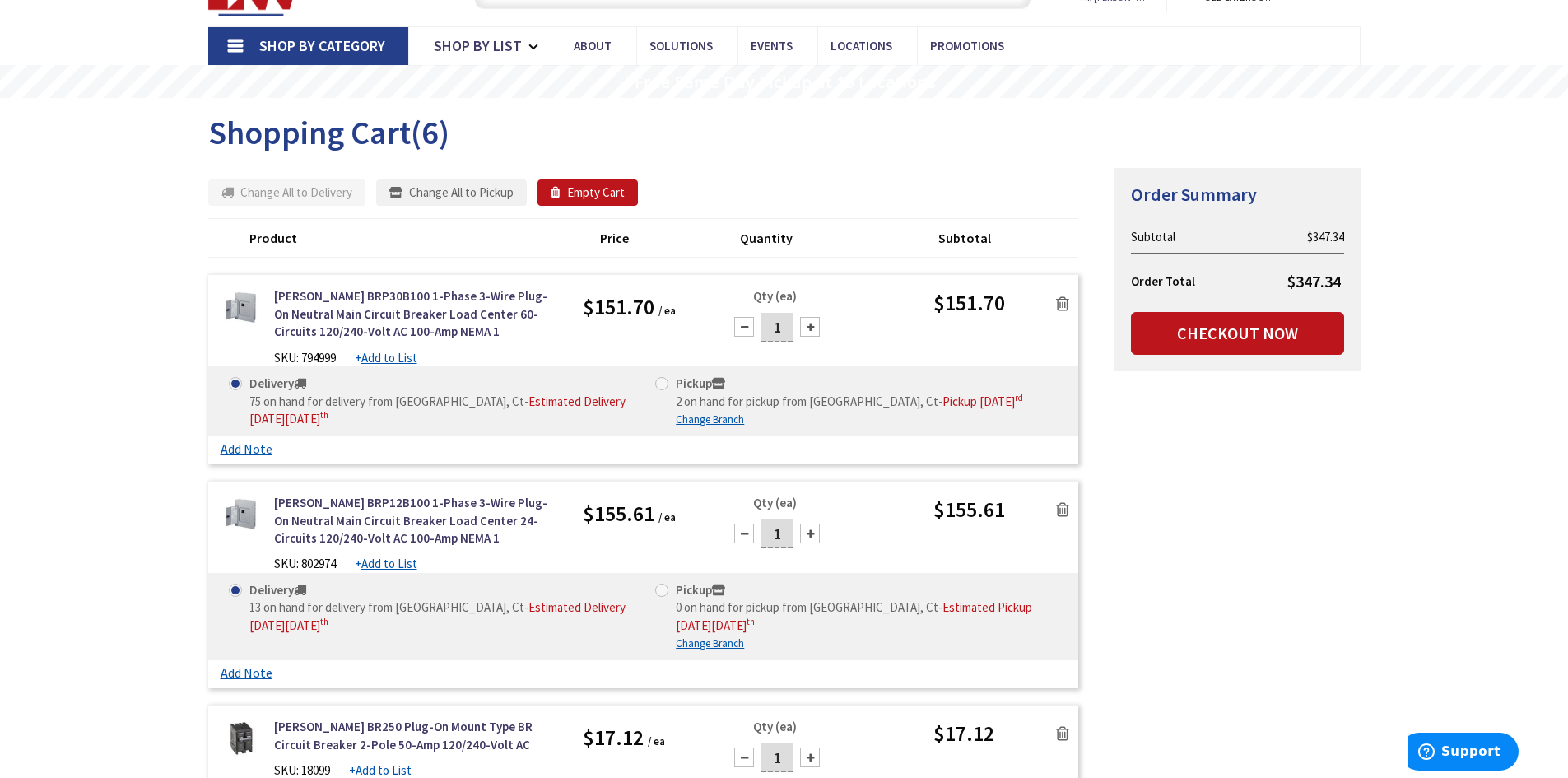
click at [1062, 513] on icon at bounding box center [1062, 509] width 13 height 16
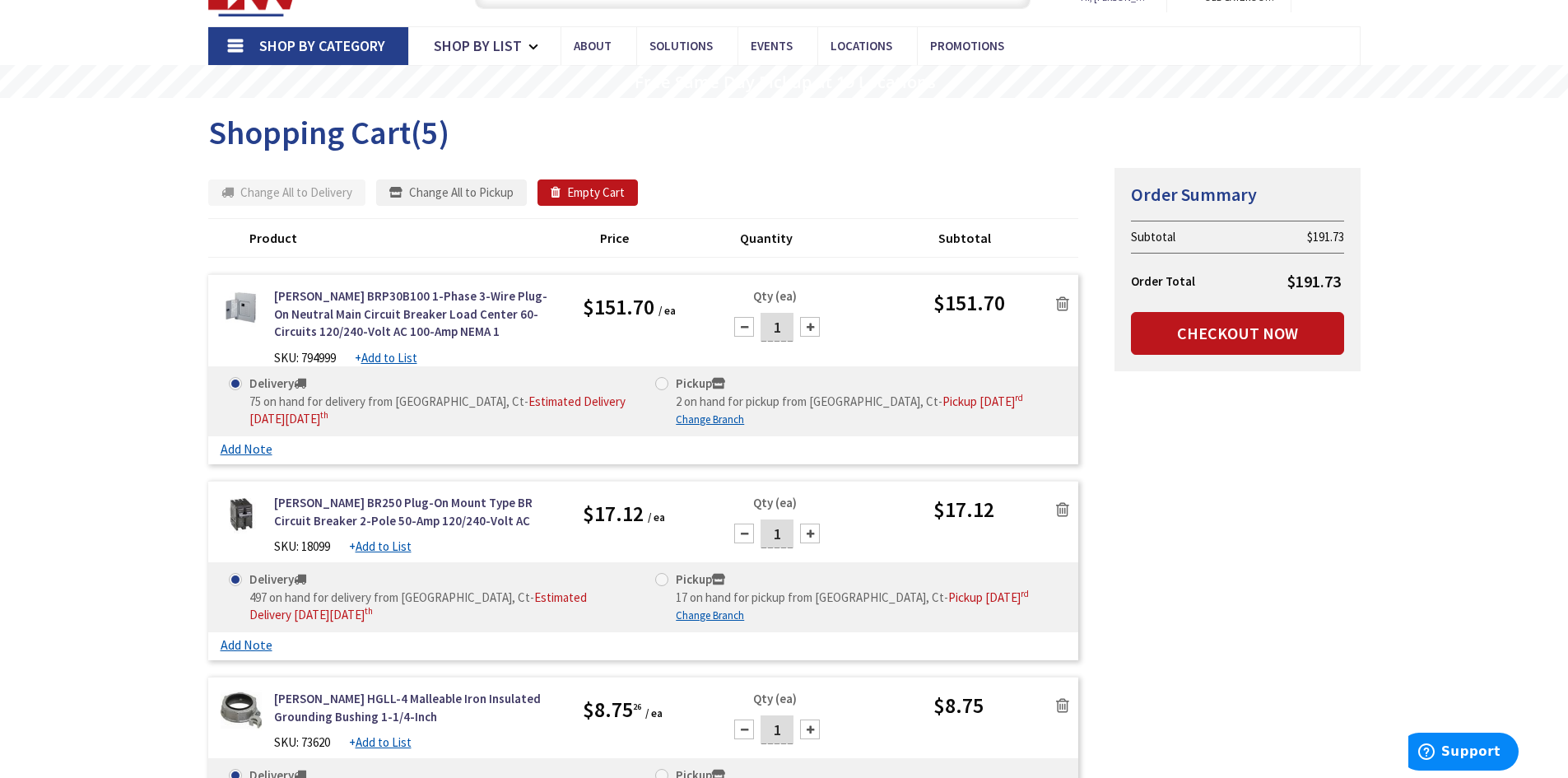
click at [1062, 304] on icon at bounding box center [1062, 303] width 13 height 16
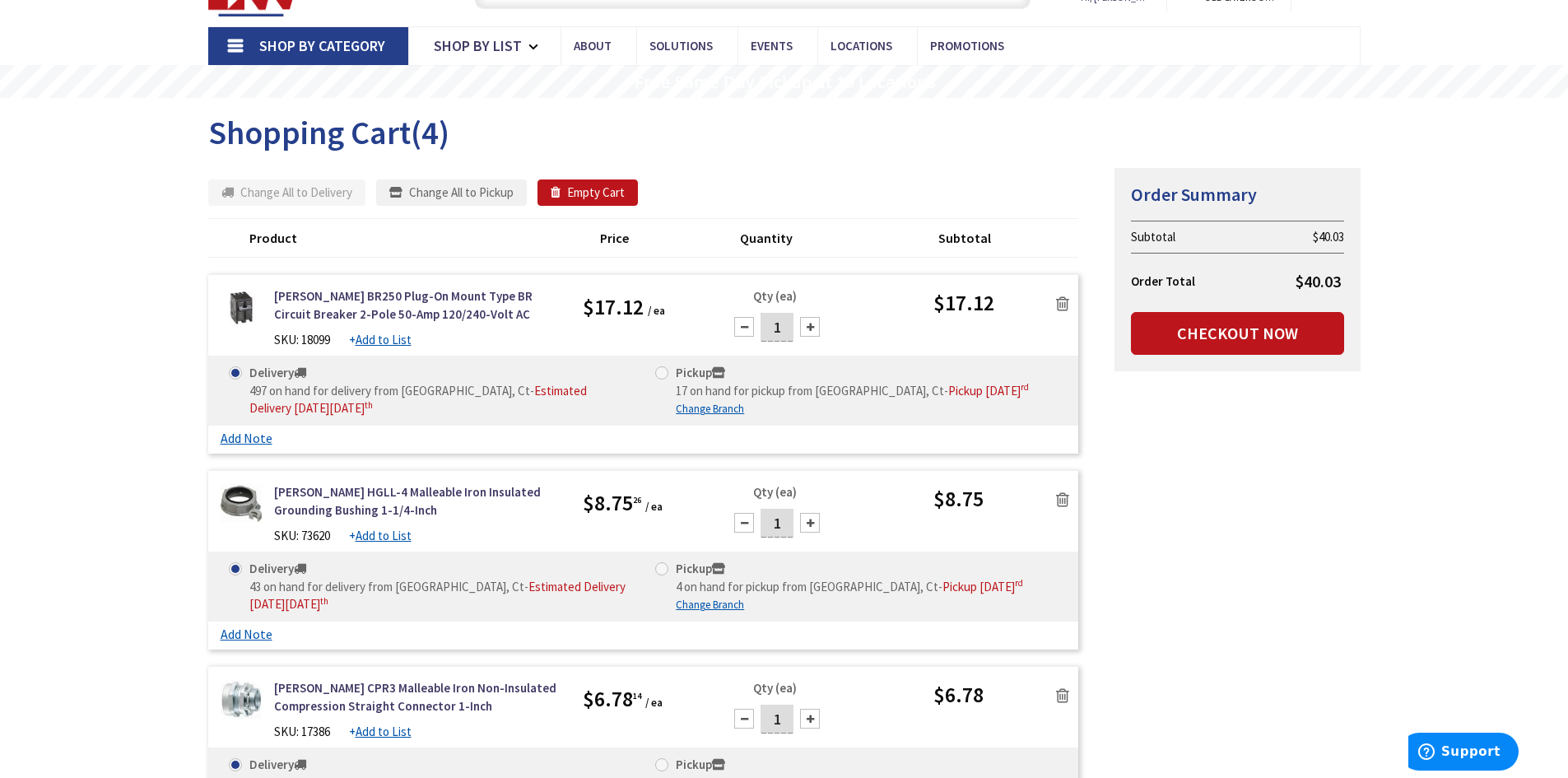
click at [809, 329] on div at bounding box center [809, 327] width 20 height 20
type input "2"
click at [812, 519] on div at bounding box center [809, 523] width 20 height 20
type input "2"
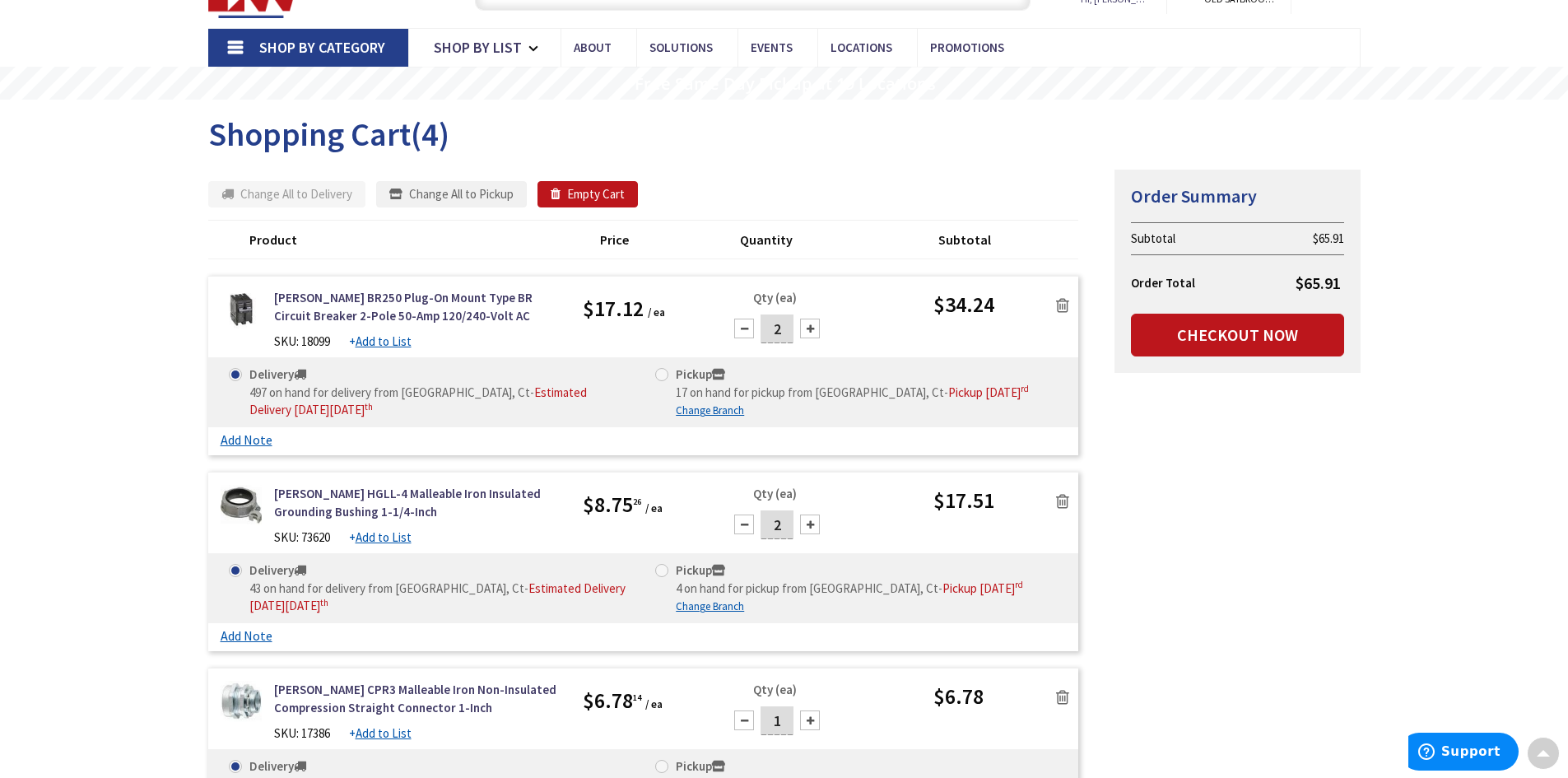
scroll to position [0, 0]
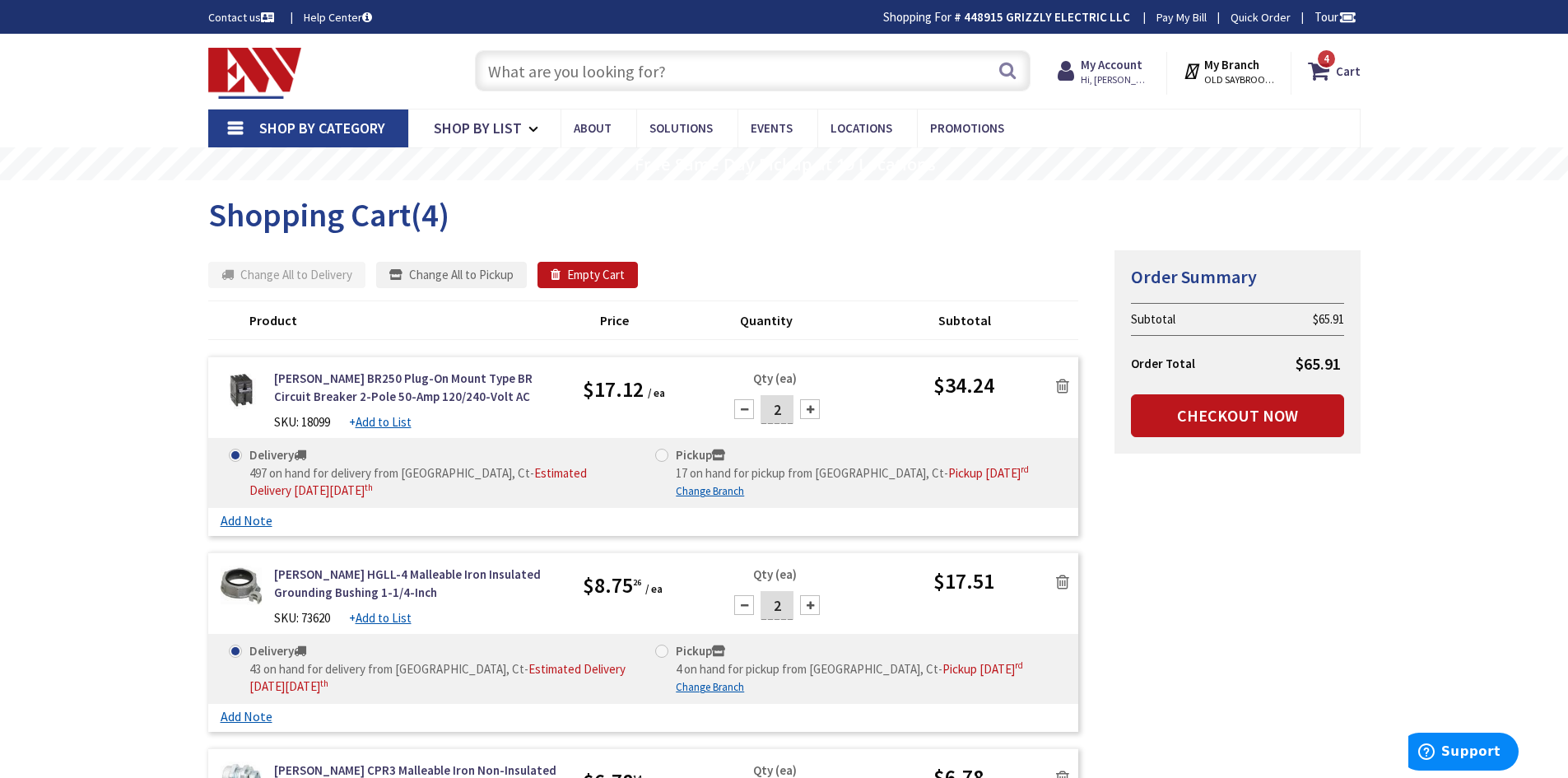
click at [515, 72] on input "text" at bounding box center [752, 70] width 555 height 41
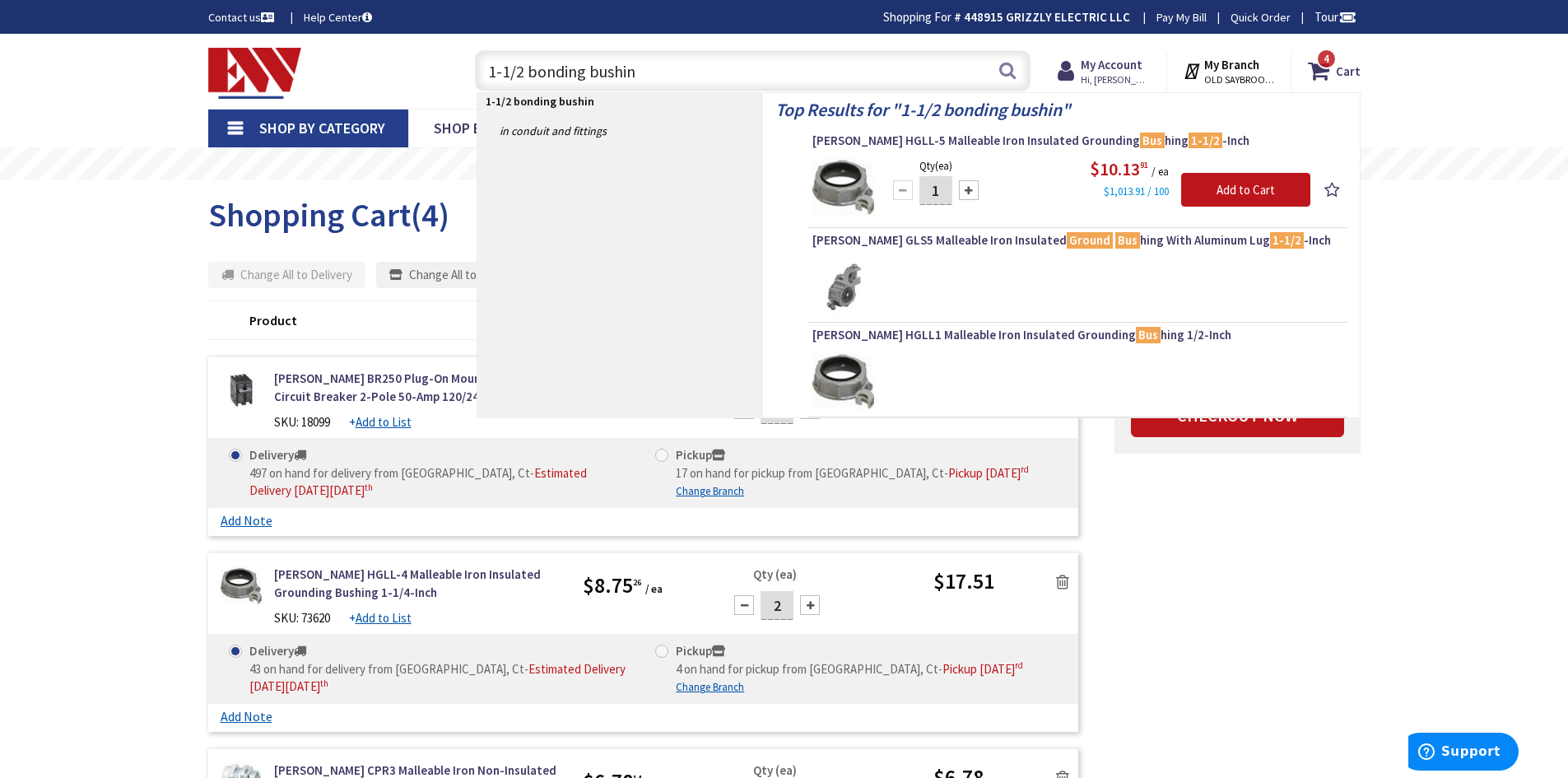
type input "1-1/2 bonding bushing"
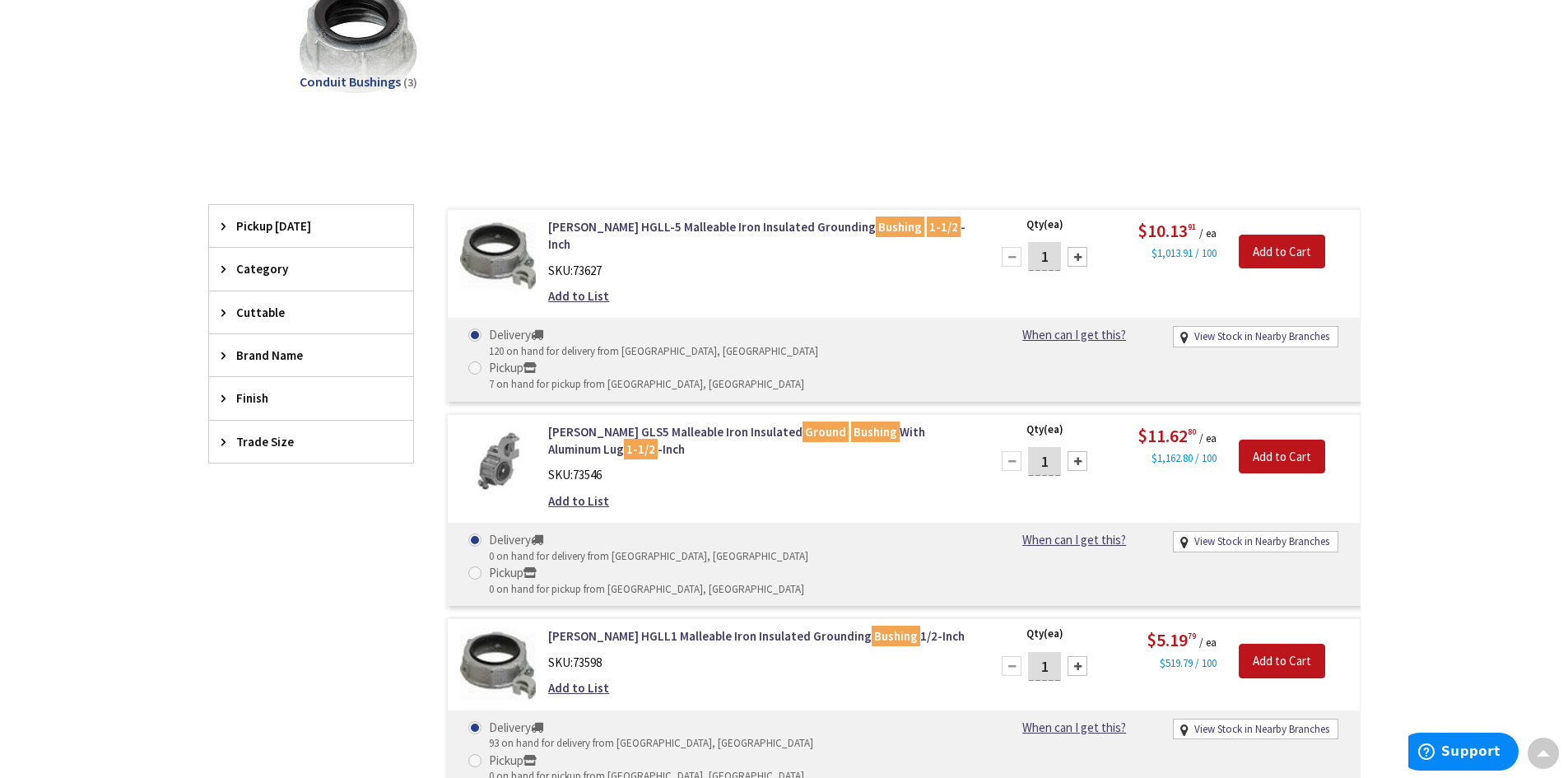
scroll to position [329, 0]
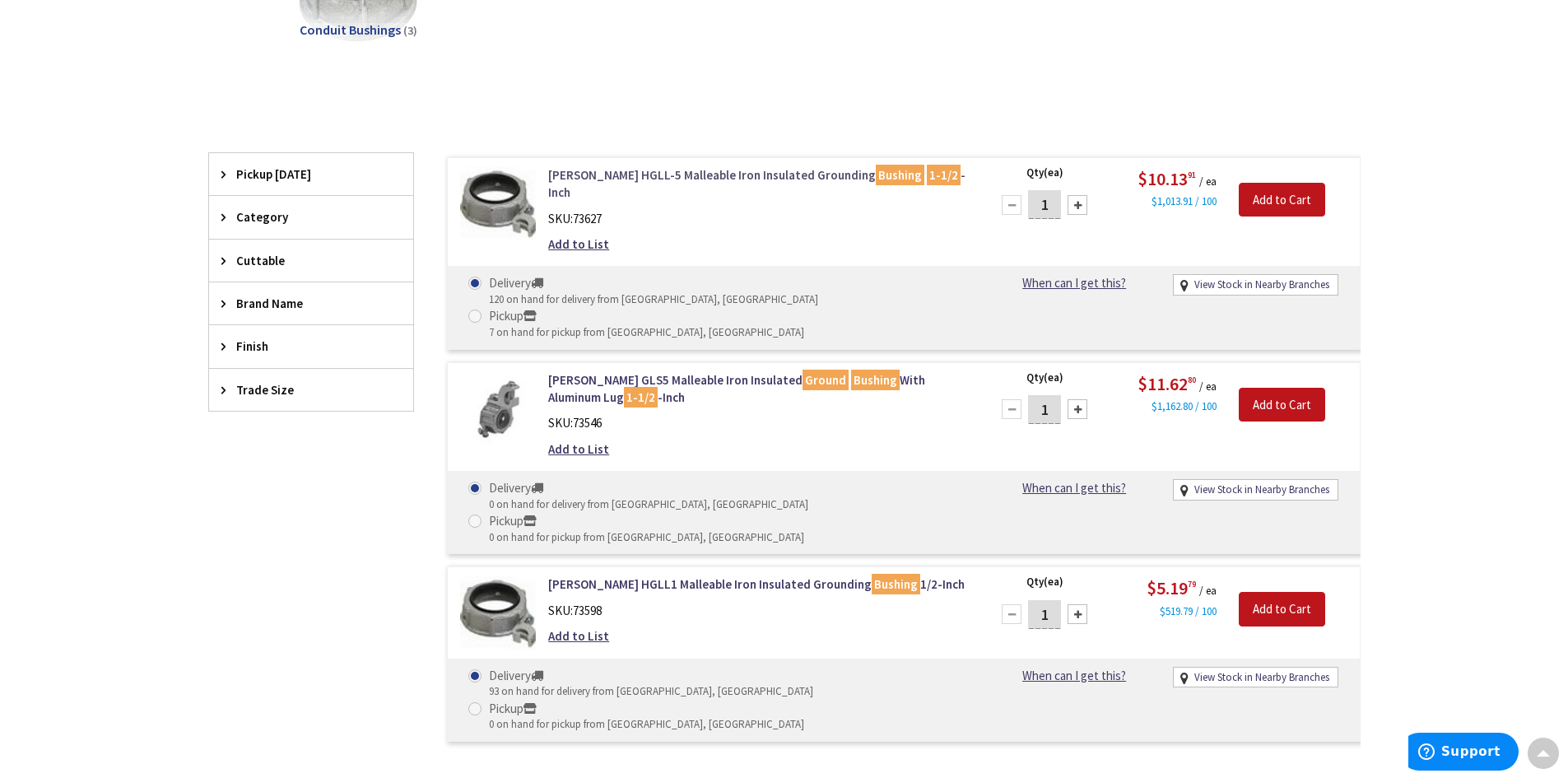
click at [687, 173] on link "Crouse-Hinds HGLL-5 Malleable Iron Insulated Grounding Bushing 1-1/2 -Inch" at bounding box center [758, 184] width 419 height 35
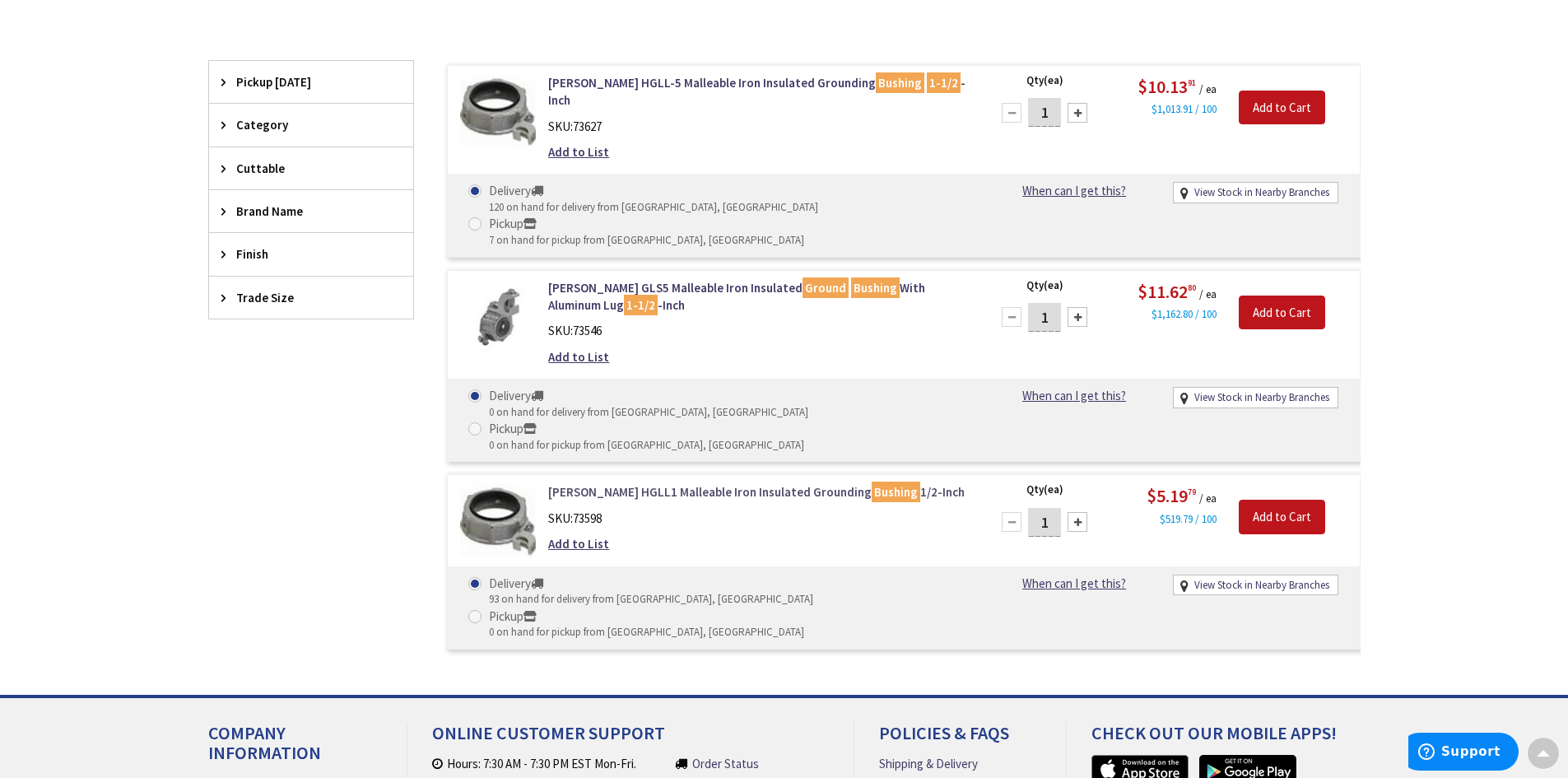
click at [688, 483] on link "Crouse-Hinds HGLL1 Malleable Iron Insulated Grounding Bushing 1/2-Inch" at bounding box center [758, 491] width 419 height 17
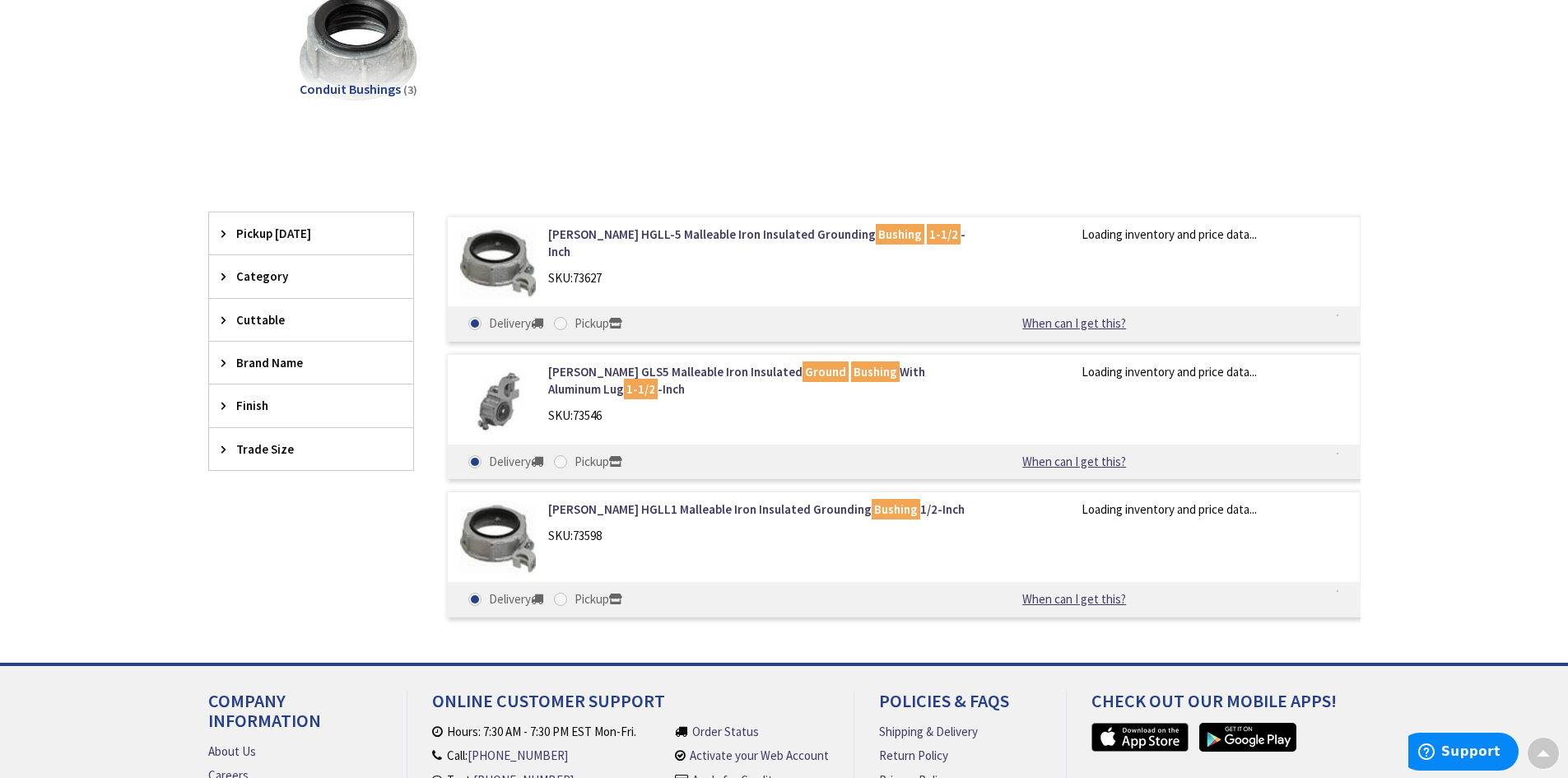
scroll to position [257, 0]
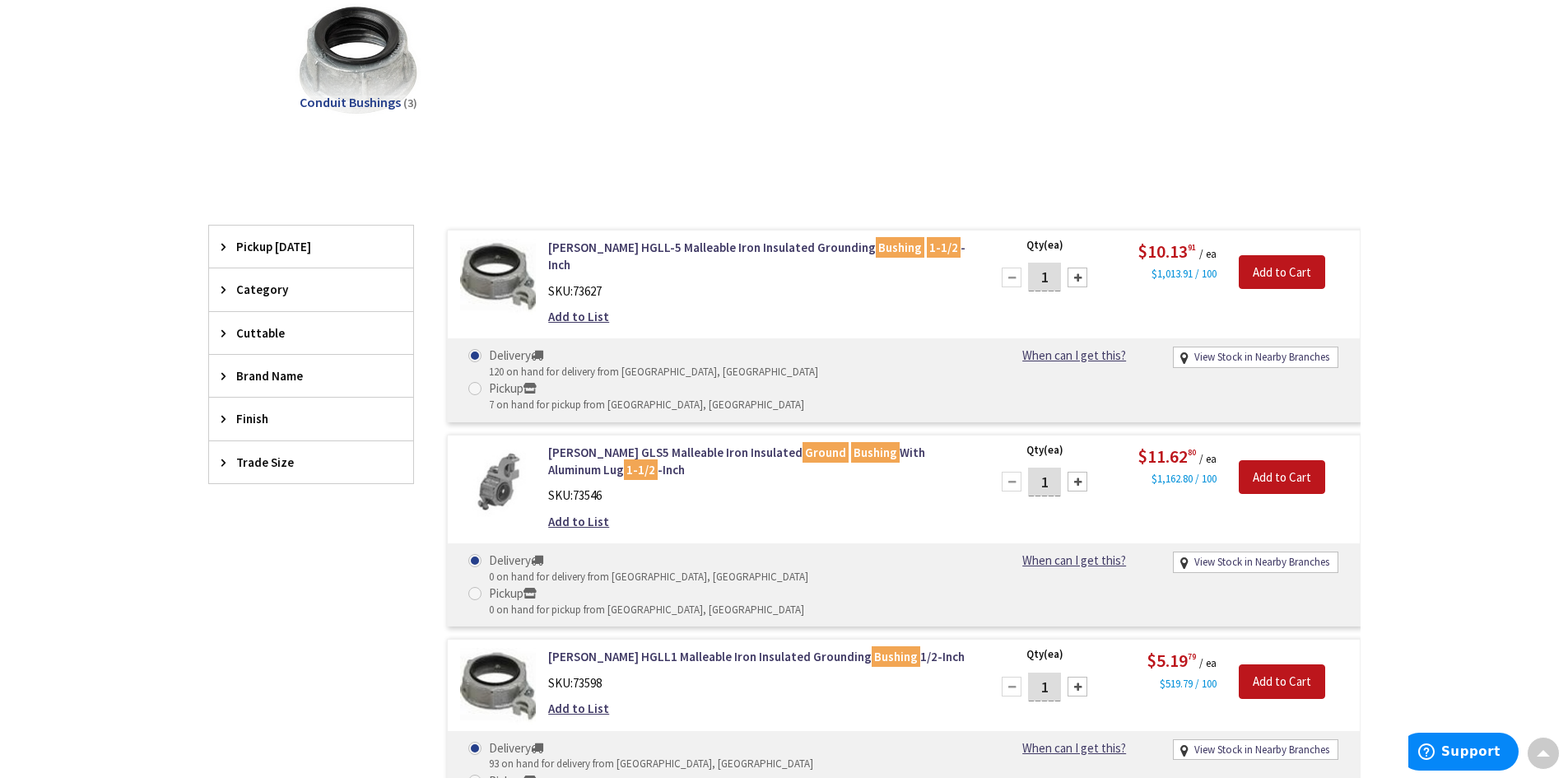
click at [1077, 280] on div at bounding box center [1077, 277] width 20 height 20
type input "2"
click at [1260, 268] on input "Add to Cart" at bounding box center [1281, 272] width 87 height 34
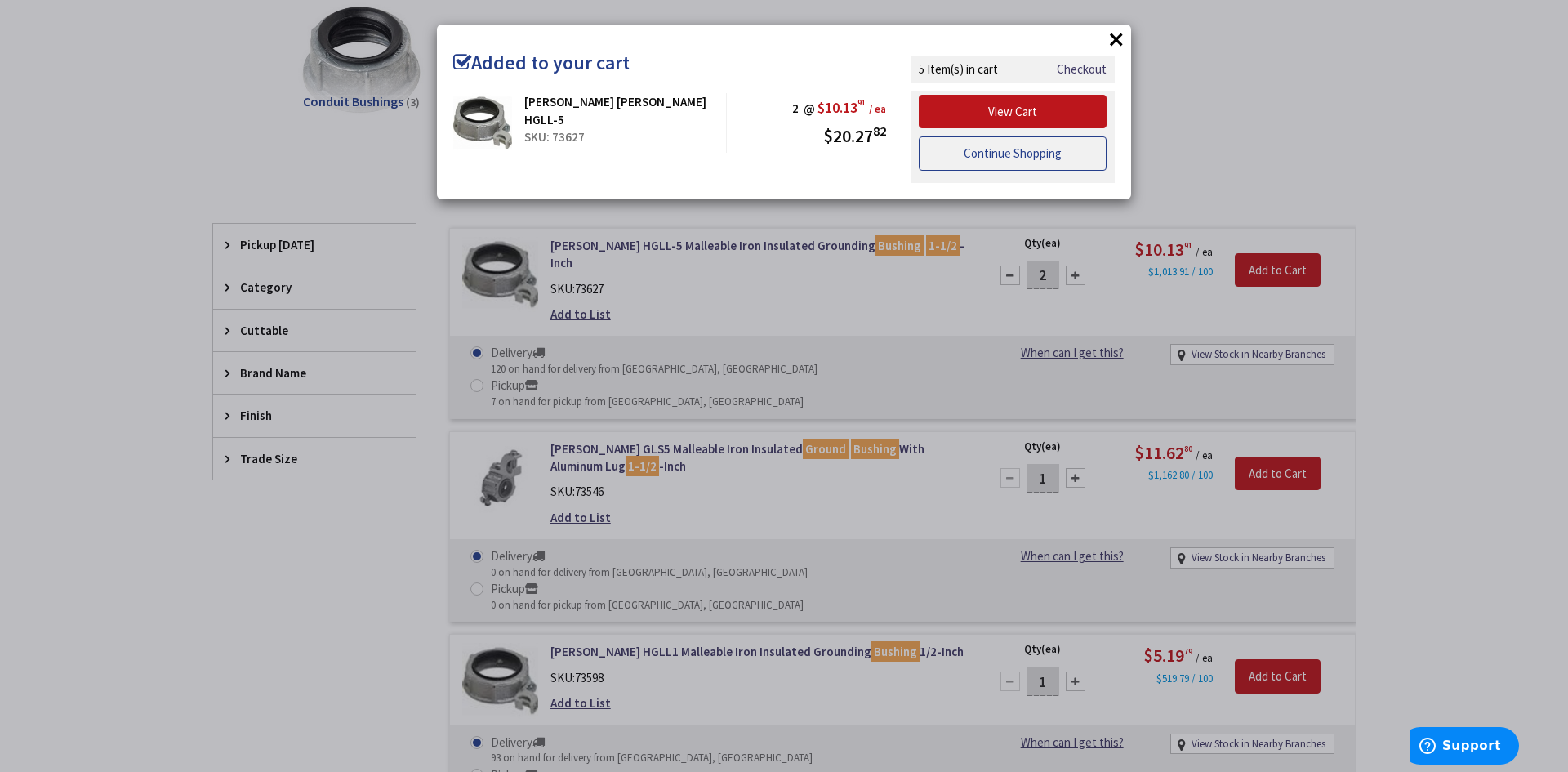
click at [973, 154] on link "Continue Shopping" at bounding box center [1012, 153] width 188 height 34
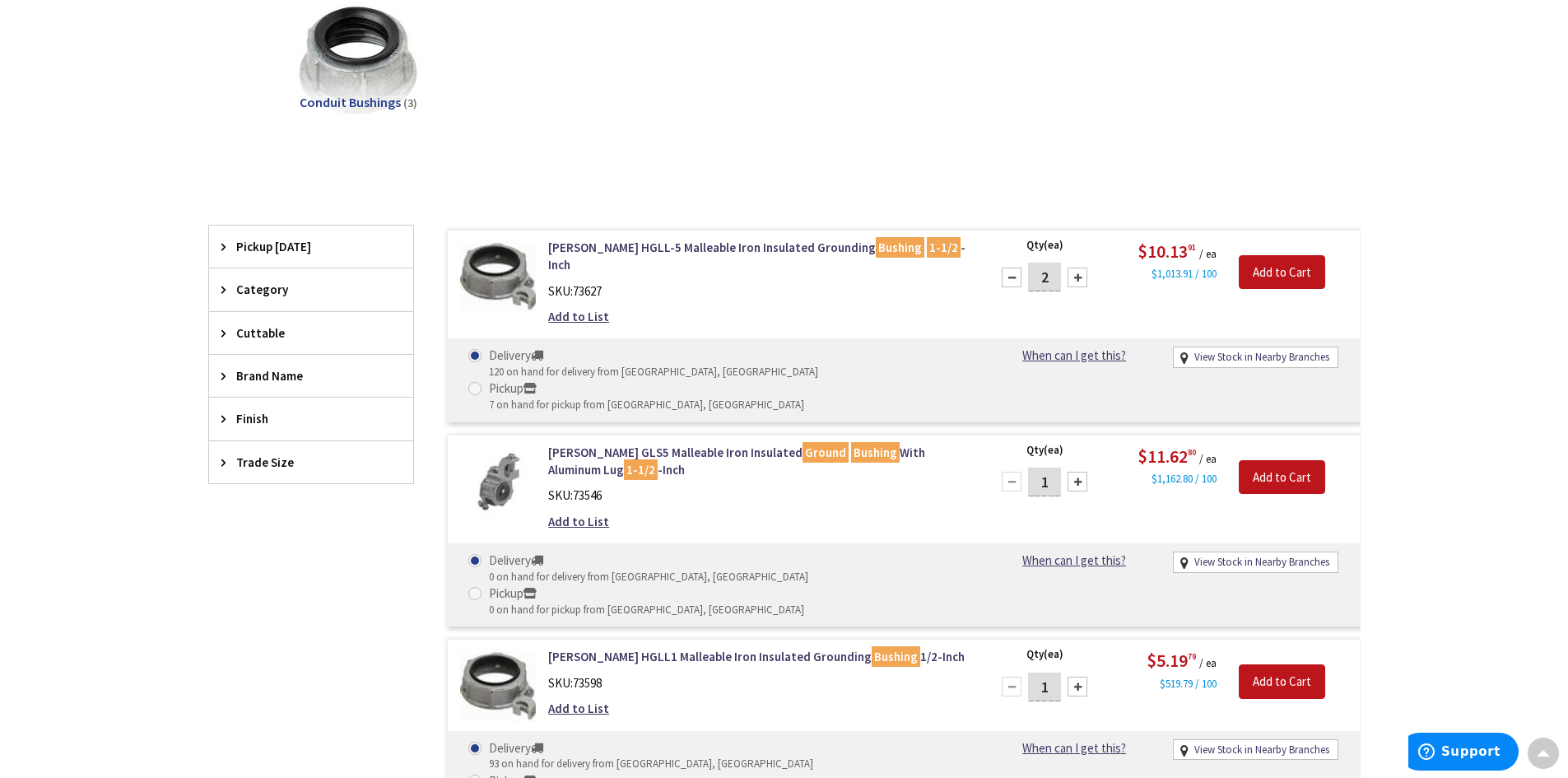
click at [1083, 677] on div at bounding box center [1077, 687] width 20 height 20
type input "2"
click at [1260, 665] on input "Add to Cart" at bounding box center [1281, 682] width 87 height 34
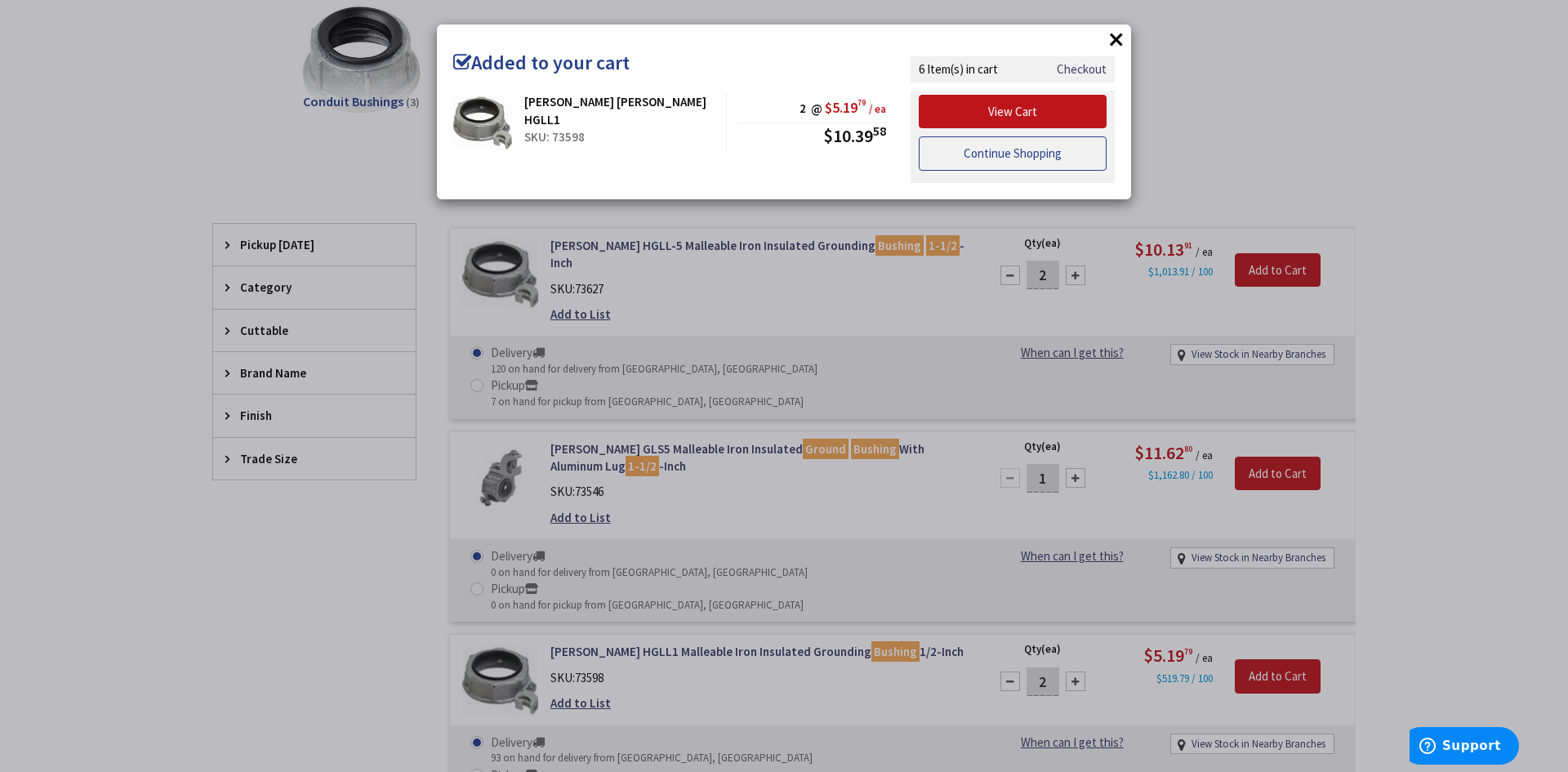
click at [985, 165] on link "Continue Shopping" at bounding box center [1012, 153] width 188 height 34
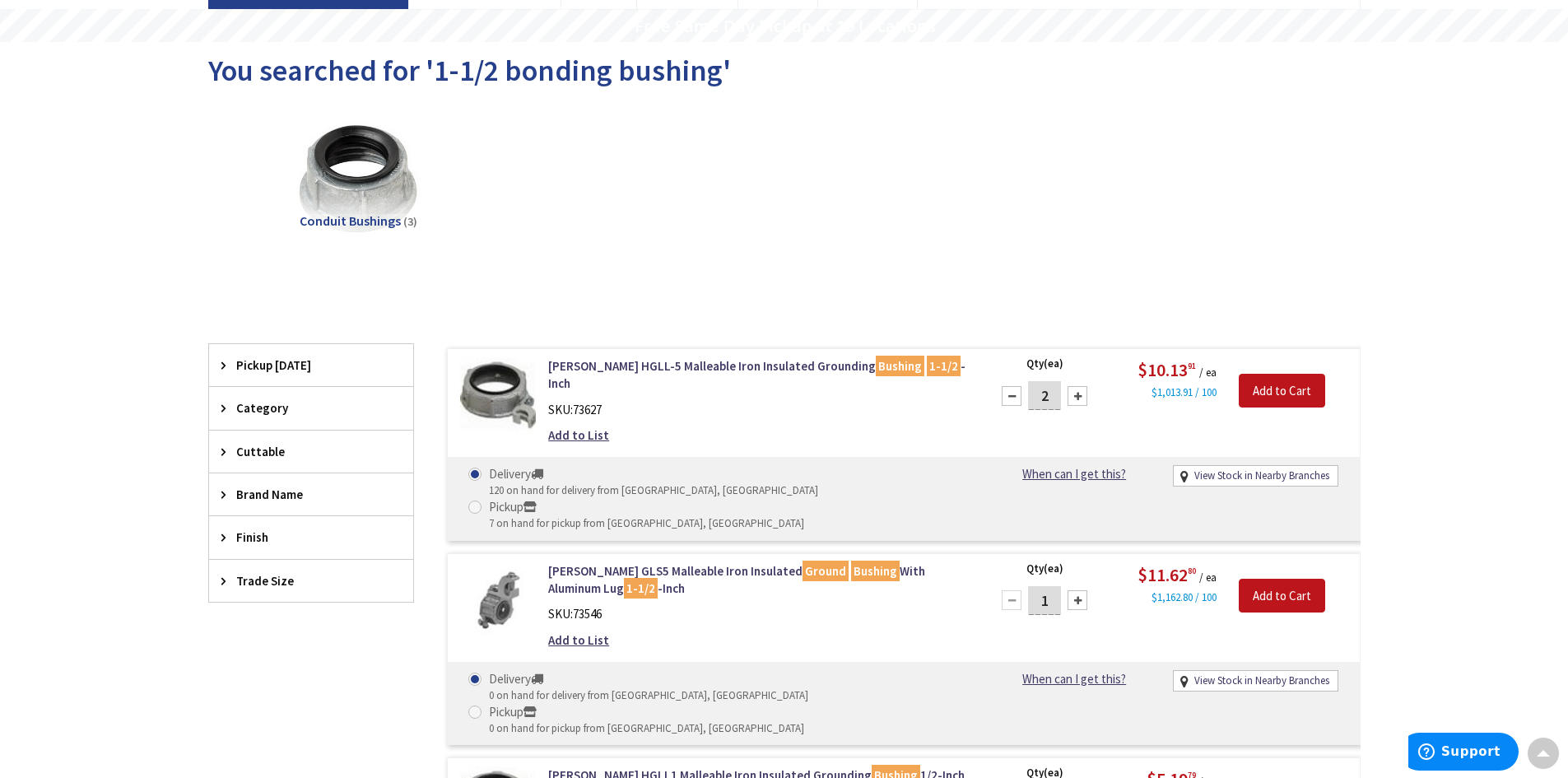
scroll to position [0, 0]
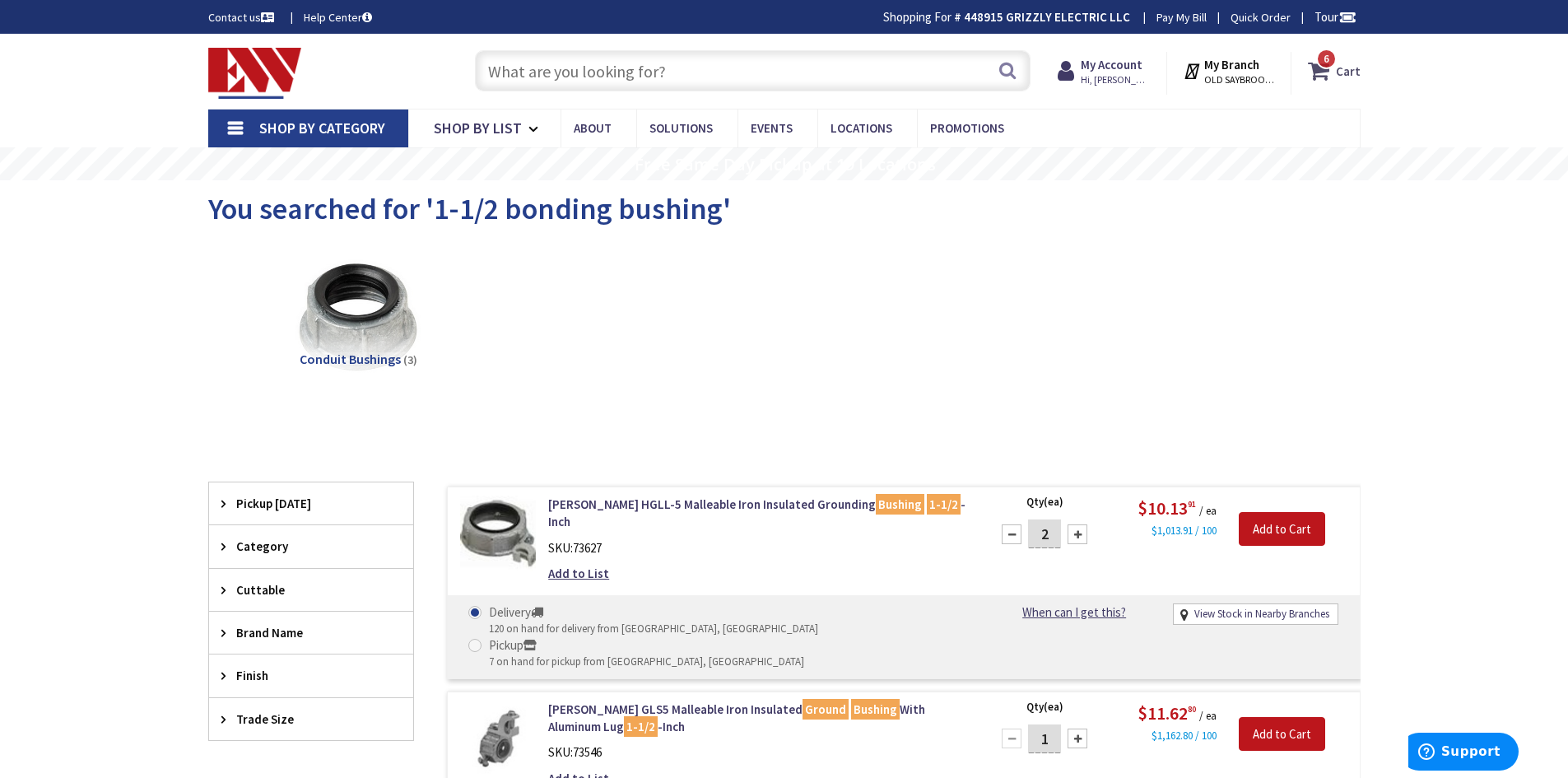
click at [1320, 71] on icon at bounding box center [1321, 70] width 28 height 30
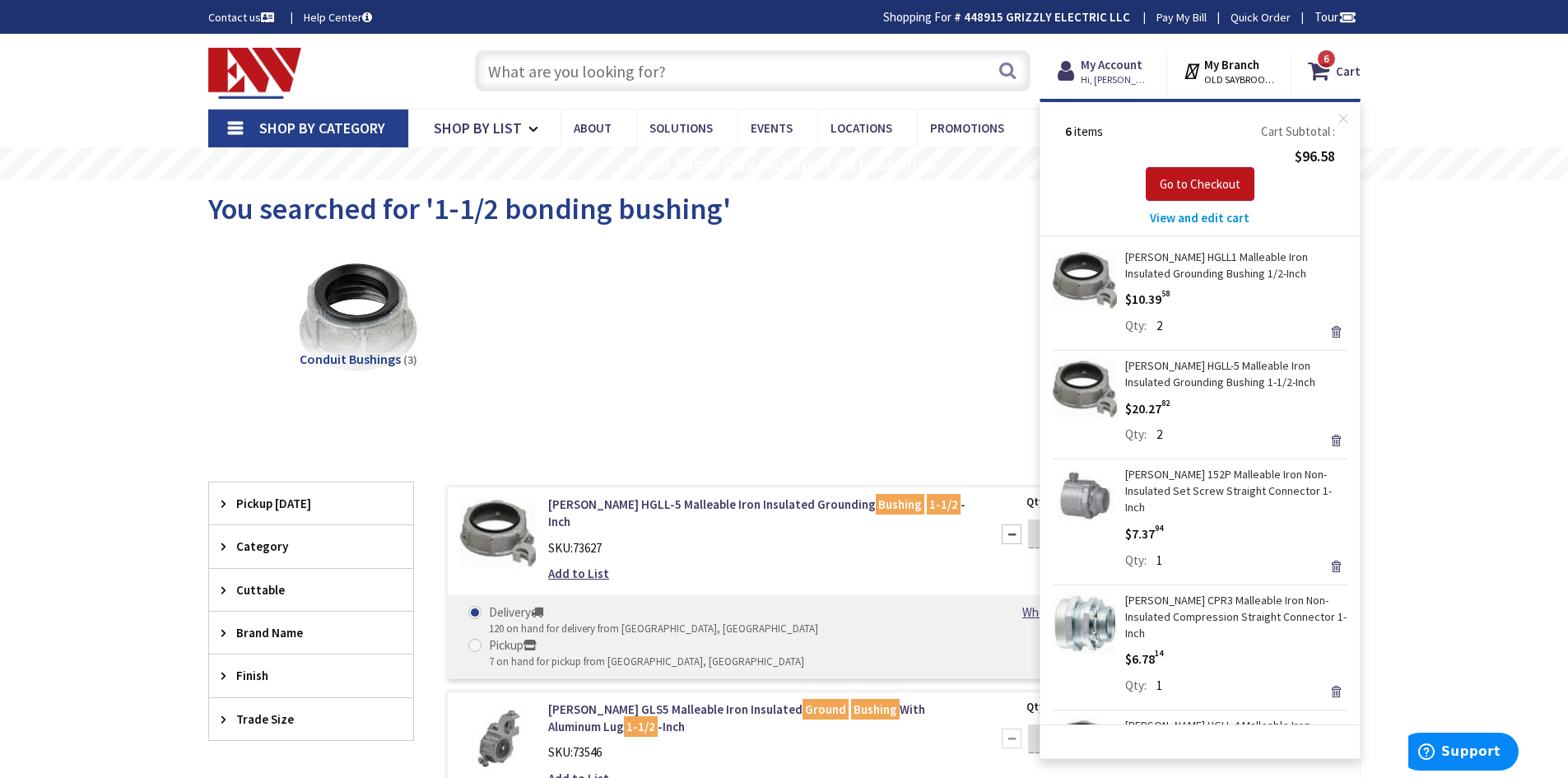
click at [1200, 219] on span "View and edit cart" at bounding box center [1200, 217] width 100 height 15
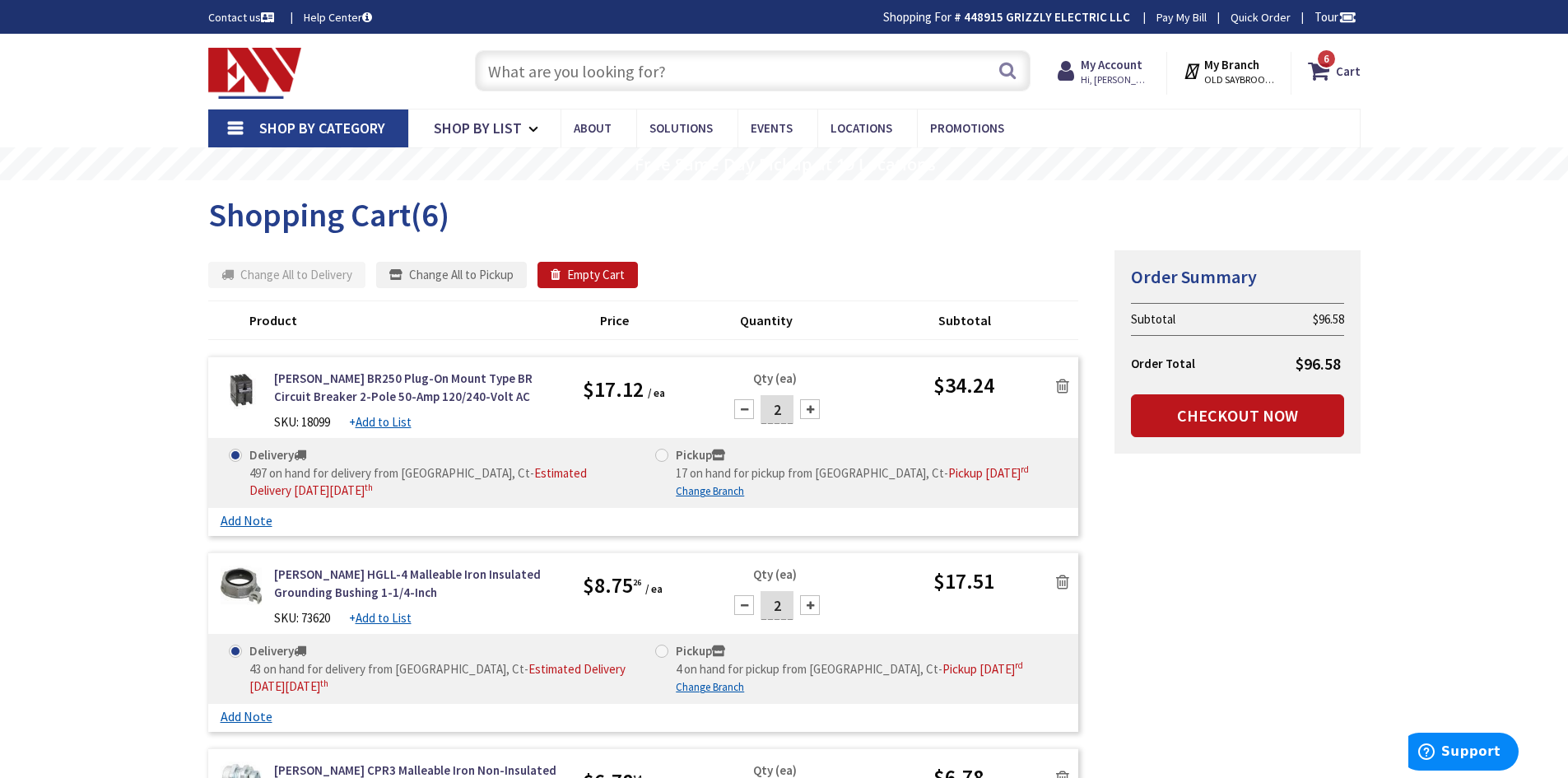
click at [648, 72] on input "text" at bounding box center [752, 70] width 555 height 41
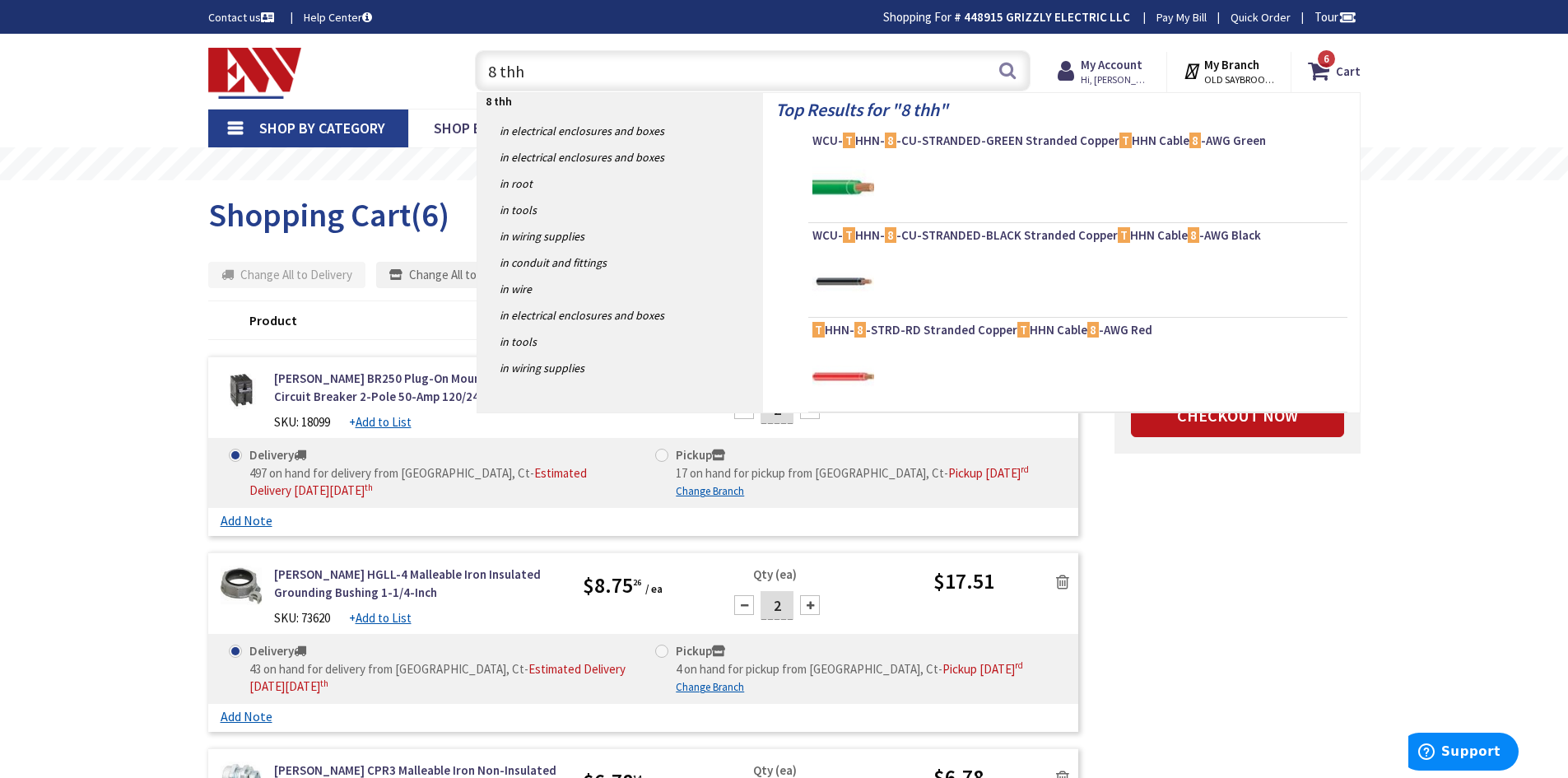
type input "8 thhn"
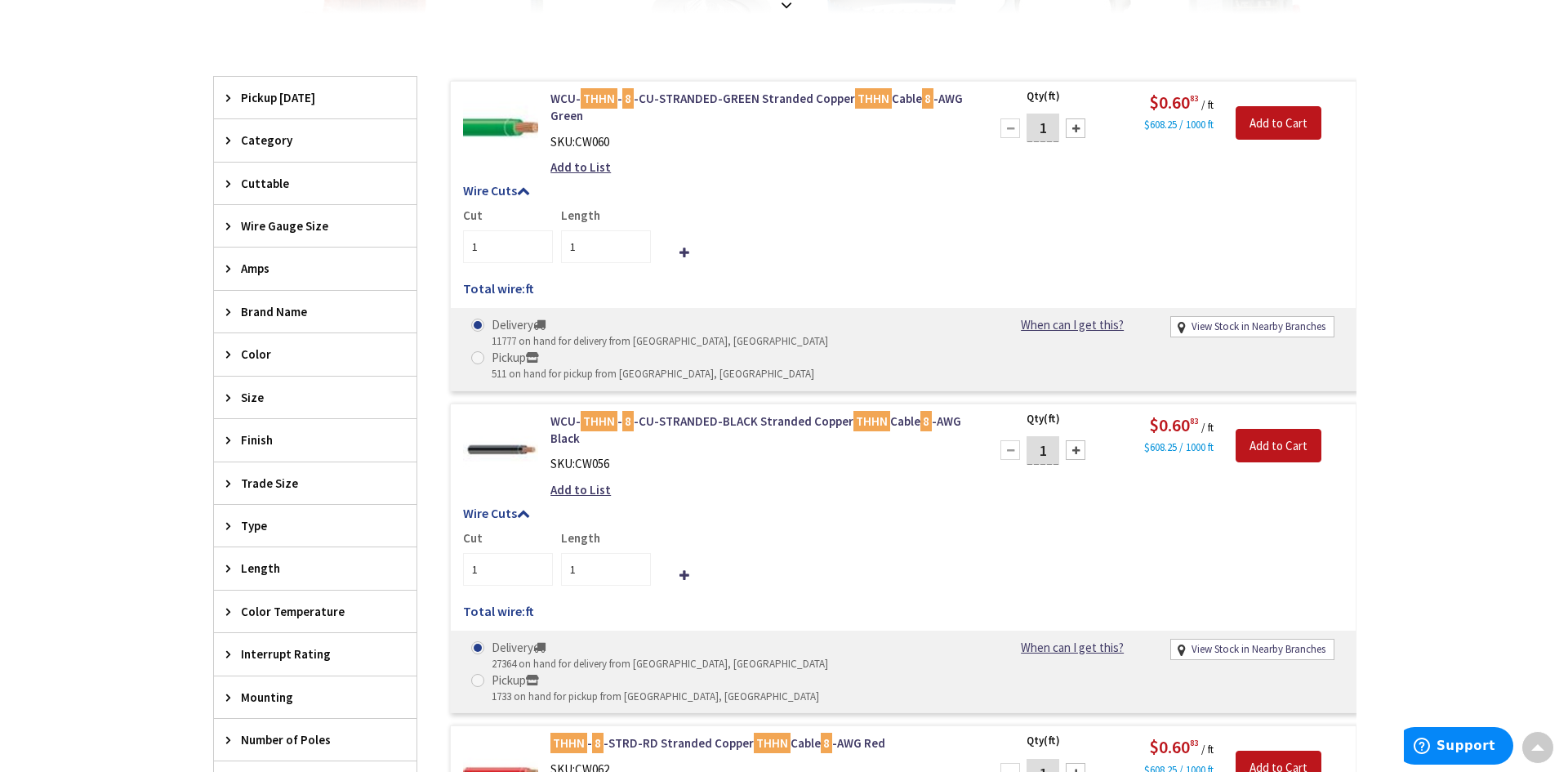
scroll to position [408, 0]
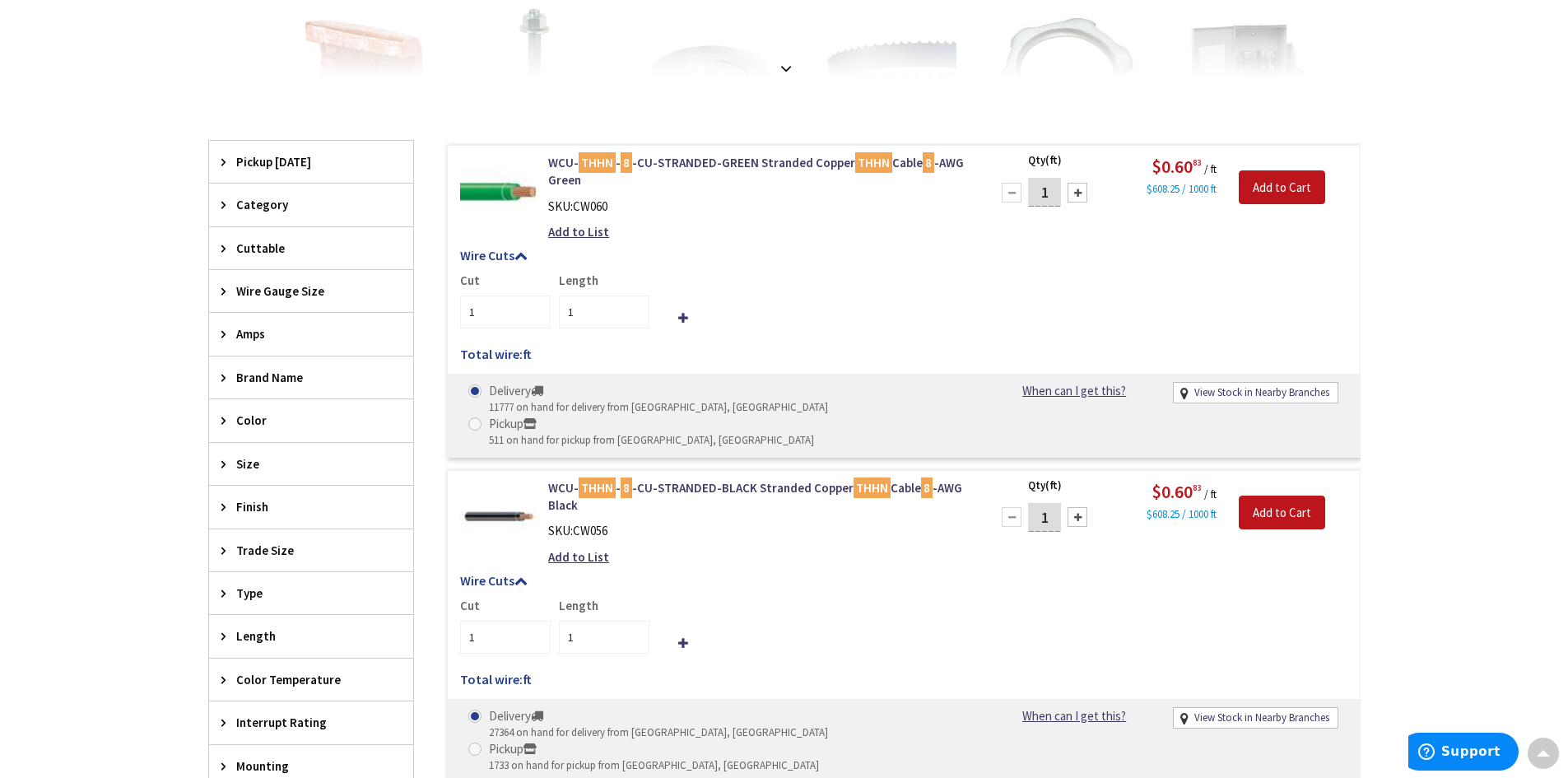
drag, startPoint x: 1053, startPoint y: 192, endPoint x: 956, endPoint y: 190, distance: 97.0
click at [959, 154] on form "WCU- THHN - 8 -CU-STRANDED-GREEN Stranded Copper THHN Cable 8 -AWG Green SKU: C…" at bounding box center [903, 154] width 912 height 0
type input "100"
click at [585, 311] on input "1" at bounding box center [604, 311] width 90 height 33
type input "100"
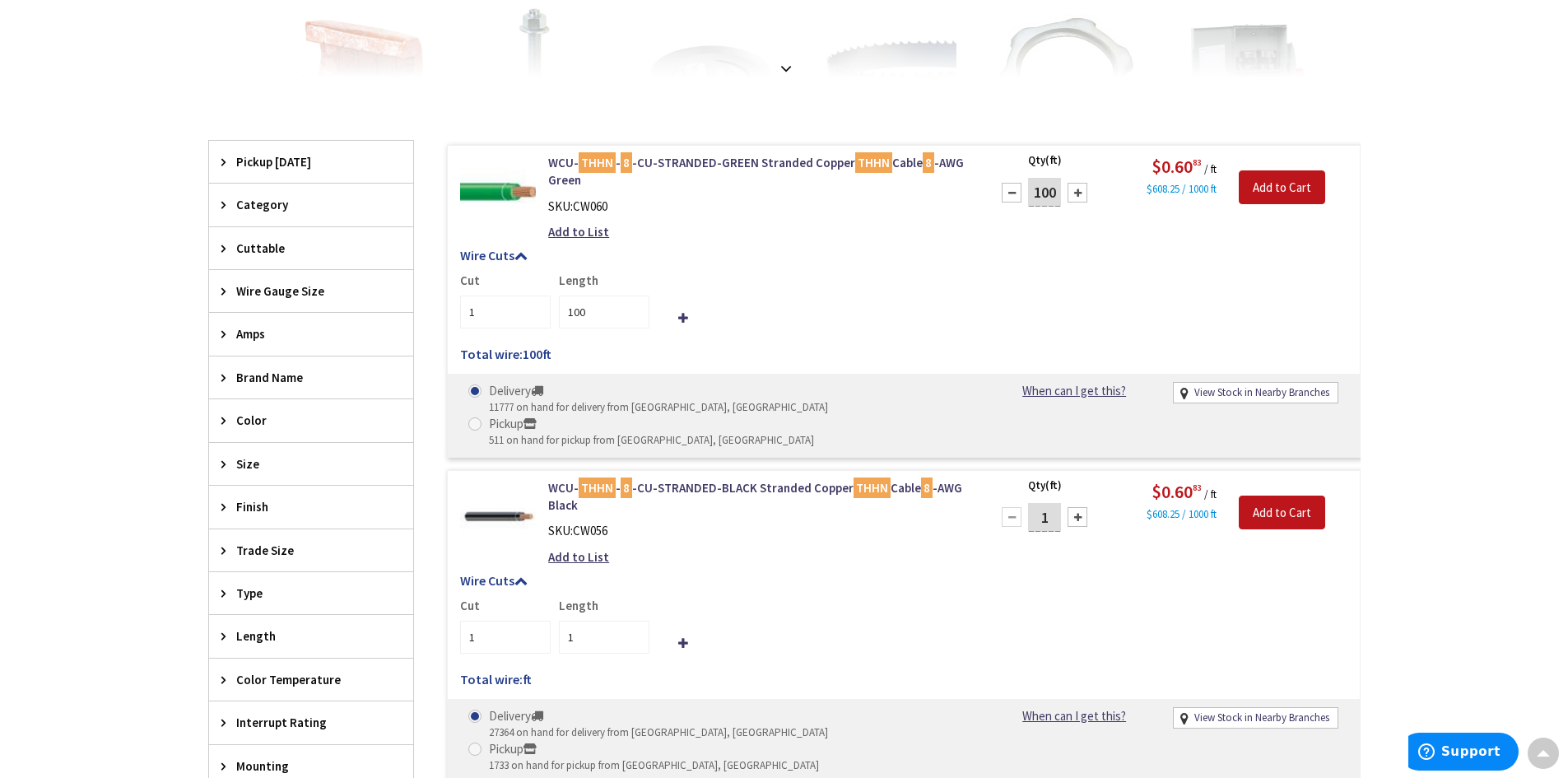
click at [912, 249] on h5 "Wire Cuts" at bounding box center [903, 256] width 887 height 15
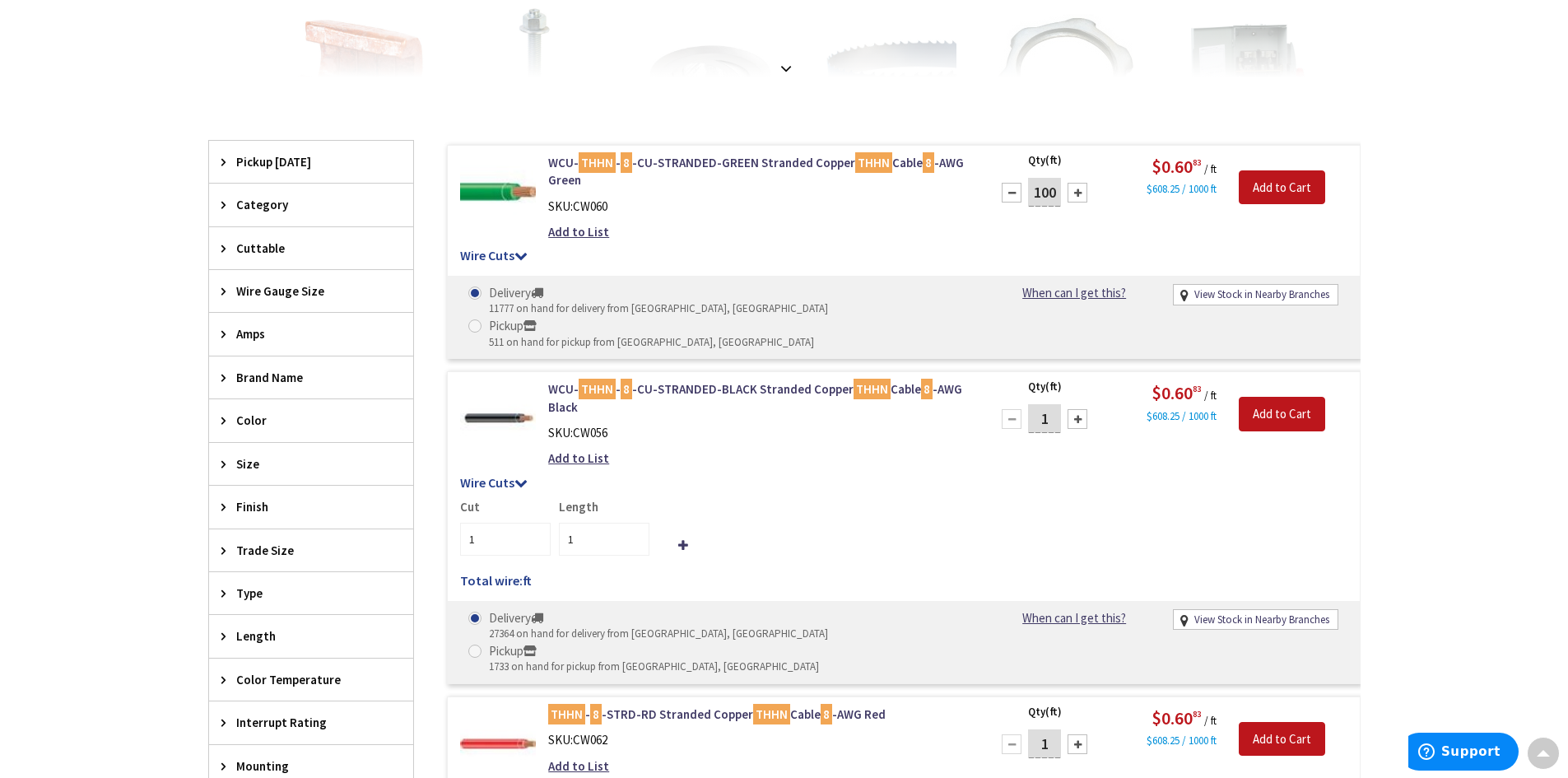
click at [525, 253] on icon at bounding box center [521, 255] width 13 height 13
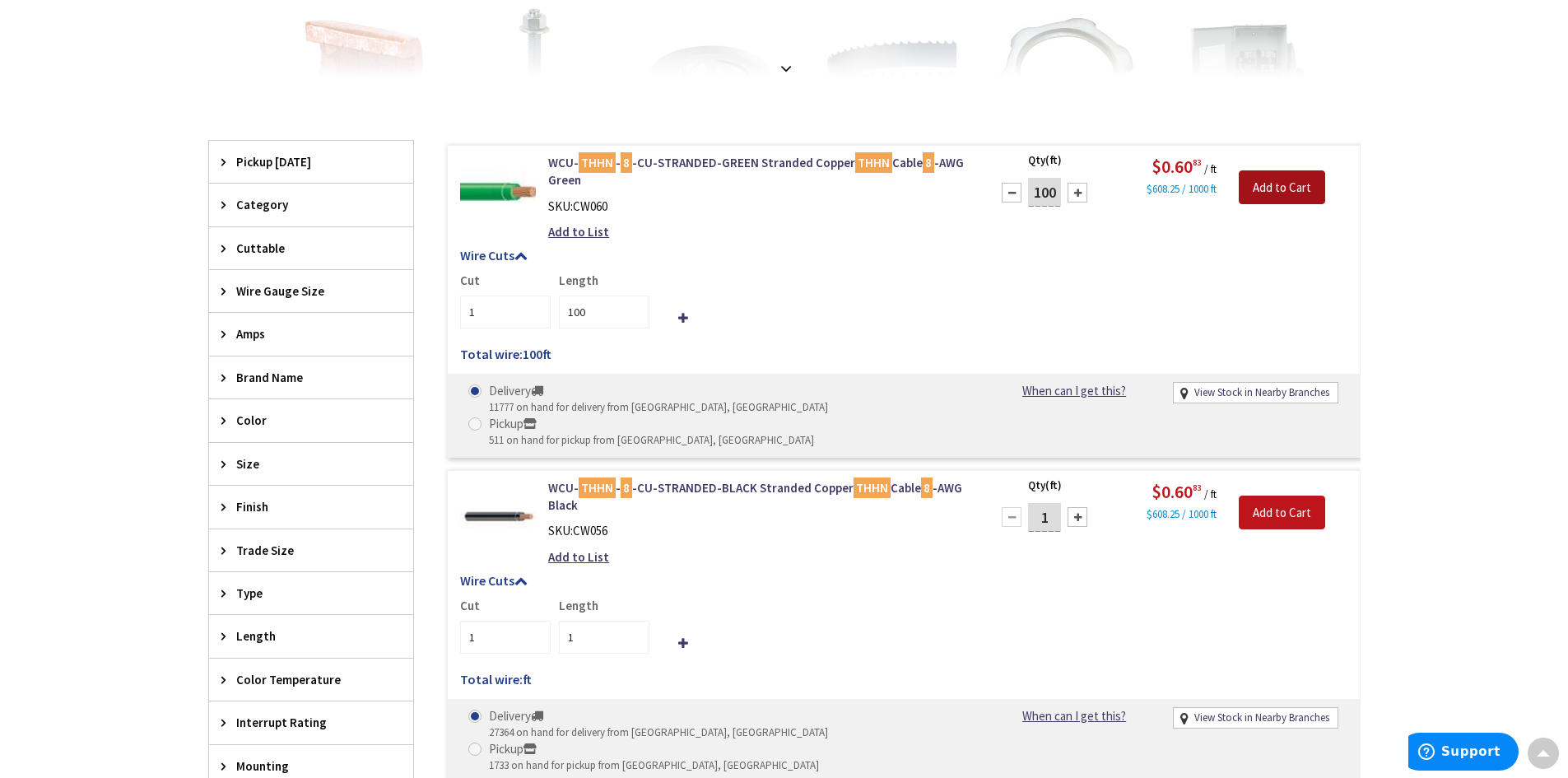
click at [1265, 185] on input "Add to Cart" at bounding box center [1281, 188] width 87 height 34
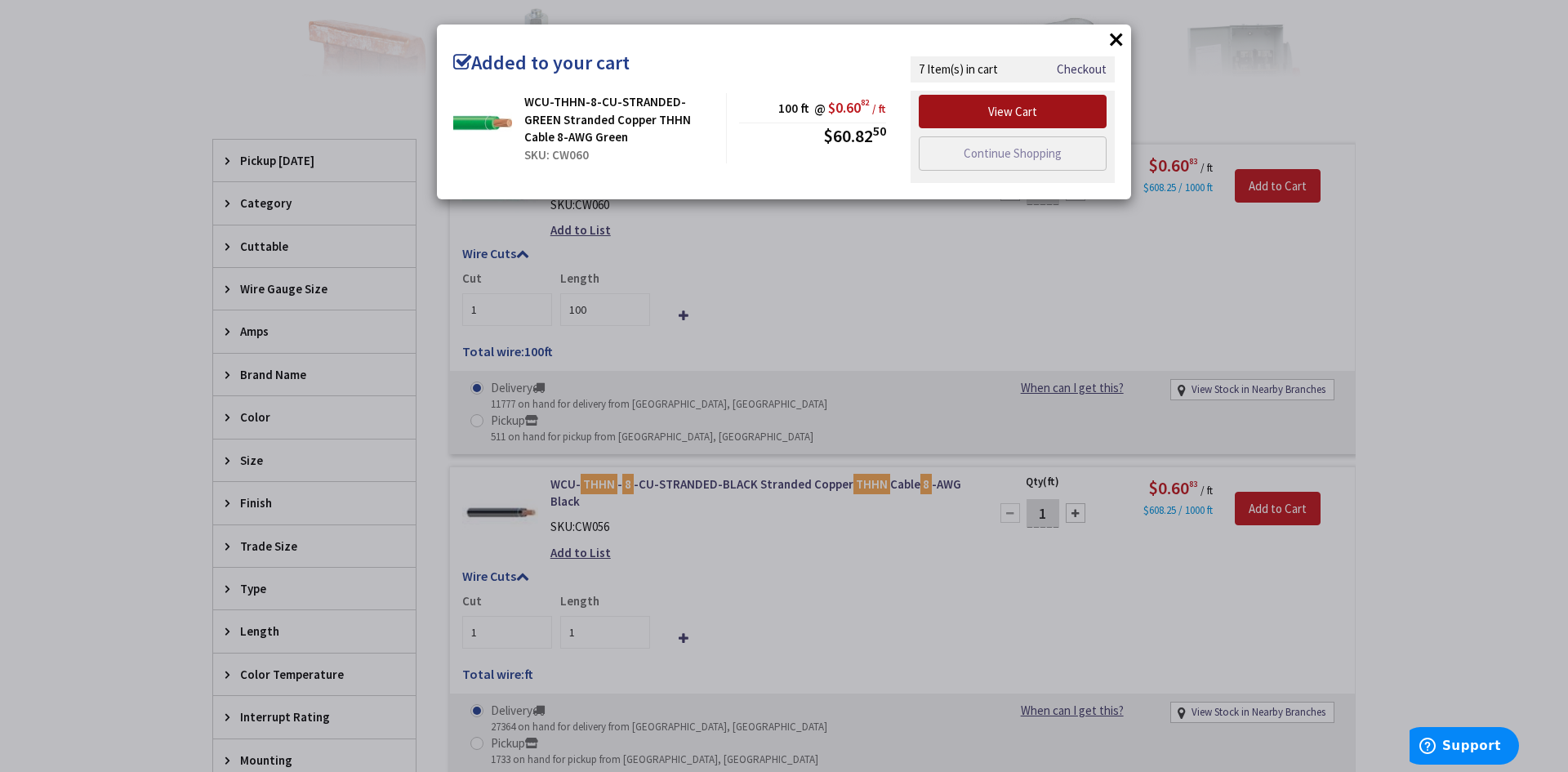
click at [1014, 114] on link "View Cart" at bounding box center [1012, 112] width 188 height 34
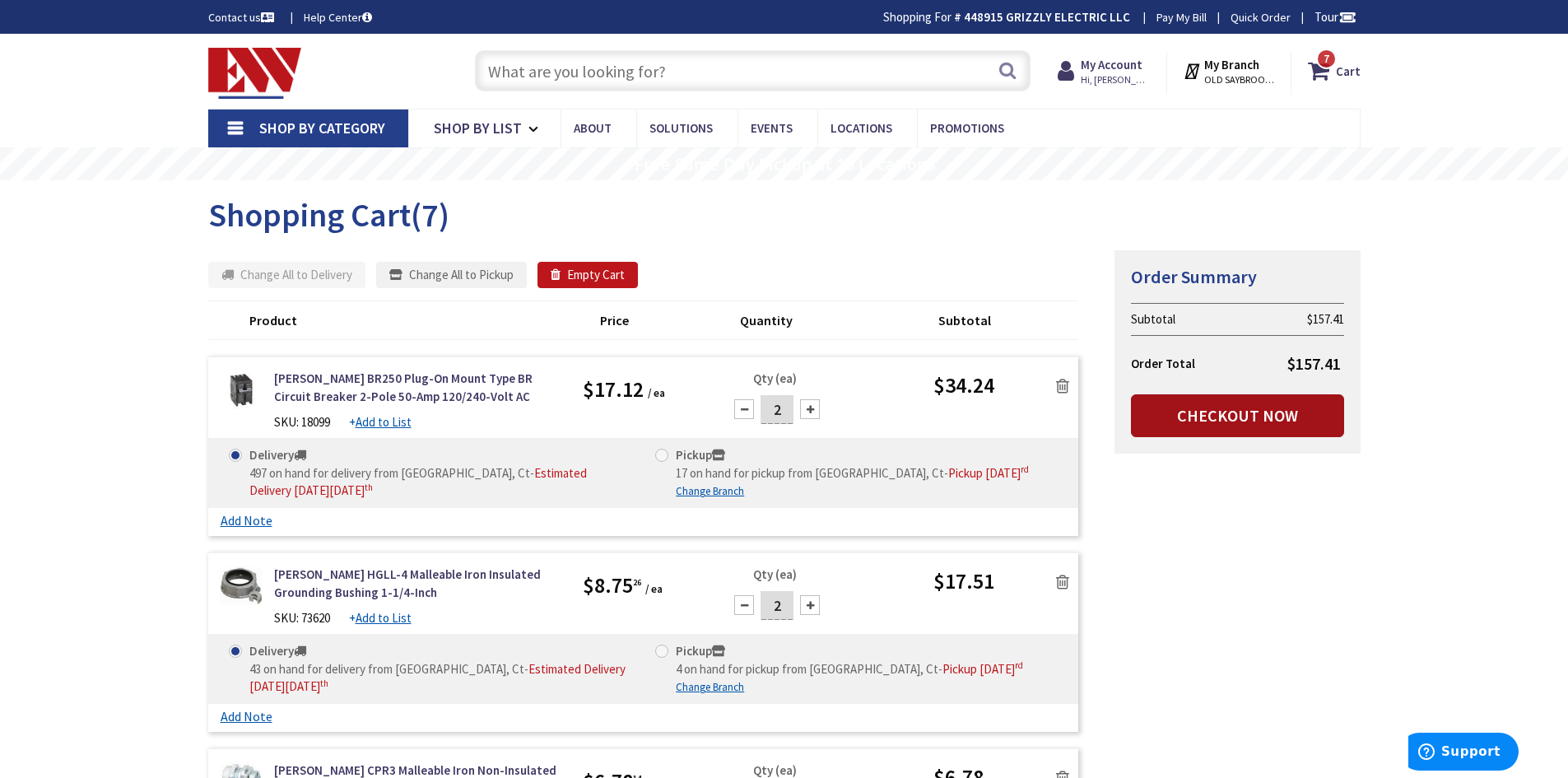
click at [1211, 416] on link "Checkout Now" at bounding box center [1238, 415] width 213 height 43
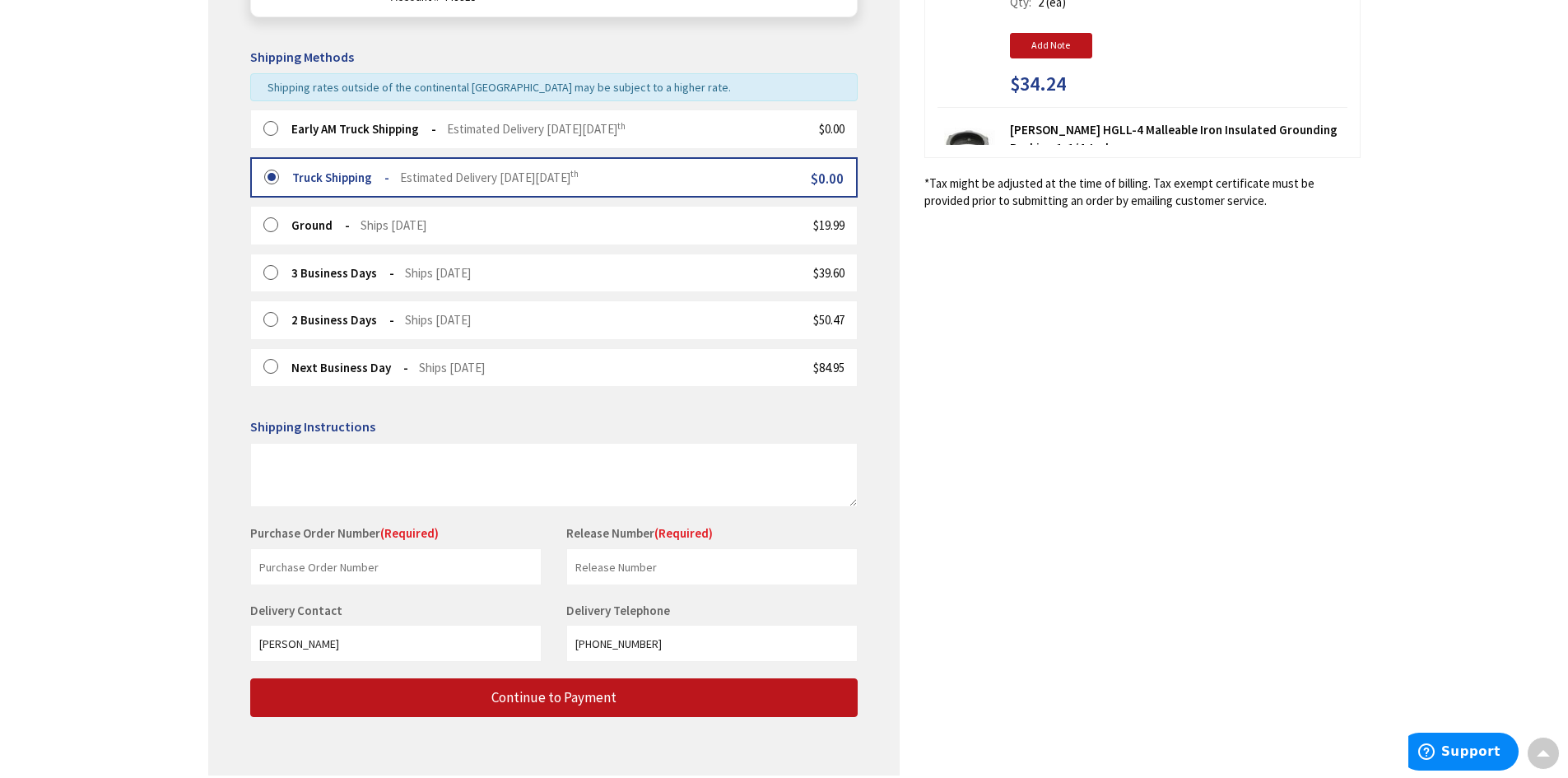
scroll to position [411, 0]
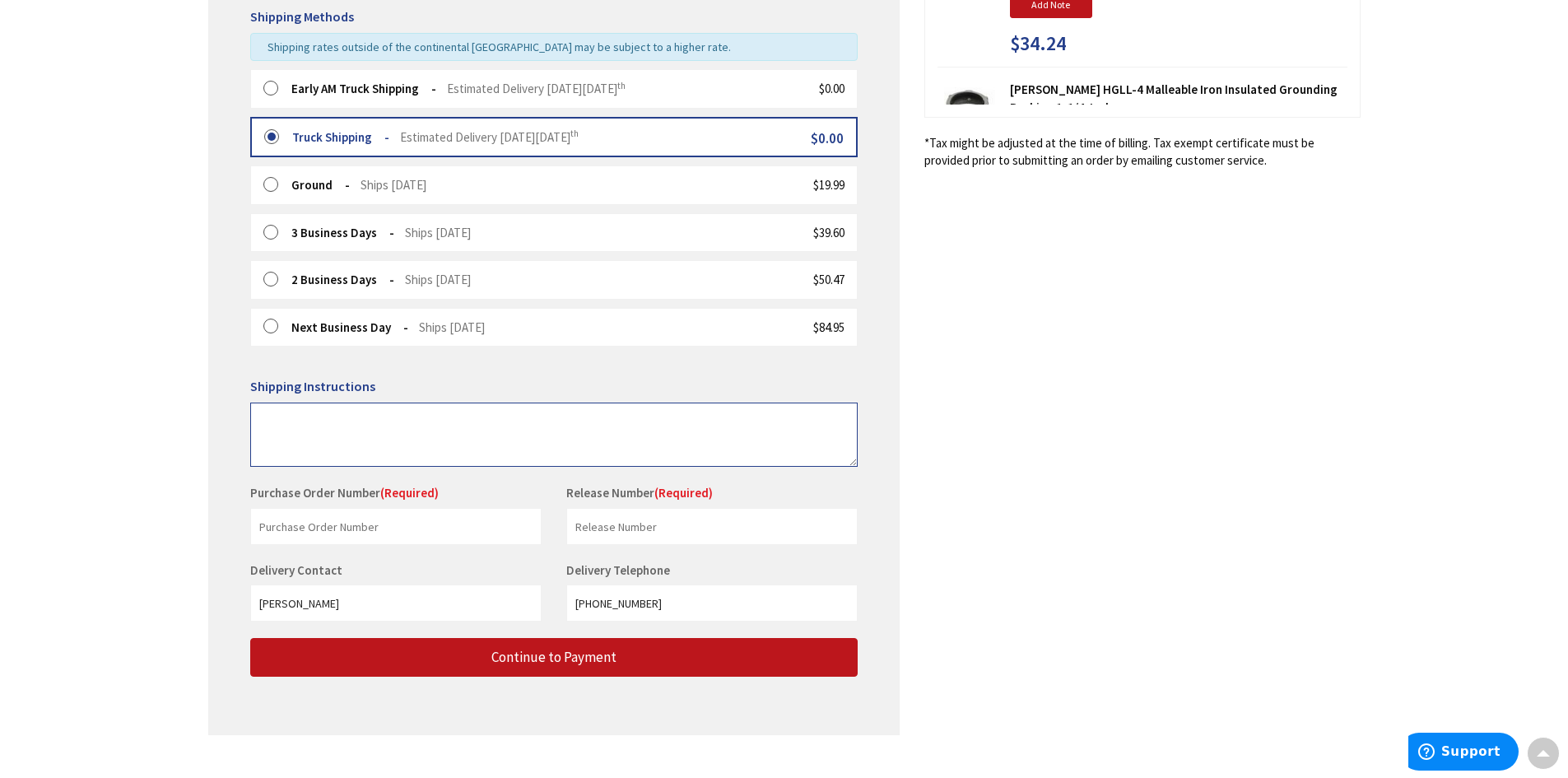
click at [277, 418] on textarea at bounding box center [554, 434] width 607 height 64
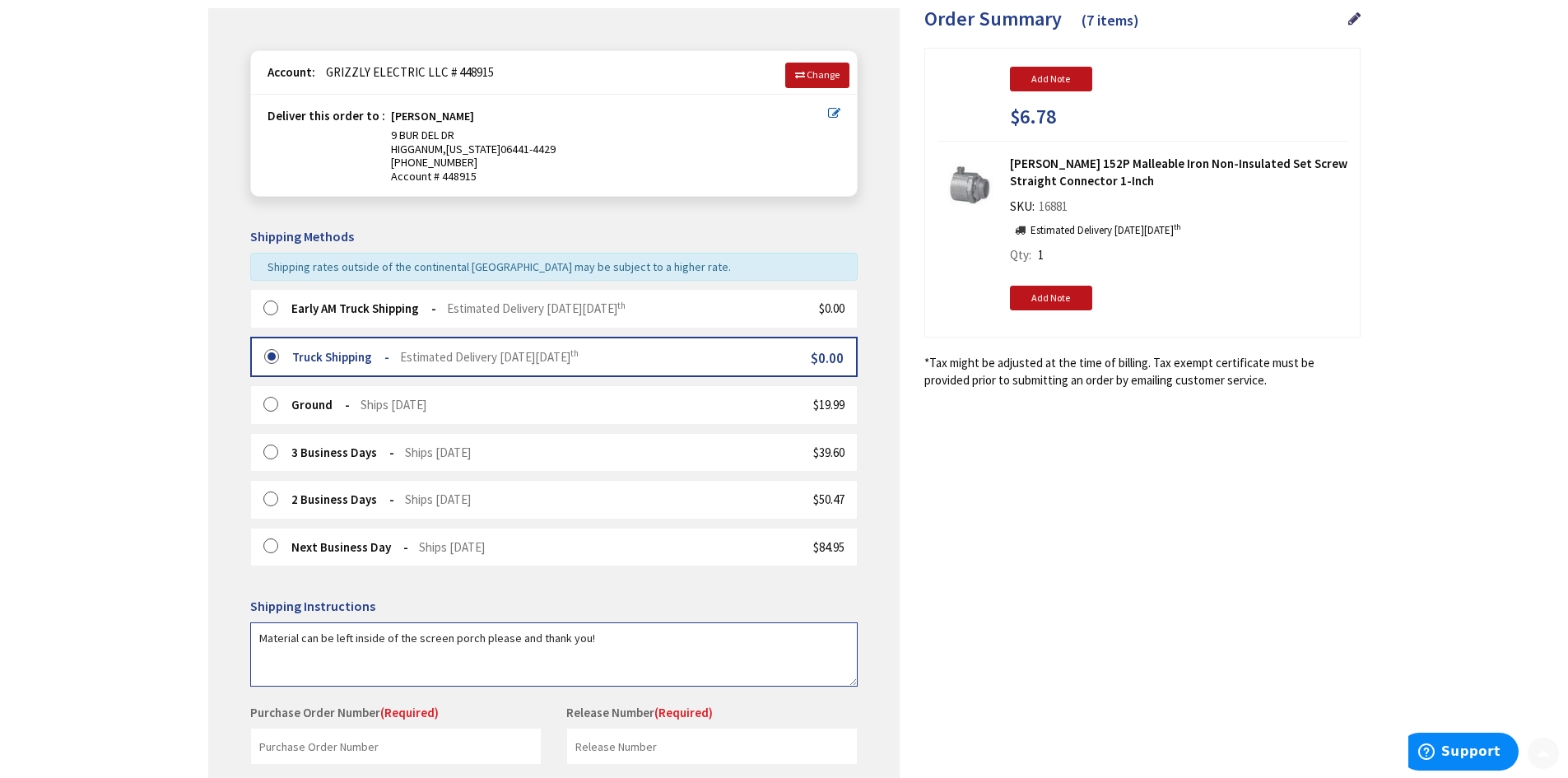
scroll to position [439, 0]
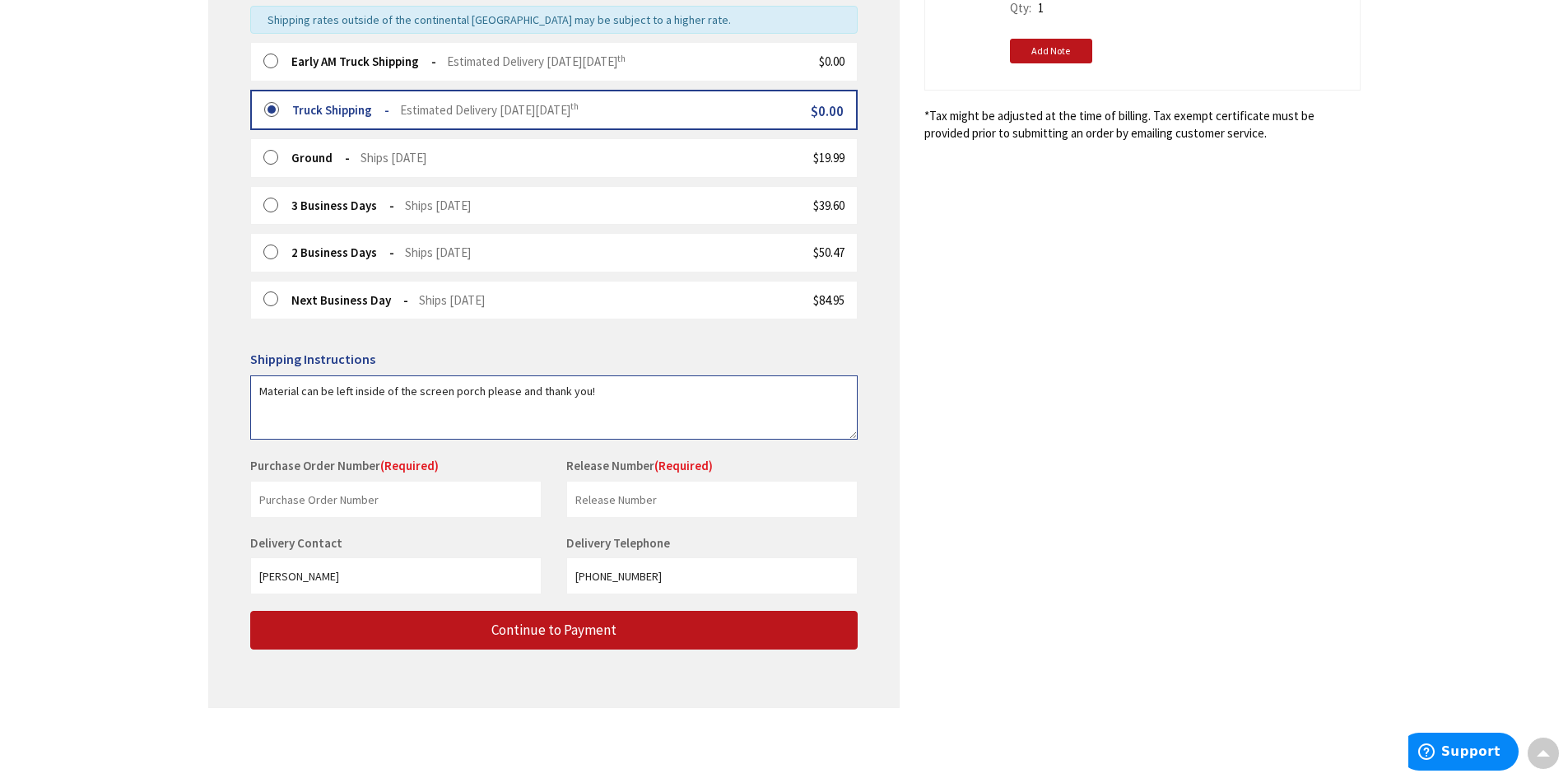
type textarea "Material can be left inside of the screen porch please and thank you!"
click at [336, 503] on input "text" at bounding box center [396, 499] width 291 height 37
type input "Stock"
click at [588, 506] on input "text" at bounding box center [712, 499] width 291 height 37
type input "Stock"
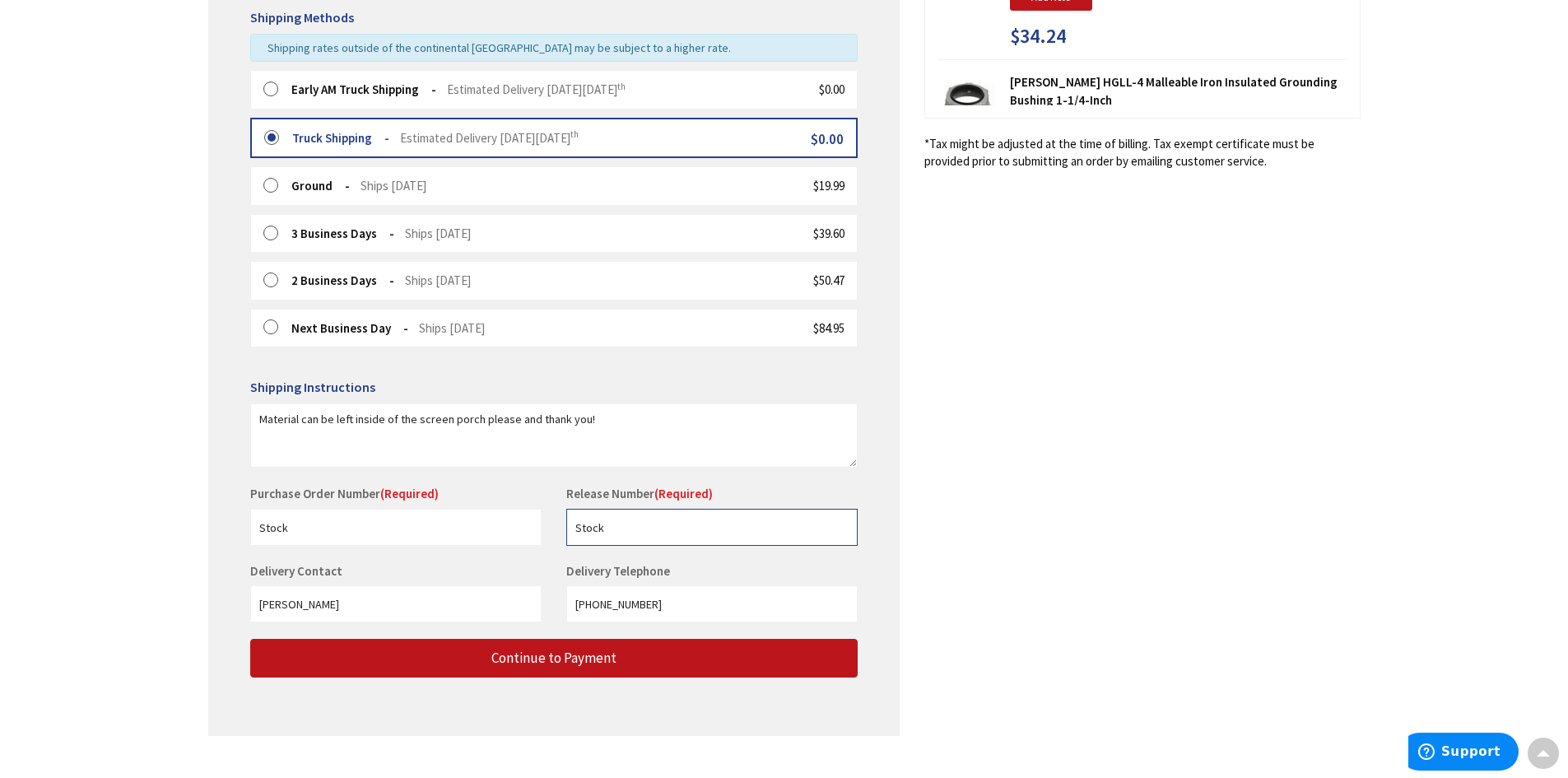
scroll to position [411, 0]
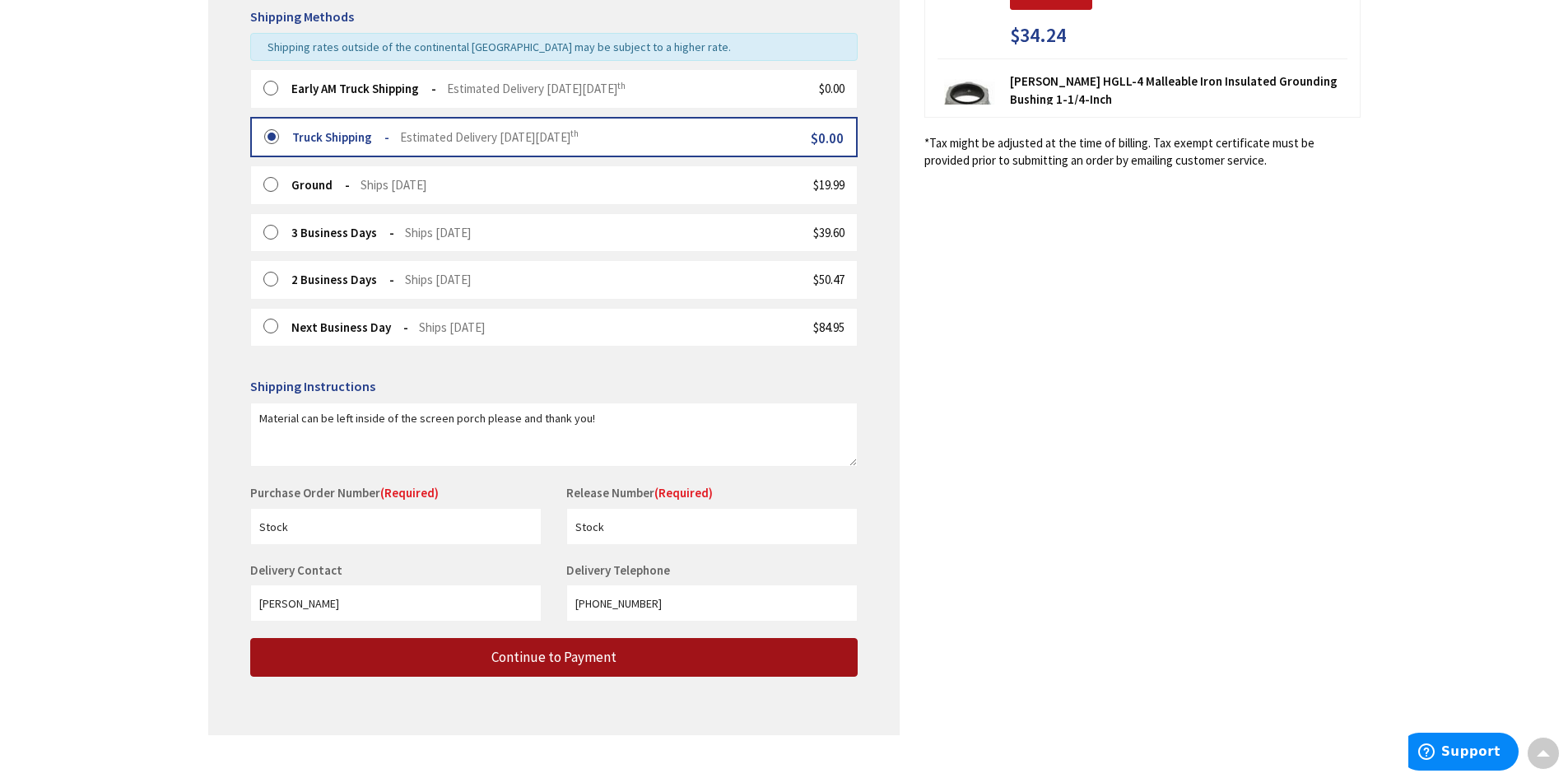
click at [600, 658] on span "Continue to Payment" at bounding box center [553, 656] width 125 height 18
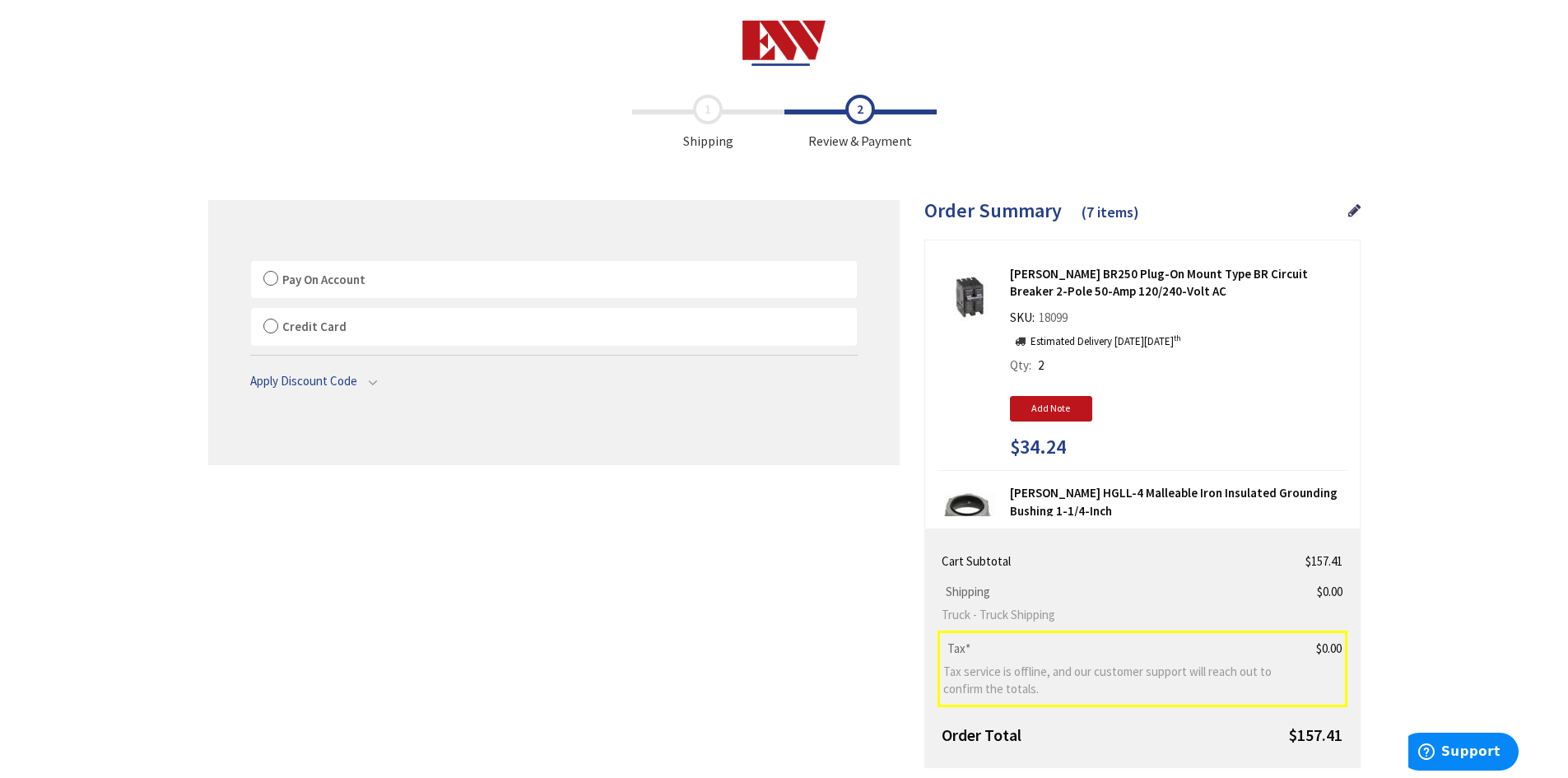
click at [269, 281] on label "Pay On Account" at bounding box center [554, 280] width 605 height 38
click at [251, 264] on input "Pay On Account" at bounding box center [251, 264] width 0 height 0
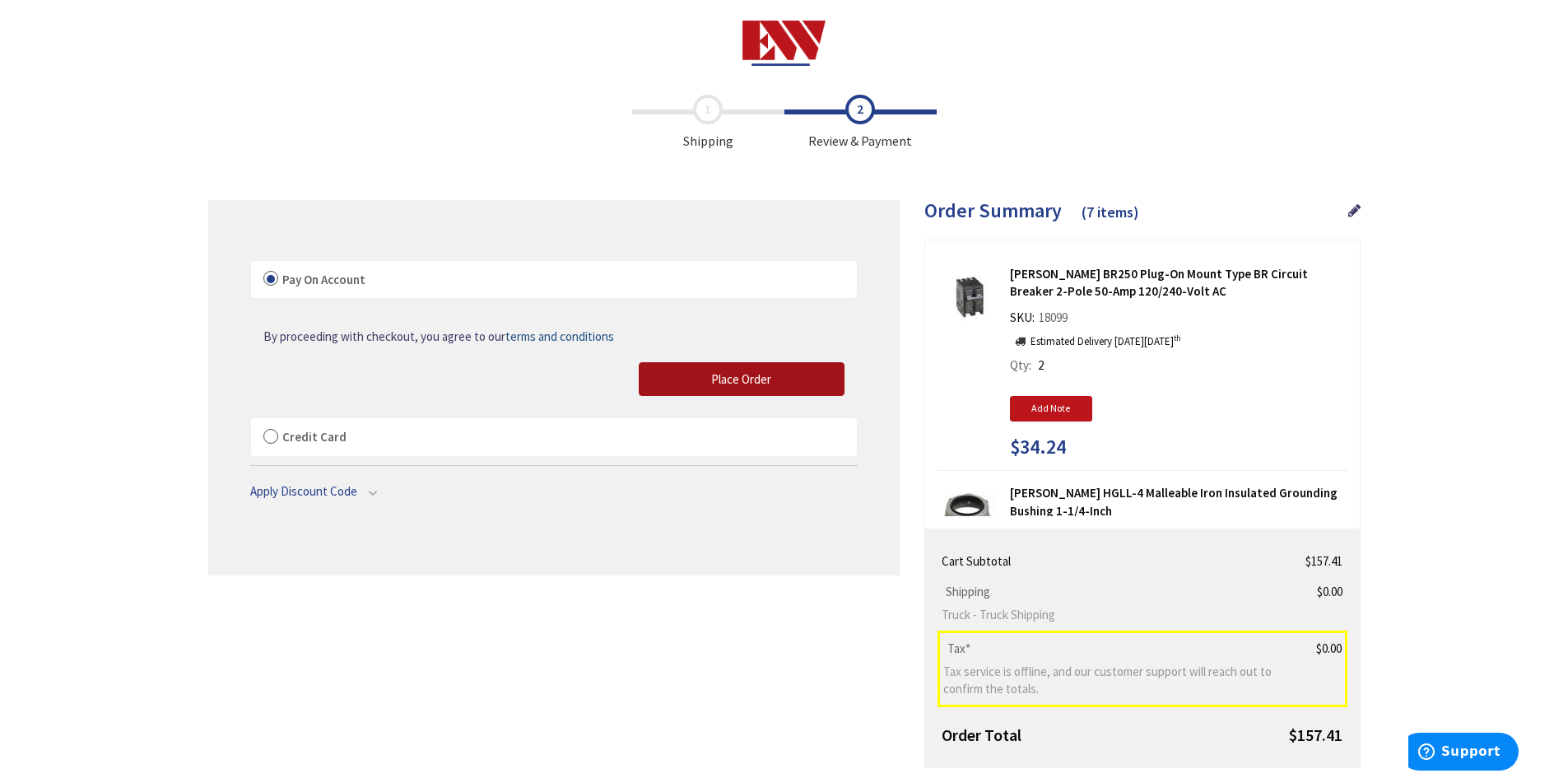
click at [739, 385] on span "Place Order" at bounding box center [741, 379] width 60 height 15
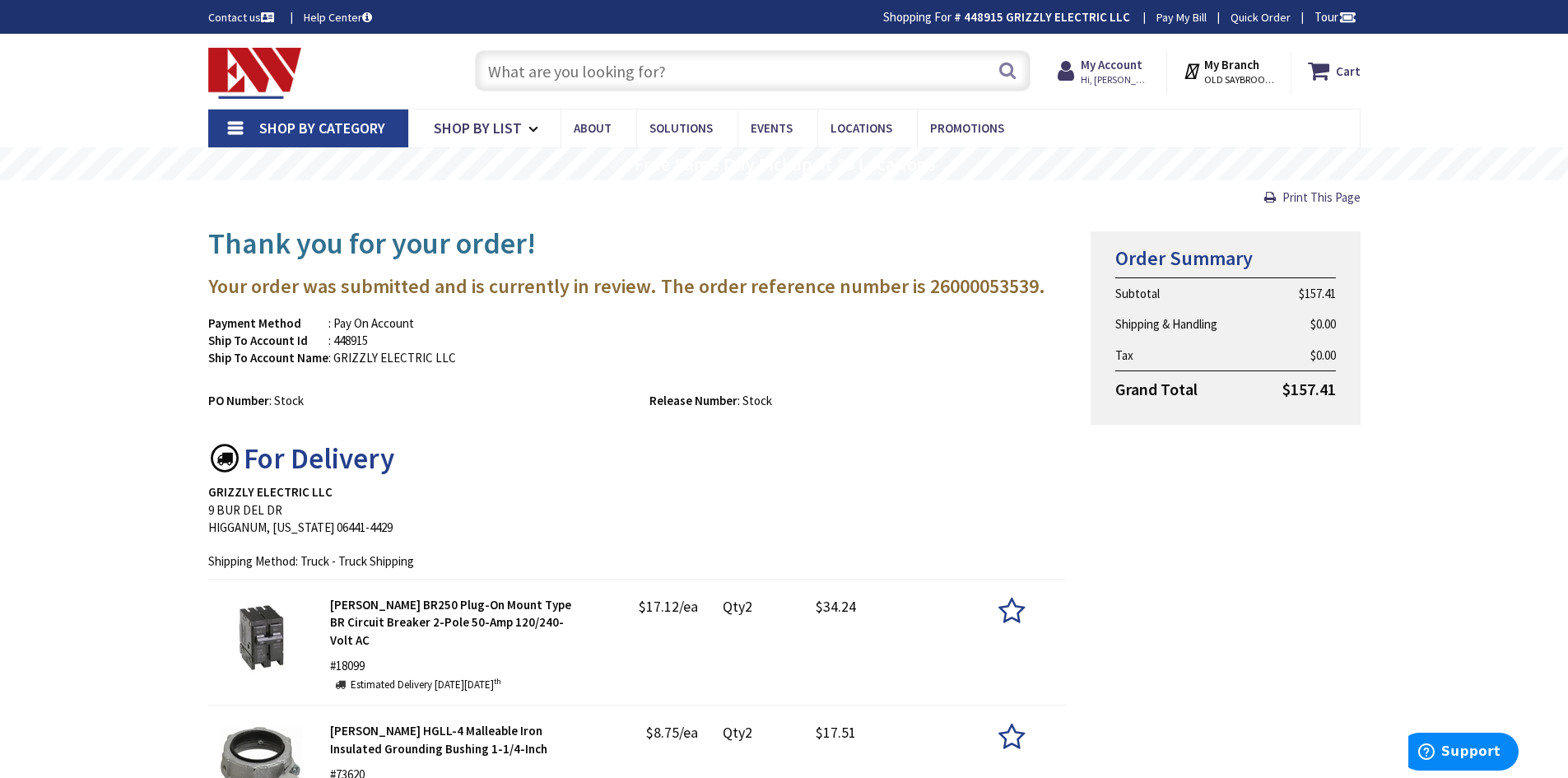
click at [233, 64] on img at bounding box center [255, 73] width 94 height 51
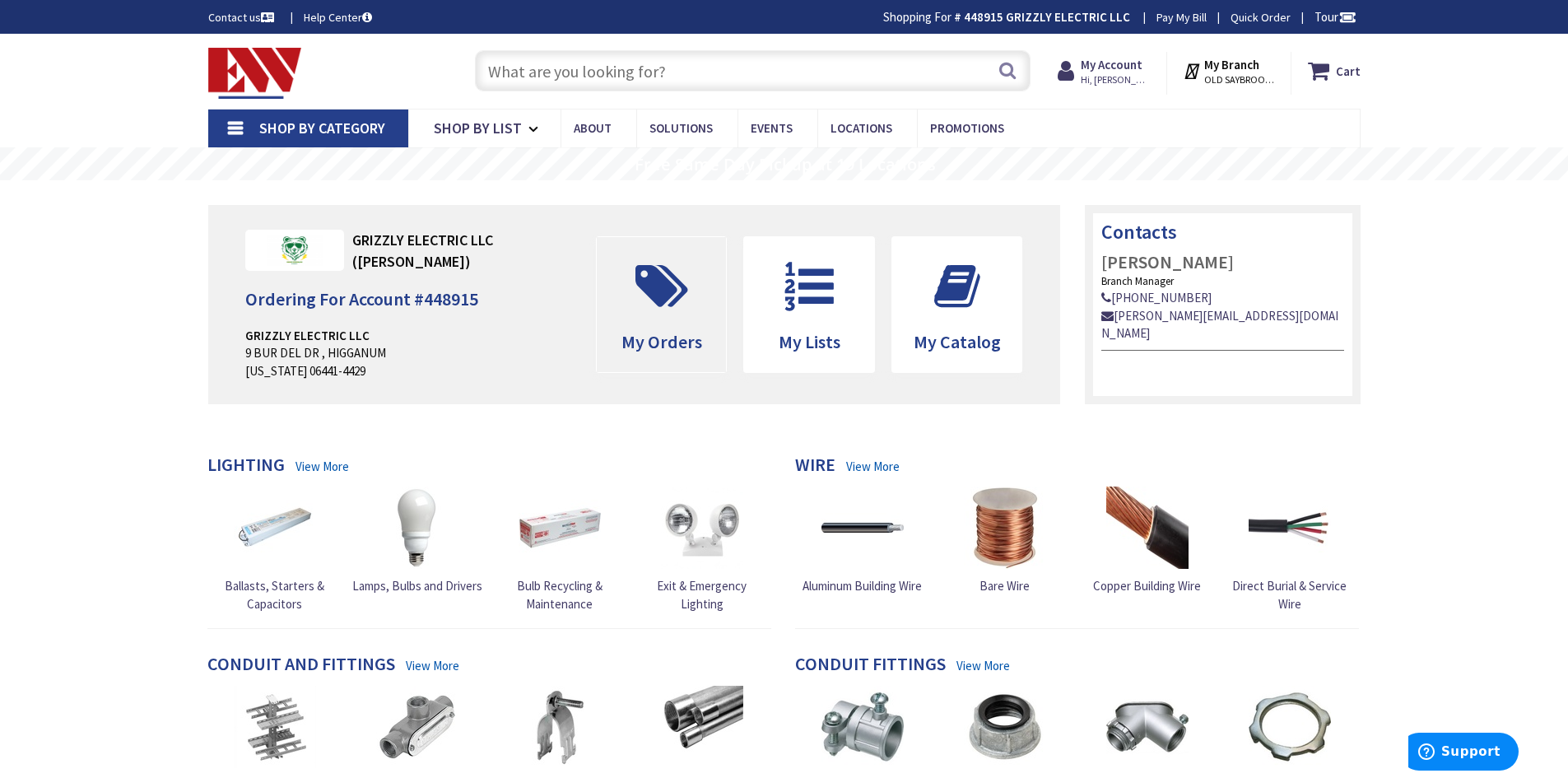
click at [674, 301] on icon at bounding box center [662, 287] width 69 height 50
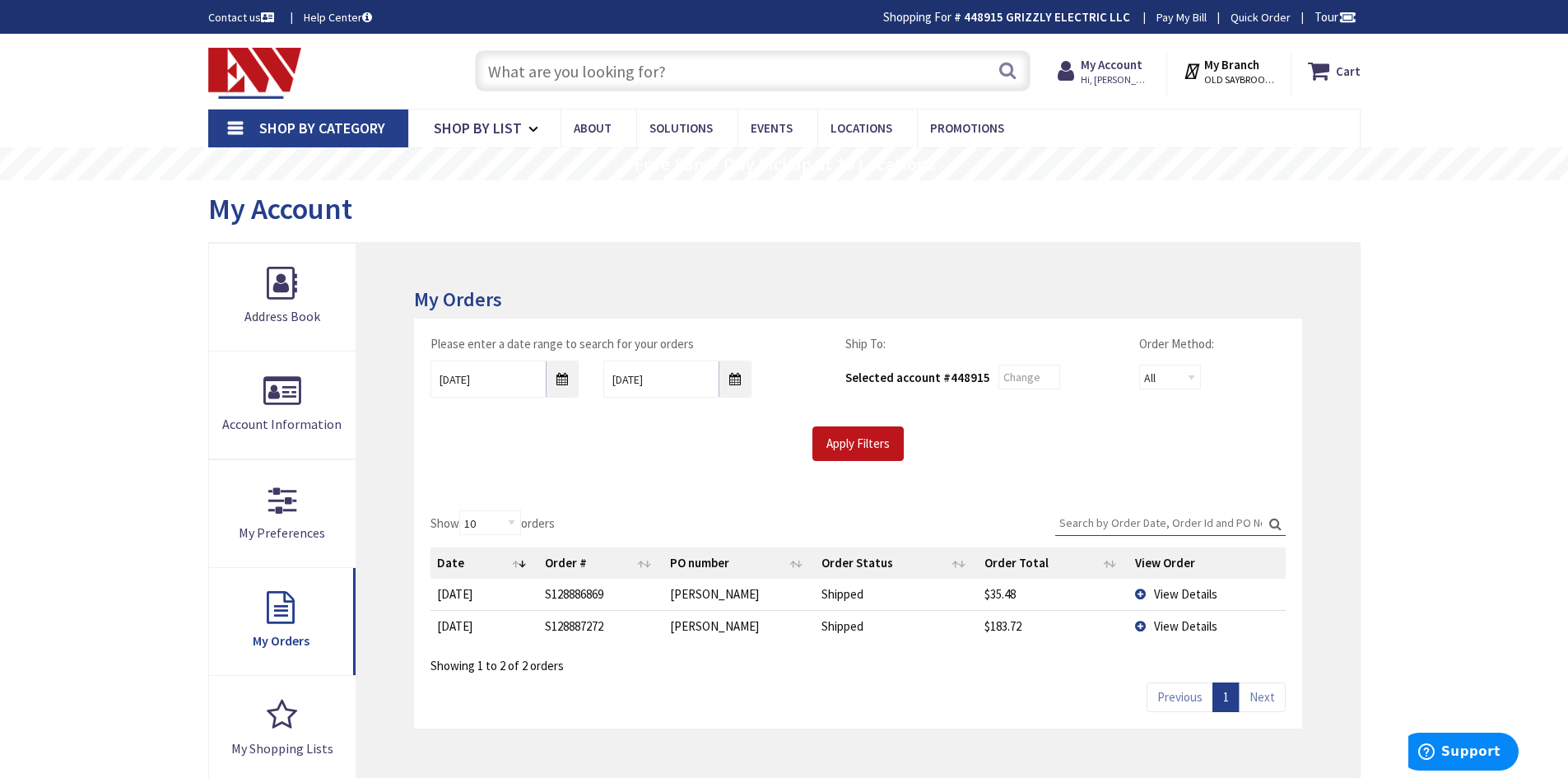
click at [1141, 628] on td "View Details" at bounding box center [1206, 626] width 156 height 31
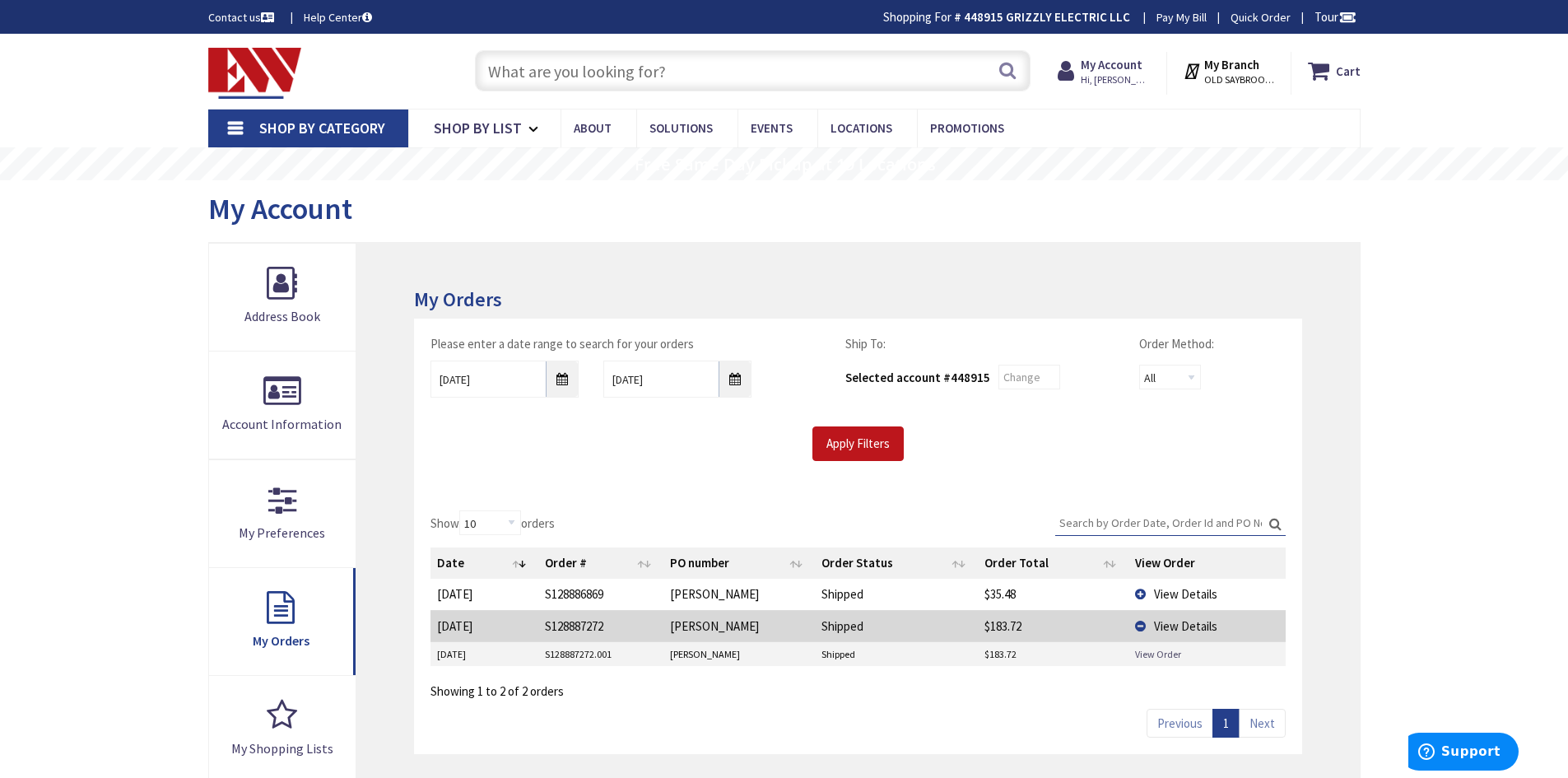
click at [1151, 656] on link "View Order" at bounding box center [1158, 653] width 46 height 14
click at [1144, 627] on td "View Details" at bounding box center [1206, 626] width 156 height 31
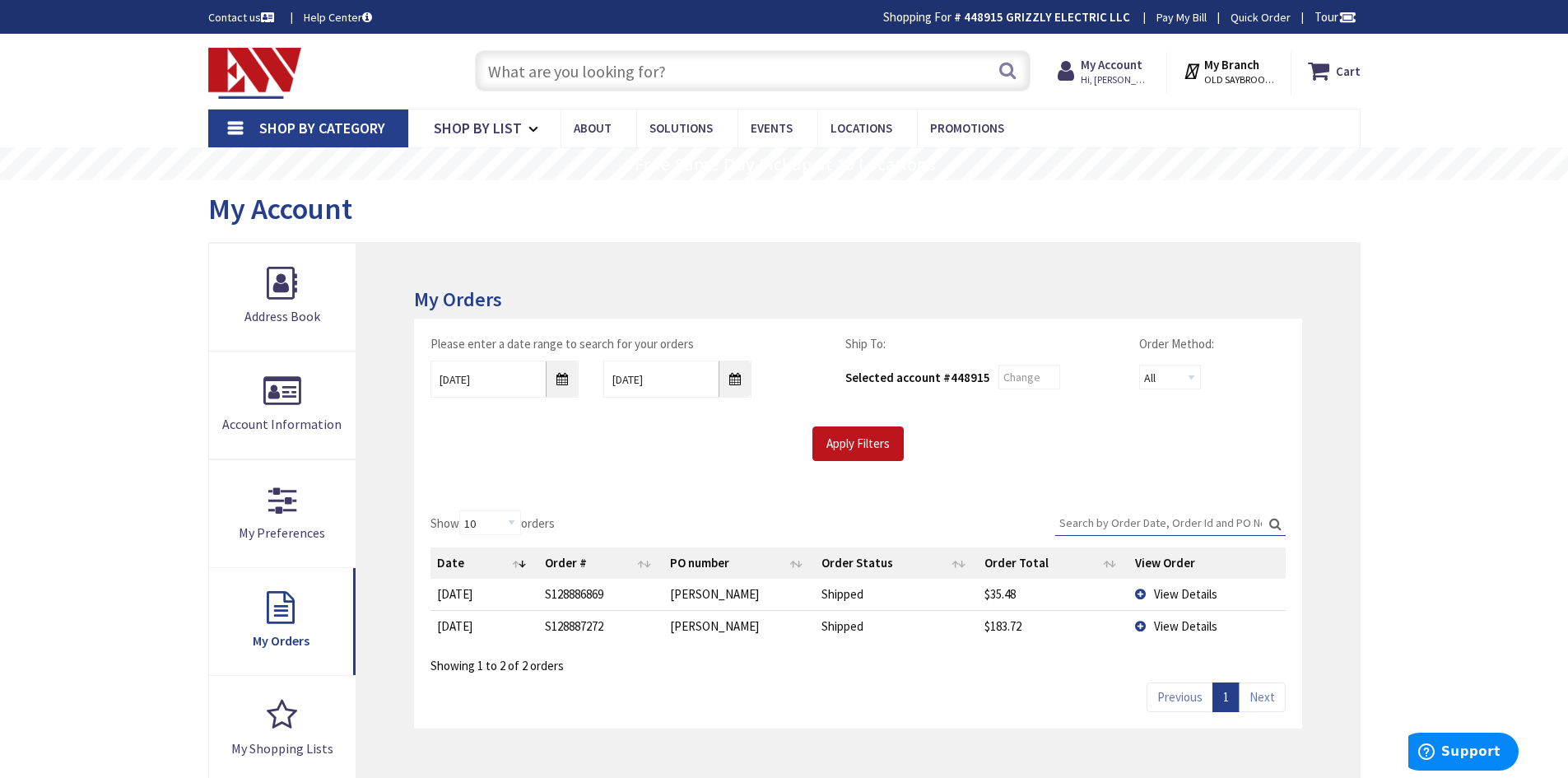
click at [1140, 594] on td "View Details" at bounding box center [1206, 594] width 156 height 30
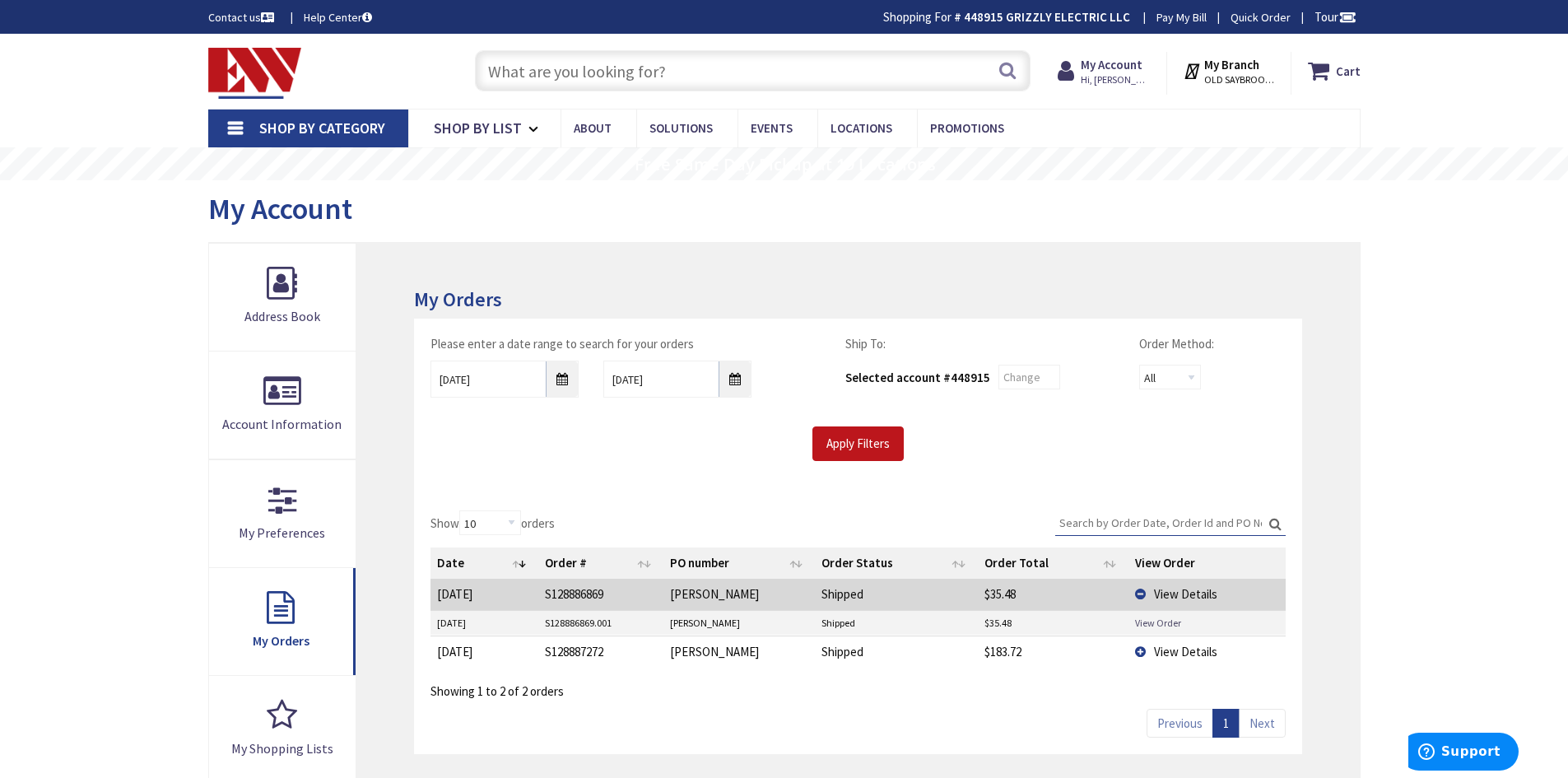
click at [1152, 622] on link "View Order" at bounding box center [1158, 623] width 46 height 14
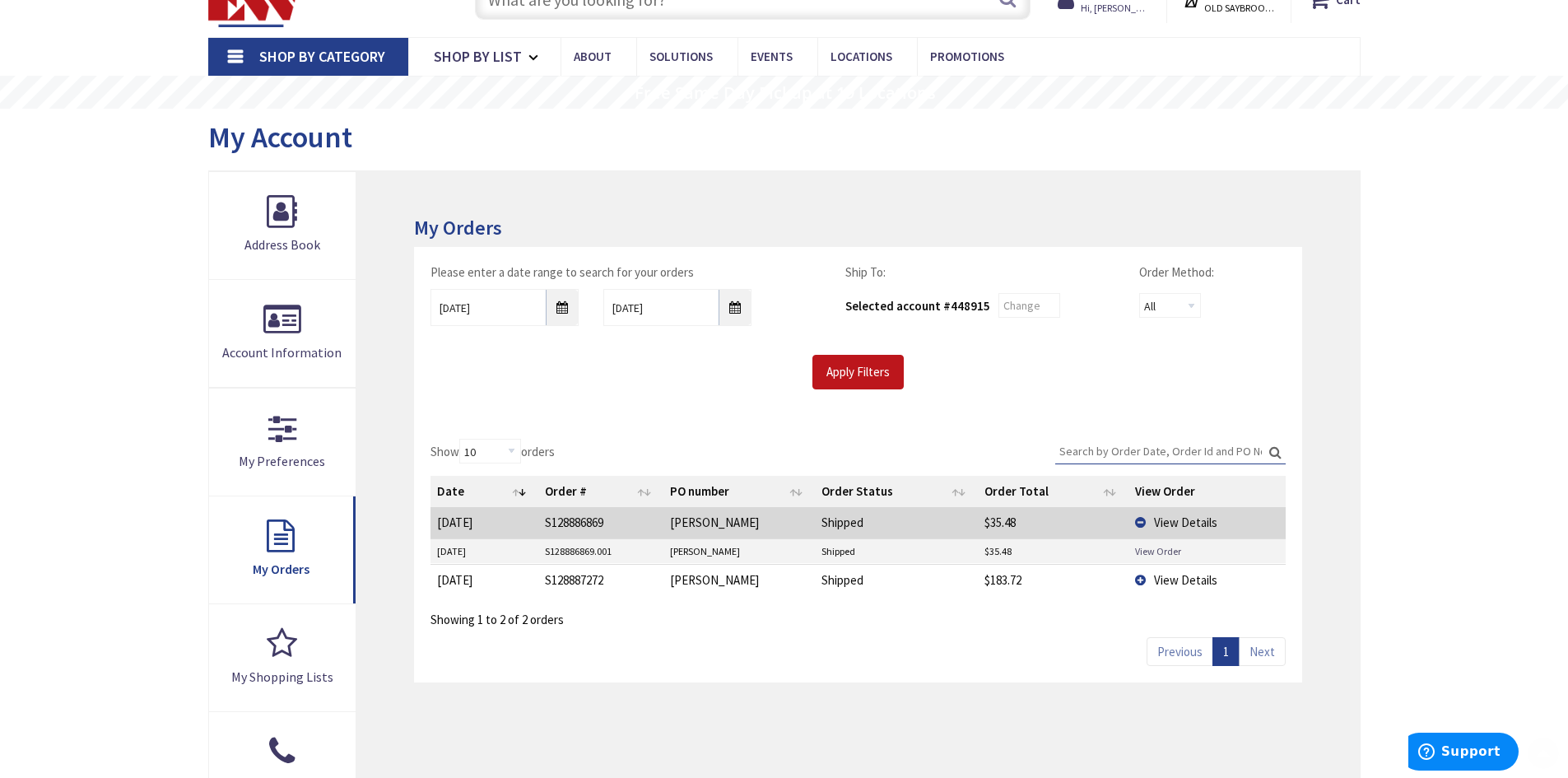
scroll to position [165, 0]
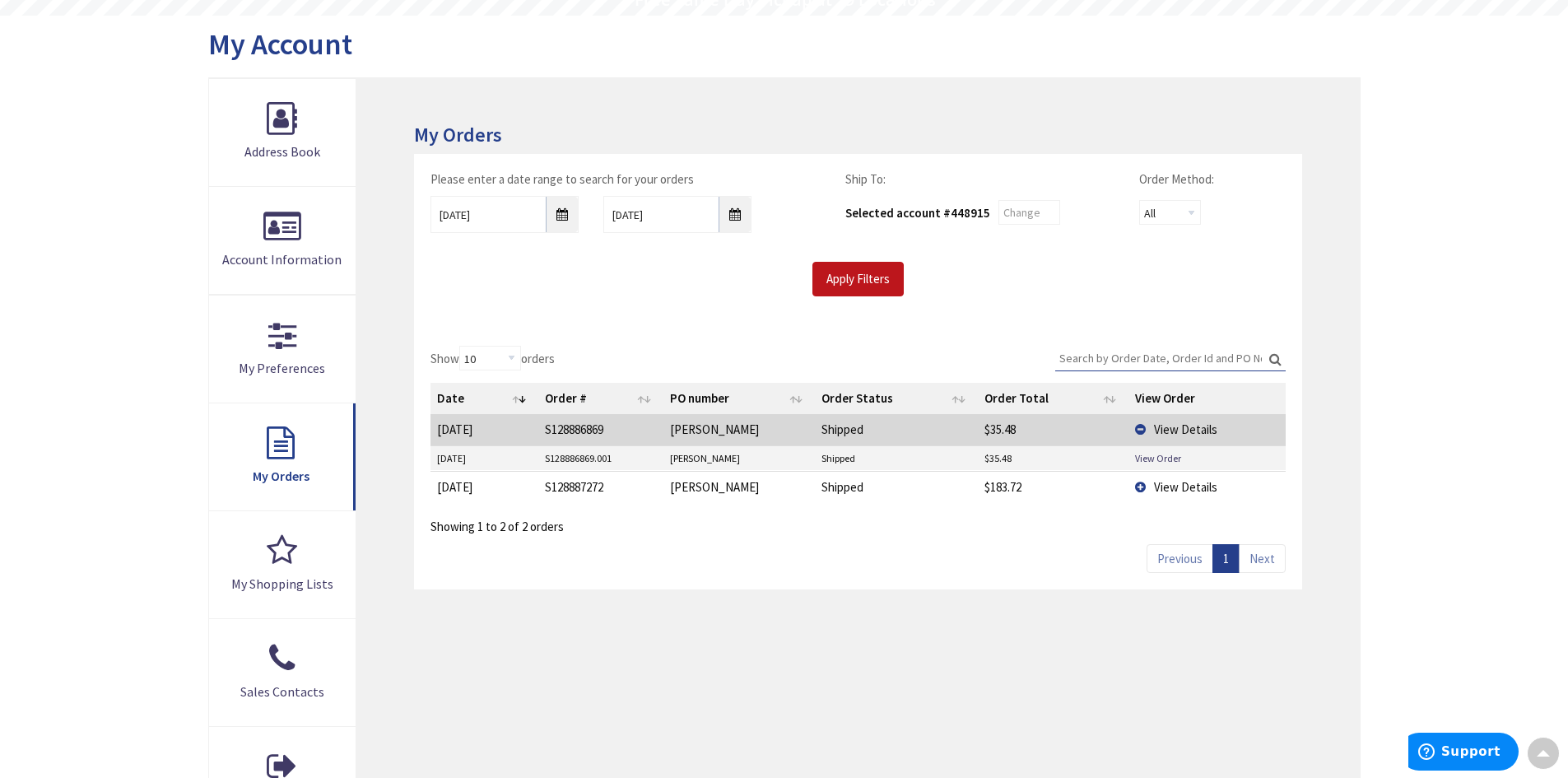
click at [1138, 429] on td "View Details" at bounding box center [1206, 429] width 156 height 30
